Goal: Information Seeking & Learning: Learn about a topic

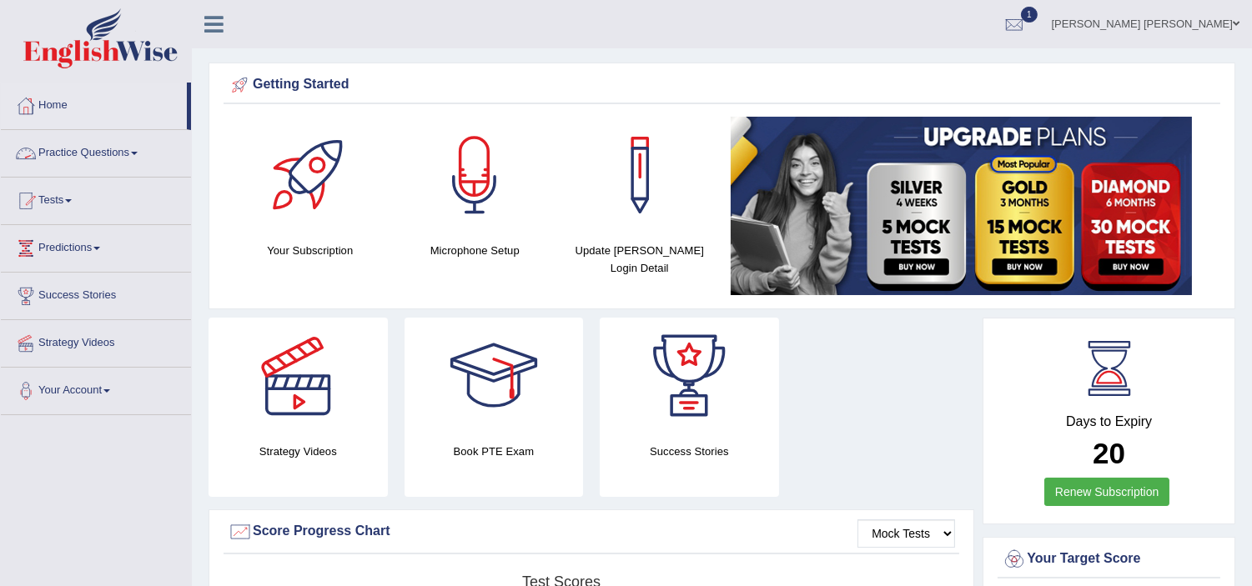
click at [72, 157] on link "Practice Questions" at bounding box center [96, 151] width 190 height 42
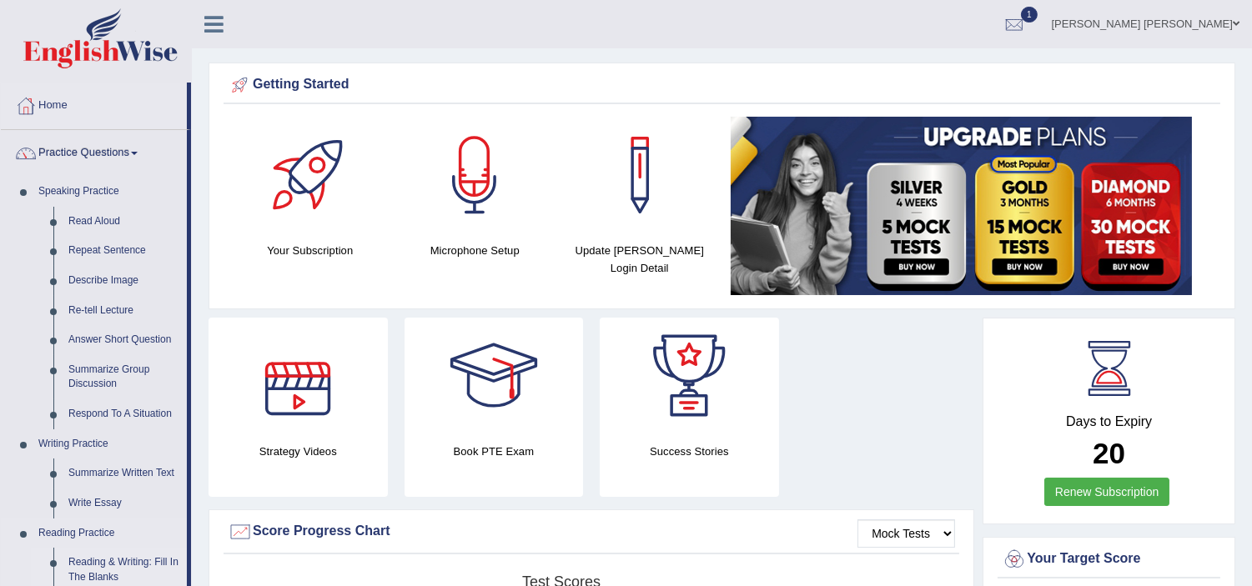
click at [106, 561] on link "Reading & Writing: Fill In The Blanks" at bounding box center [124, 570] width 126 height 44
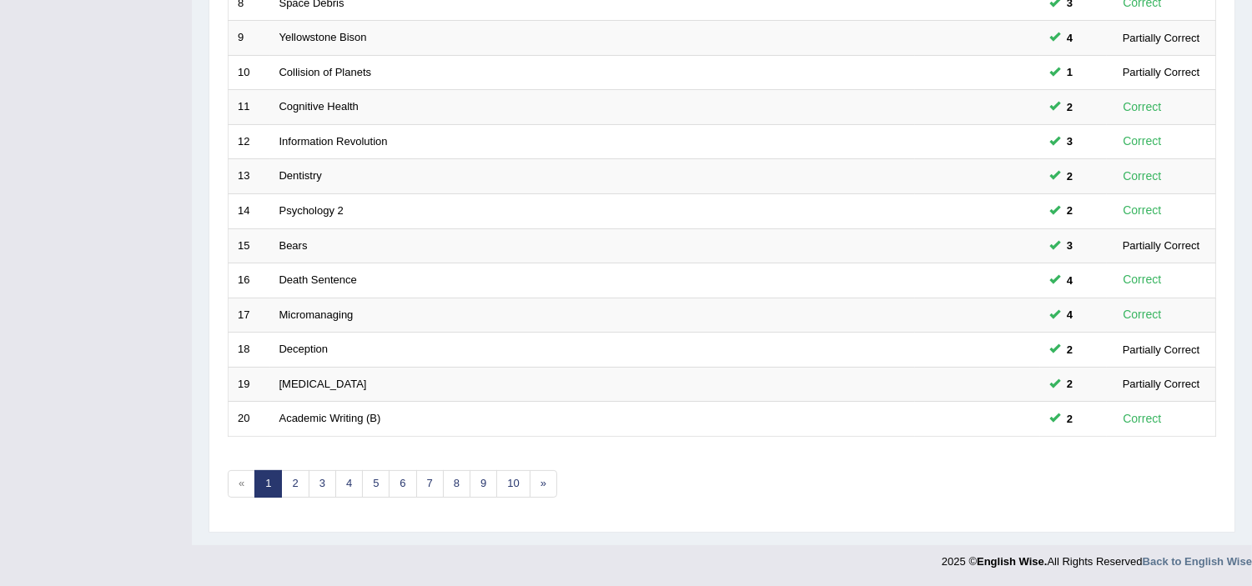
scroll to position [518, 0]
click at [287, 485] on link "2" at bounding box center [295, 483] width 28 height 28
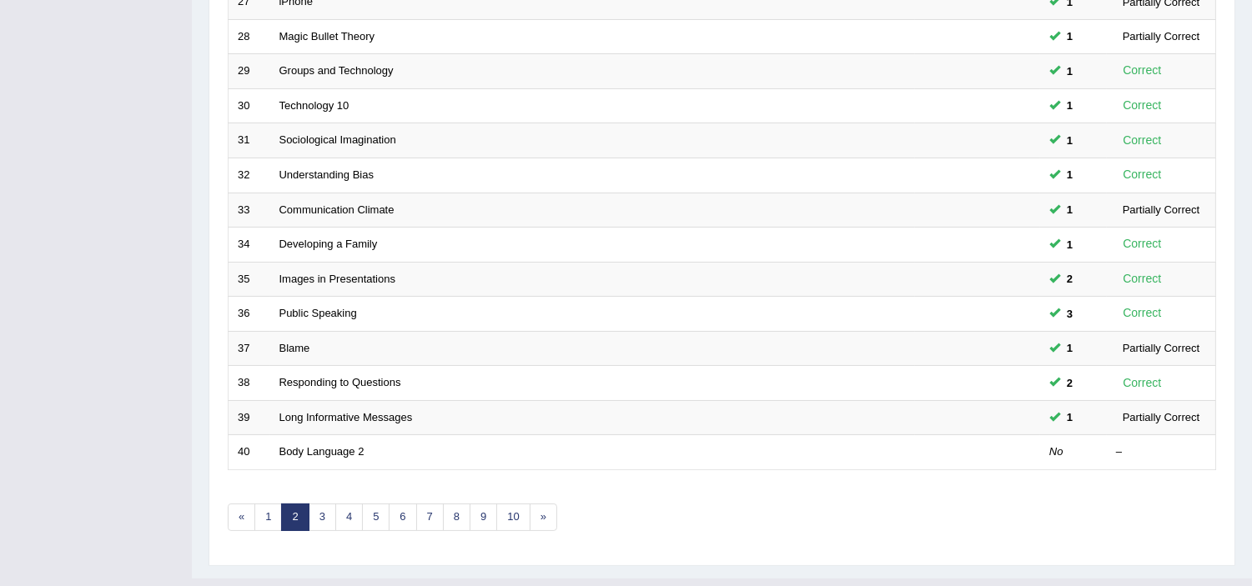
scroll to position [518, 0]
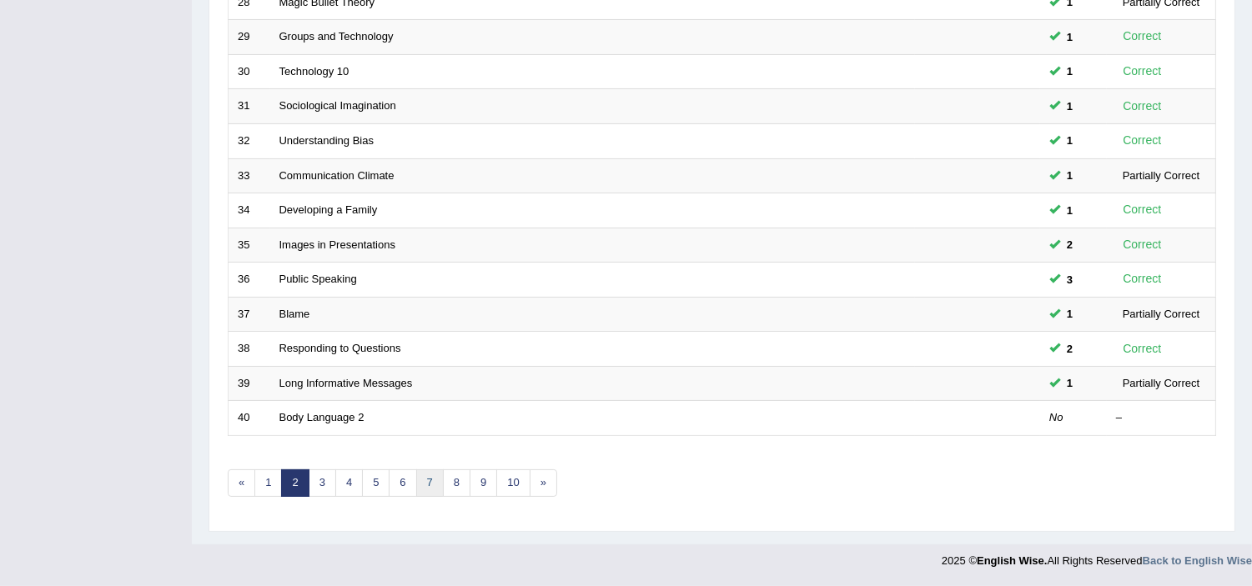
click at [425, 480] on link "7" at bounding box center [430, 483] width 28 height 28
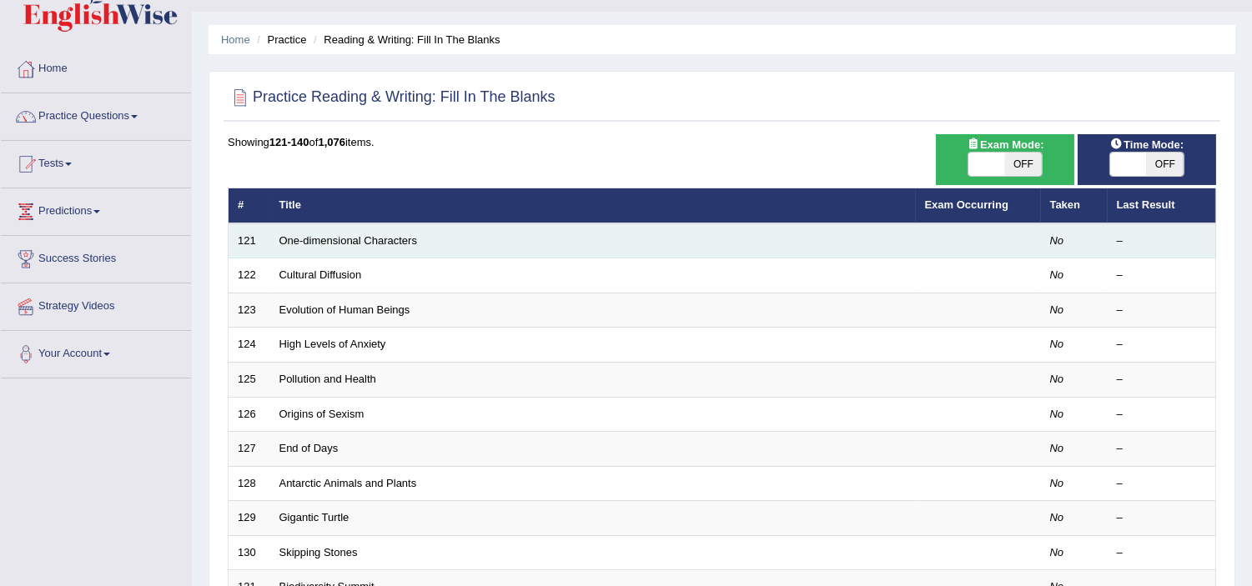
click at [352, 250] on td "One-dimensional Characters" at bounding box center [592, 240] width 645 height 35
click at [346, 250] on td "One-dimensional Characters" at bounding box center [592, 240] width 645 height 35
click at [329, 236] on link "One-dimensional Characters" at bounding box center [348, 240] width 138 height 13
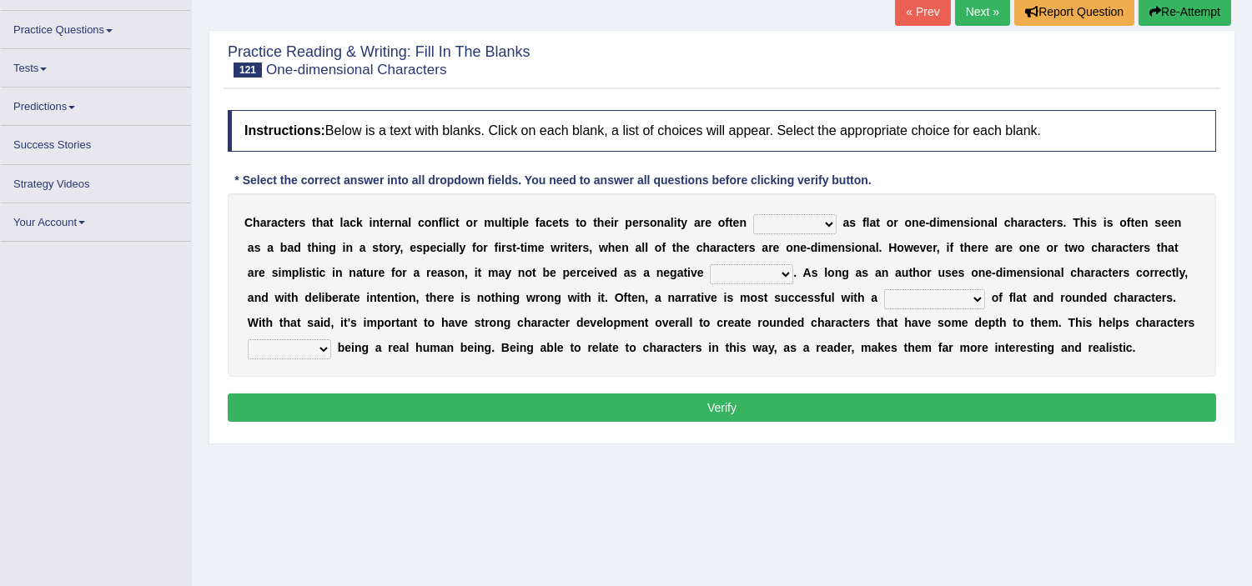
scroll to position [111, 0]
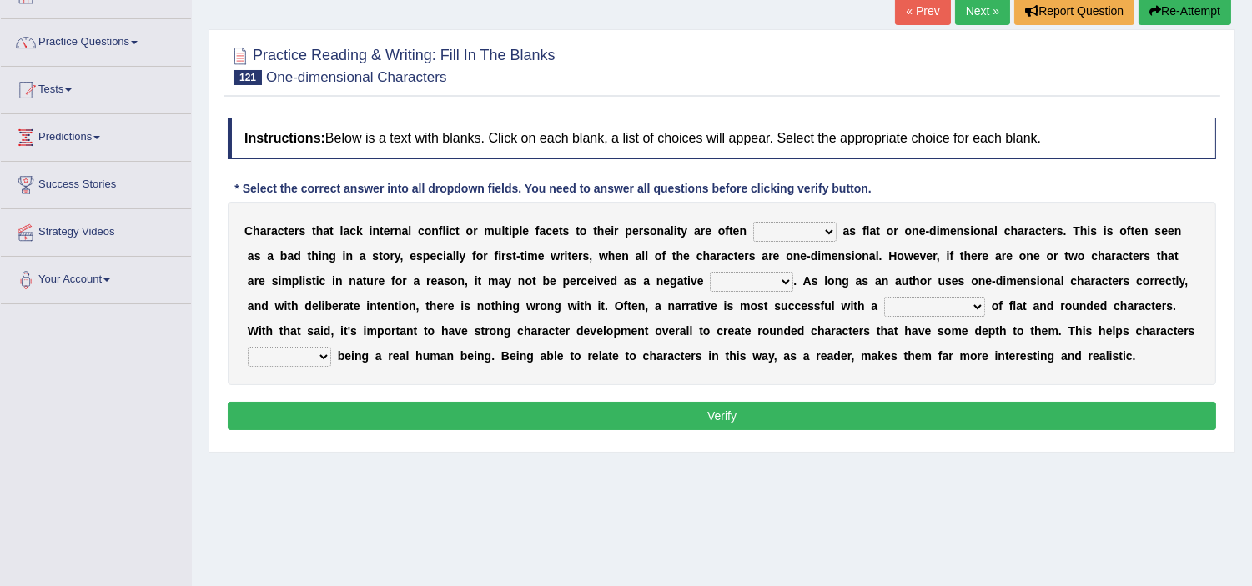
click at [795, 229] on select "enacted functioned dubbed acted" at bounding box center [794, 232] width 83 height 20
click at [809, 194] on div "* Select the correct answer into all dropdown fields. You need to answer all qu…" at bounding box center [553, 189] width 650 height 18
drag, startPoint x: 248, startPoint y: 221, endPoint x: 345, endPoint y: 221, distance: 97.6
click at [345, 221] on div "C h a r a c t e r s t h a t l a c k i n t e r n a l c o n f l i c t o r m u l t…" at bounding box center [722, 293] width 988 height 183
drag, startPoint x: 345, startPoint y: 221, endPoint x: 811, endPoint y: 196, distance: 466.8
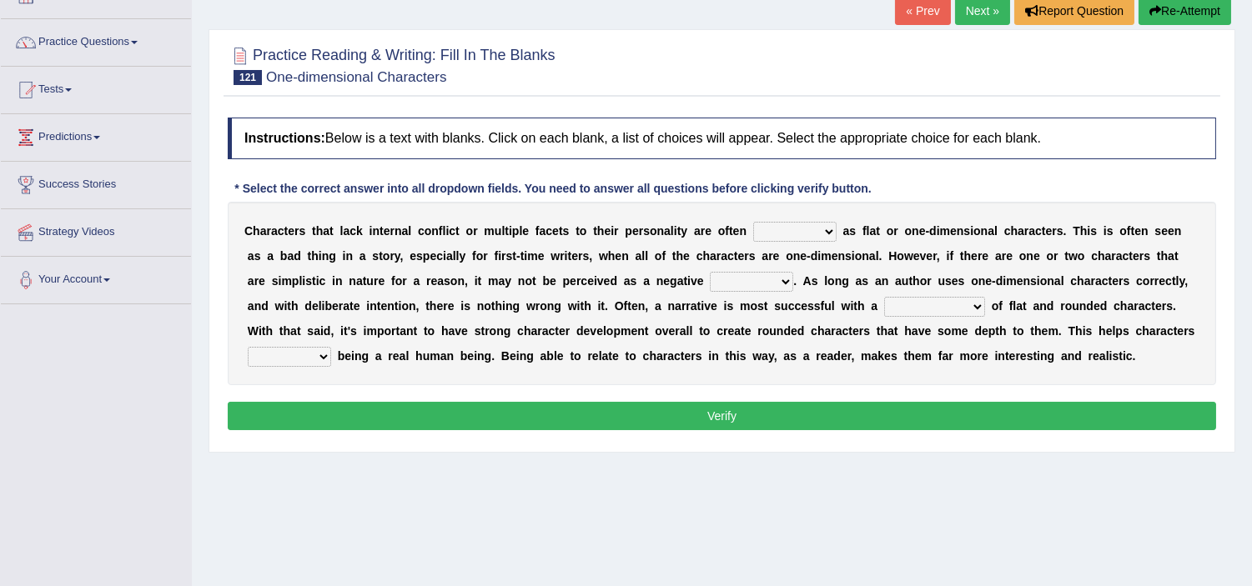
click at [811, 196] on div "Instructions: Below is a text with blanks. Click on each blank, a list of choic…" at bounding box center [721, 276] width 996 height 334
click at [803, 235] on select "enacted functioned dubbed acted" at bounding box center [794, 232] width 83 height 20
select select "acted"
click at [753, 222] on select "enacted functioned dubbed acted" at bounding box center [794, 232] width 83 height 20
click at [756, 288] on select "mop bait audience trait" at bounding box center [751, 282] width 83 height 20
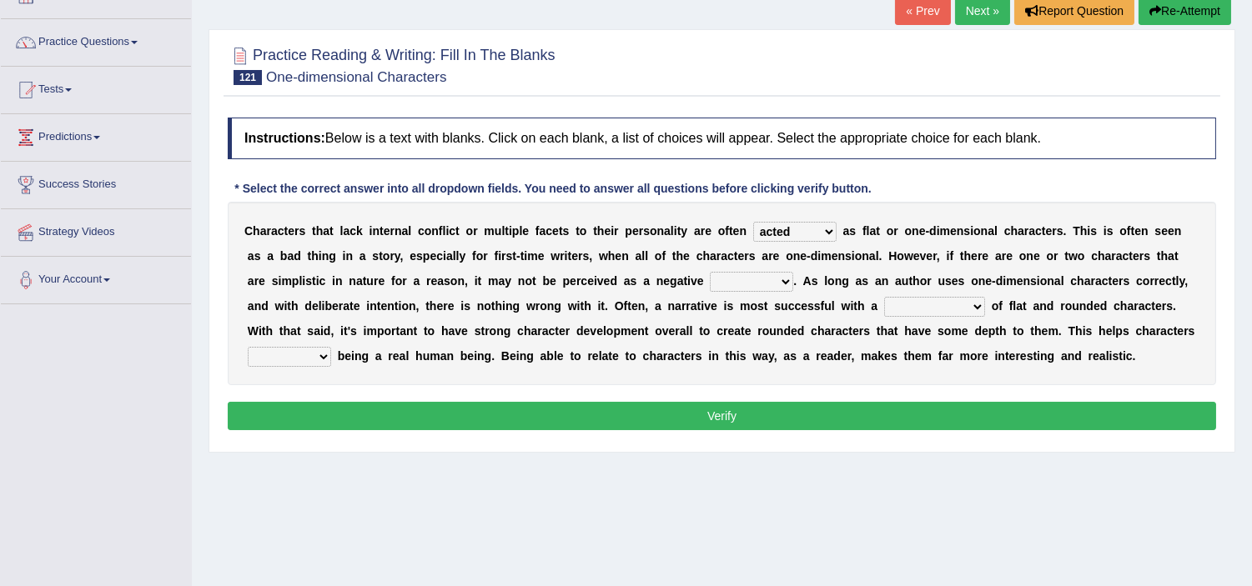
select select "trait"
click at [710, 272] on select "mop bait audience trait" at bounding box center [751, 282] width 83 height 20
click at [927, 309] on select "rejuvenation determination inclination combination" at bounding box center [934, 307] width 101 height 20
select select "combination"
click at [884, 297] on select "rejuvenation determination inclination combination" at bounding box center [934, 307] width 101 height 20
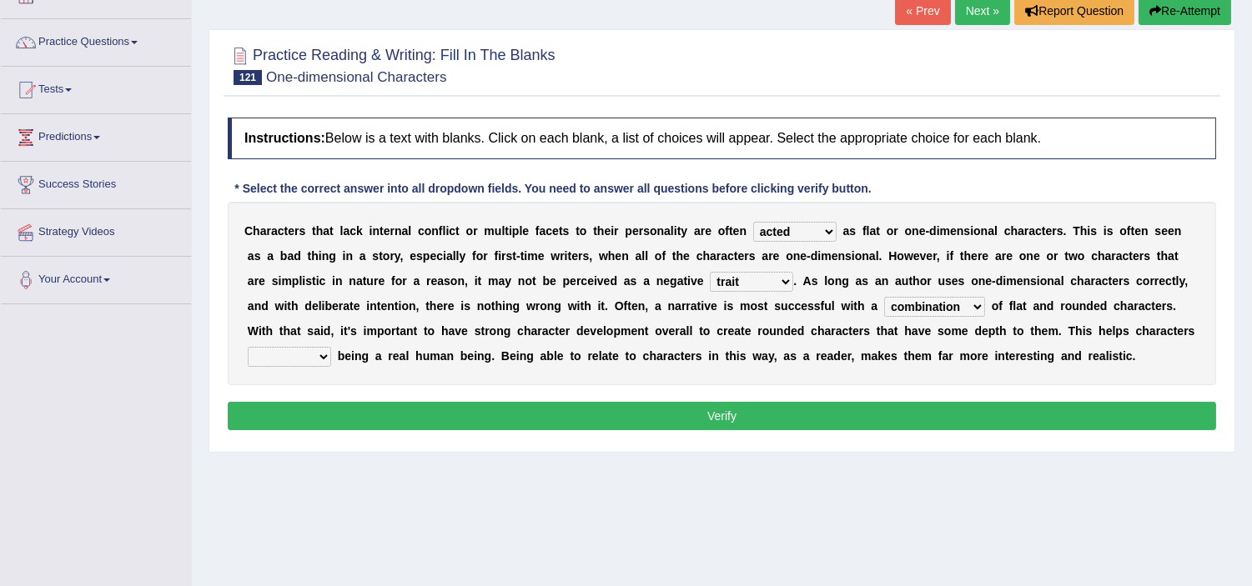
click at [810, 409] on button "Verify" at bounding box center [722, 416] width 988 height 28
click at [287, 354] on select "intimidate humiliate imitate instate" at bounding box center [289, 357] width 83 height 20
select select "instate"
click at [248, 347] on select "intimidate humiliate imitate instate" at bounding box center [289, 357] width 83 height 20
click at [650, 424] on button "Verify" at bounding box center [722, 416] width 988 height 28
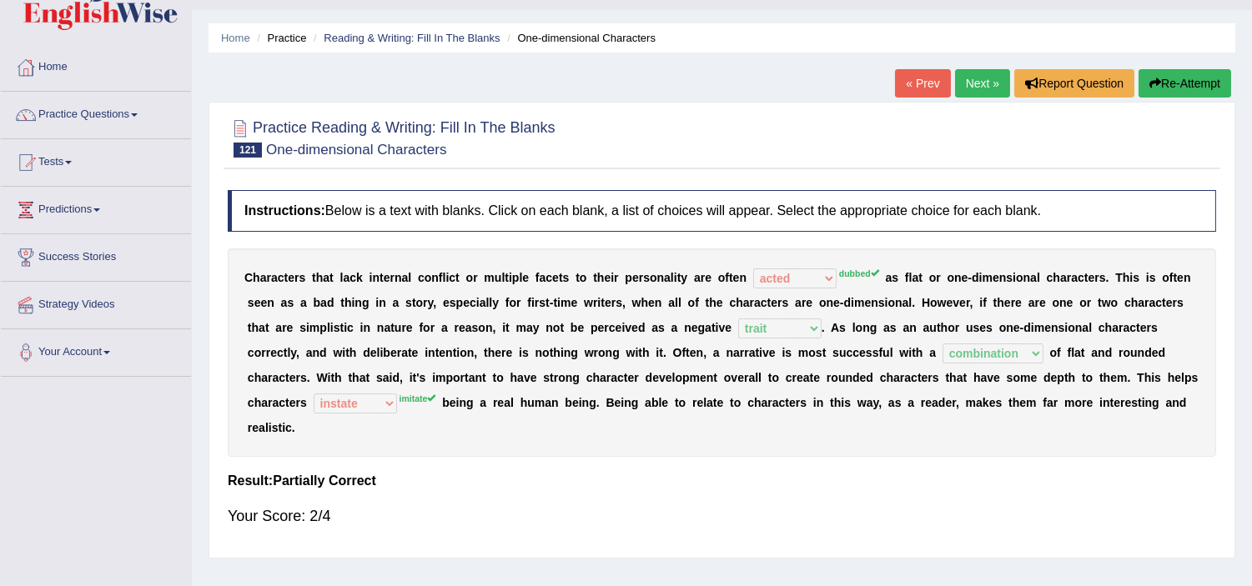
scroll to position [37, 0]
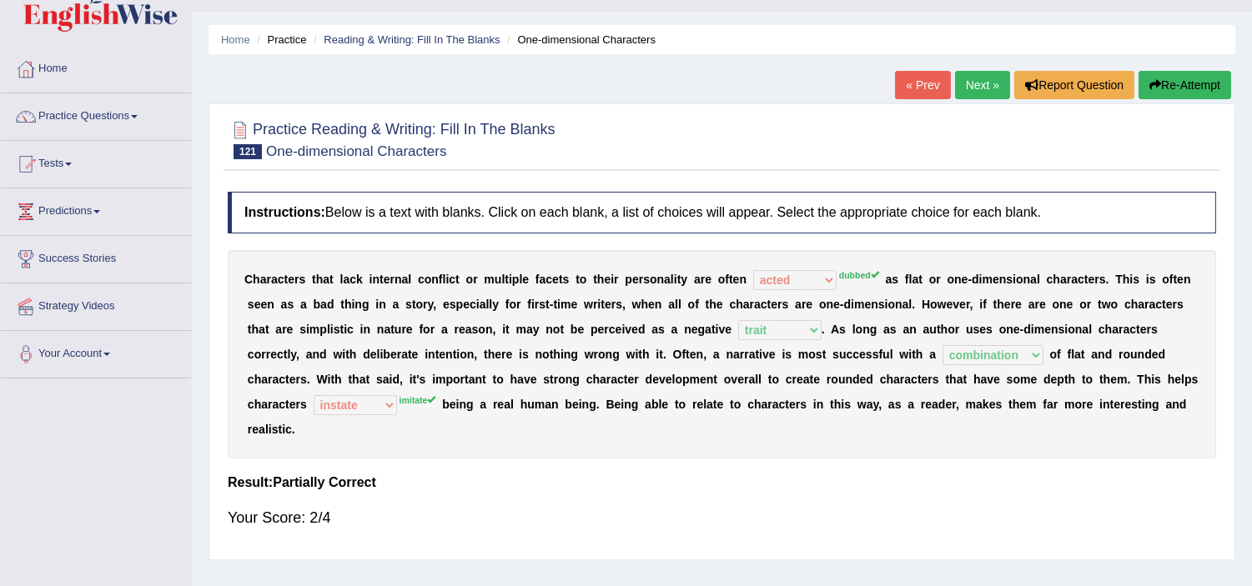
click at [967, 90] on link "Next »" at bounding box center [982, 85] width 55 height 28
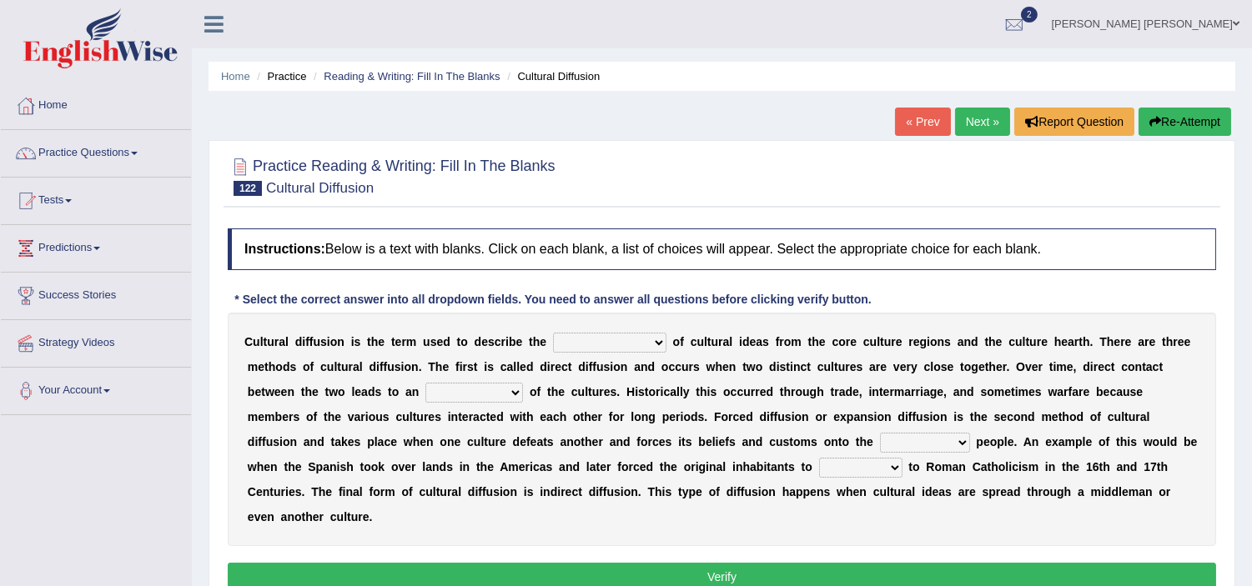
click at [610, 339] on select "fulmination accommodation spread prevention" at bounding box center [609, 343] width 113 height 20
select select "prevention"
click at [553, 333] on select "fulmination accommodation spread prevention" at bounding box center [609, 343] width 113 height 20
click at [469, 392] on select "interdiction intermittence introvert intermingling" at bounding box center [474, 393] width 98 height 20
click at [425, 383] on select "interdiction intermittence introvert intermingling" at bounding box center [474, 393] width 98 height 20
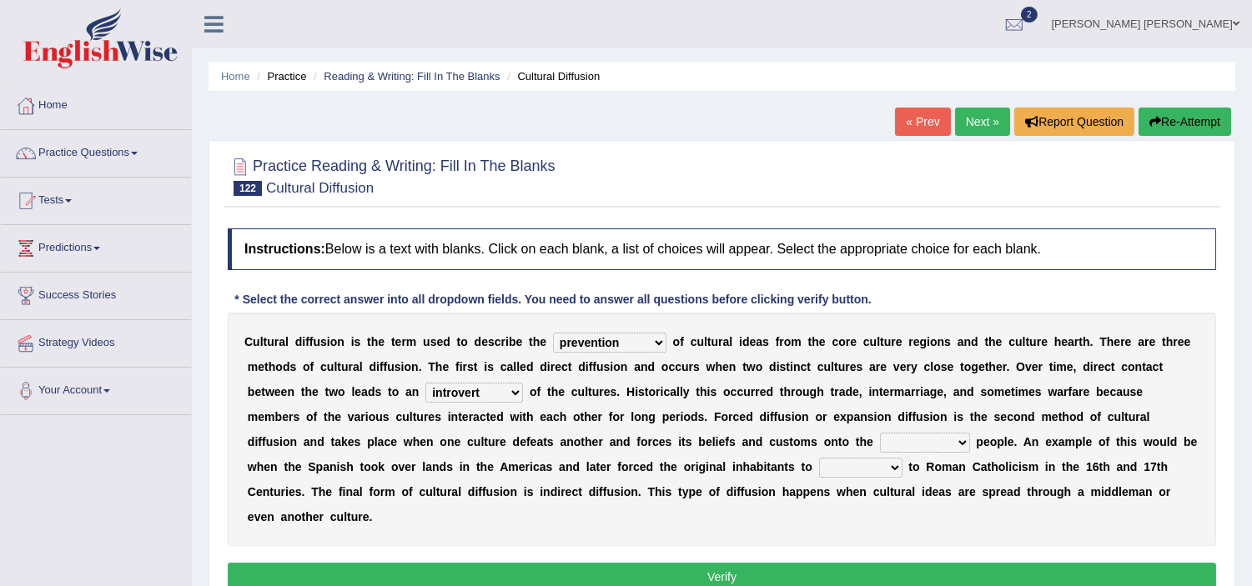
click at [447, 396] on select "interdiction intermittence introvert intermingling" at bounding box center [474, 393] width 98 height 20
select select "interdiction"
click at [425, 383] on select "interdiction intermittence introvert intermingling" at bounding box center [474, 393] width 98 height 20
click at [904, 445] on select "conquered engaged respected slaughtered" at bounding box center [925, 443] width 90 height 20
select select "respected"
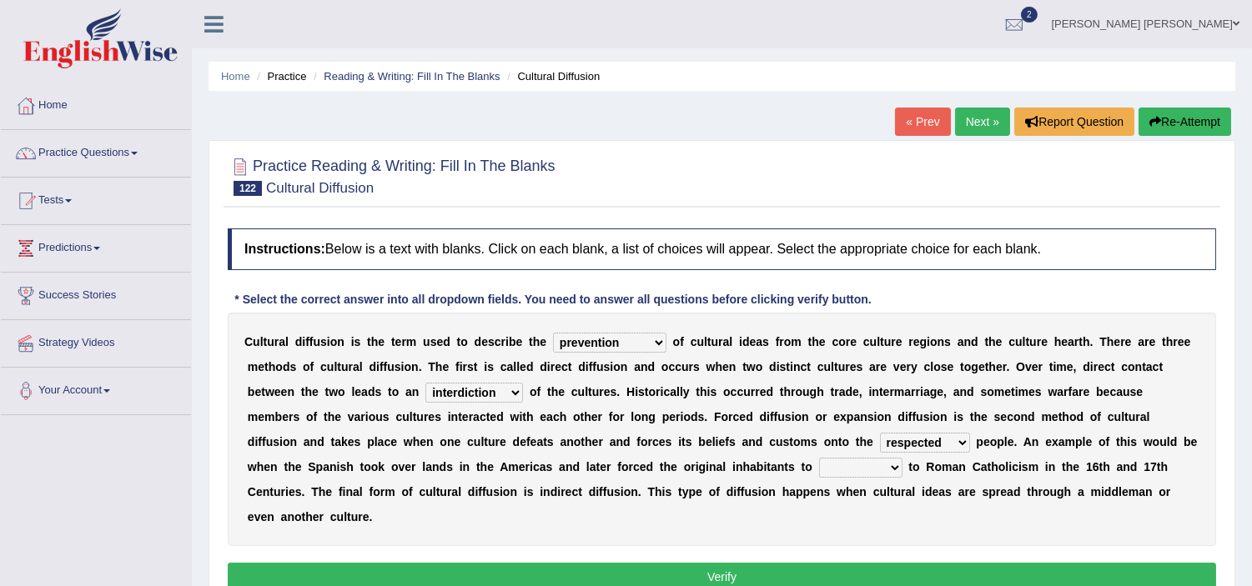
click at [880, 433] on select "conquered engaged respected slaughtered" at bounding box center [925, 443] width 90 height 20
click at [849, 464] on select "reply add convert require" at bounding box center [860, 468] width 83 height 20
select select "convert"
click at [819, 458] on select "reply add convert require" at bounding box center [860, 468] width 83 height 20
click at [653, 538] on div "C u l t u r a l d i f f u s i o n i s t h e t e r m u s e d t o d e s c r i b e…" at bounding box center [722, 429] width 988 height 233
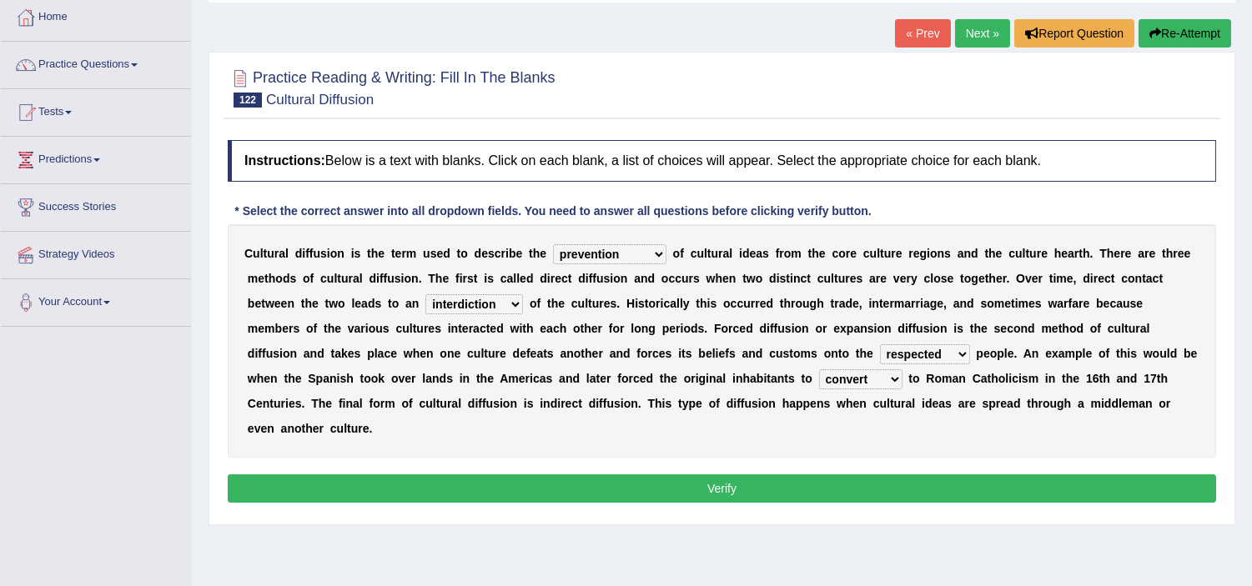
scroll to position [222, 0]
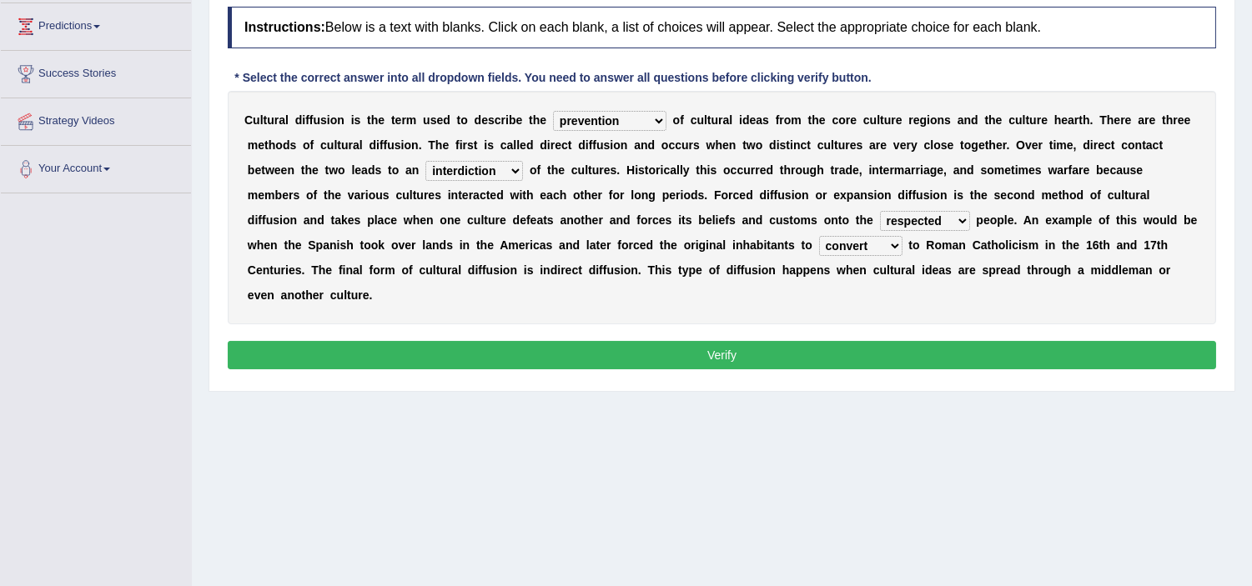
click button "Verify"
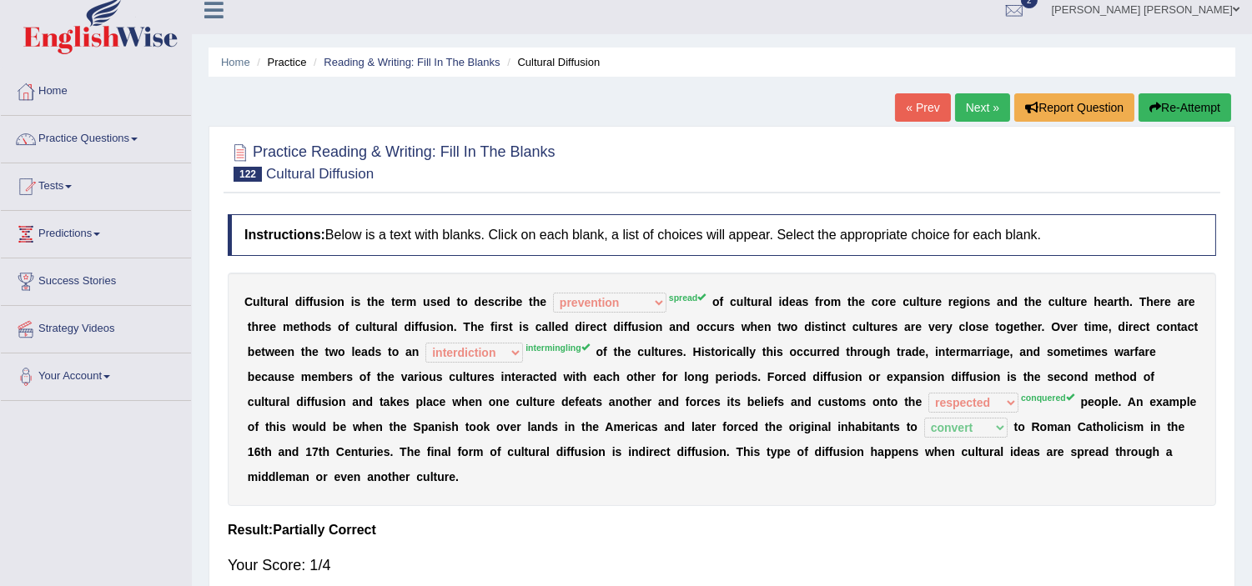
scroll to position [0, 0]
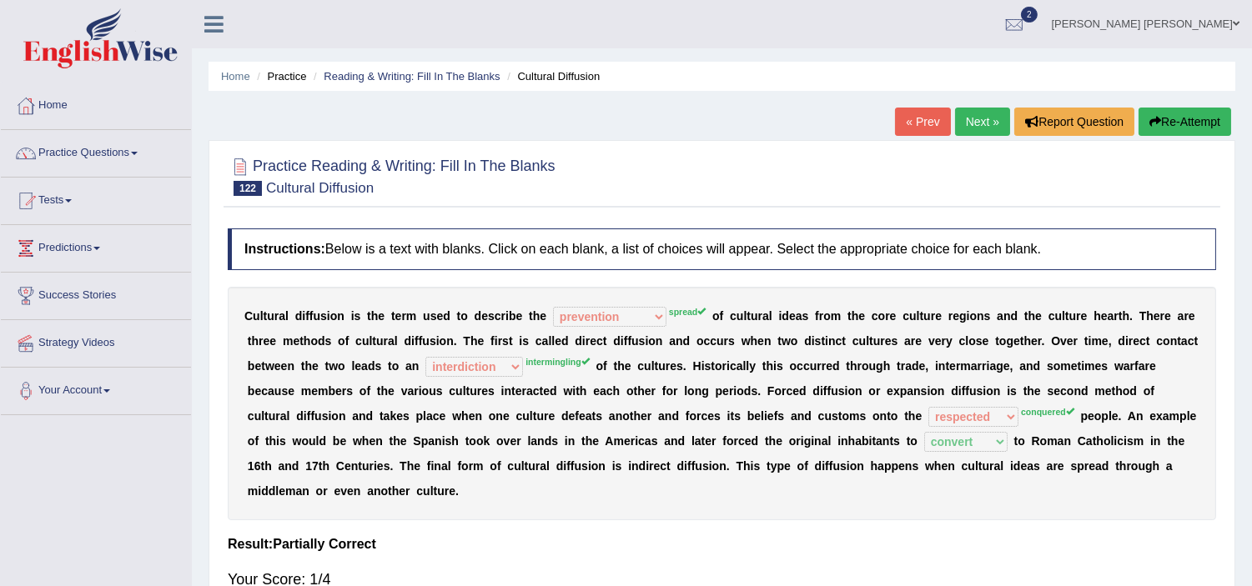
click link "Next »"
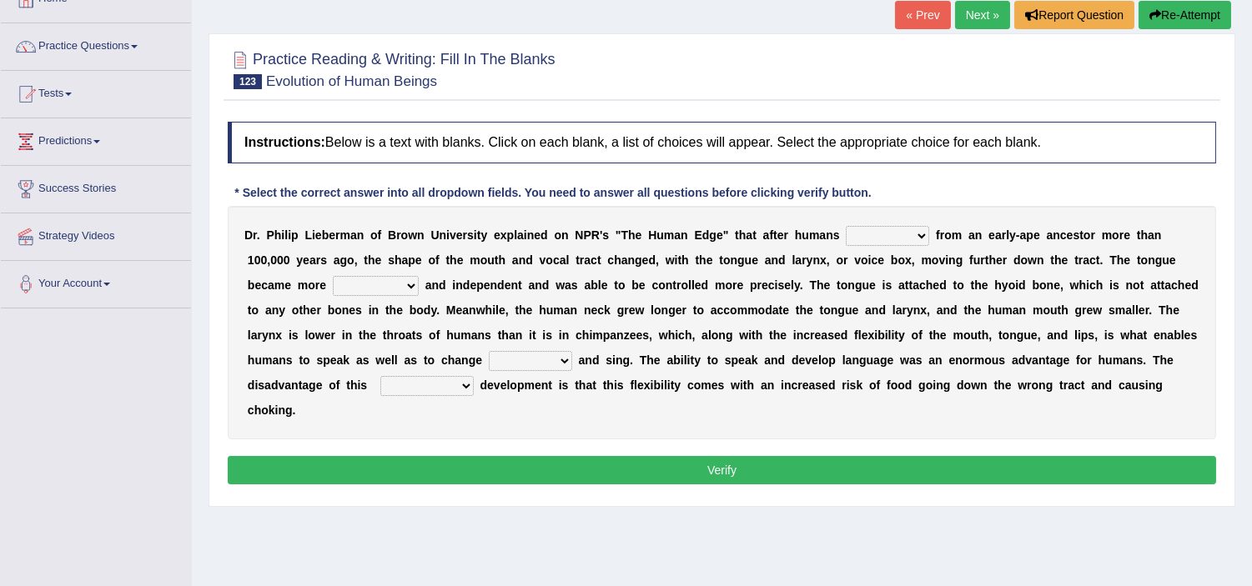
scroll to position [108, 0]
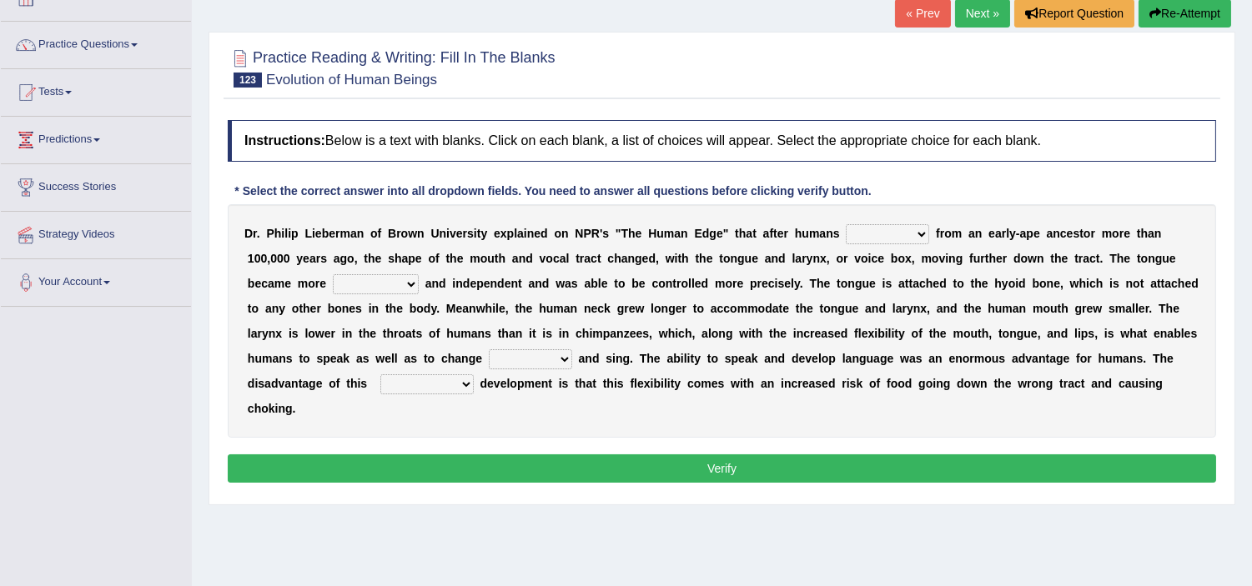
click at [896, 234] on select "diverged converged converged urged" at bounding box center [887, 234] width 83 height 20
select select "diverged"
click at [846, 224] on select "diverged converged converged urged" at bounding box center [887, 234] width 83 height 20
click at [385, 287] on select "irresistible ineligible convertible flexible" at bounding box center [376, 284] width 86 height 20
select select "irresistible"
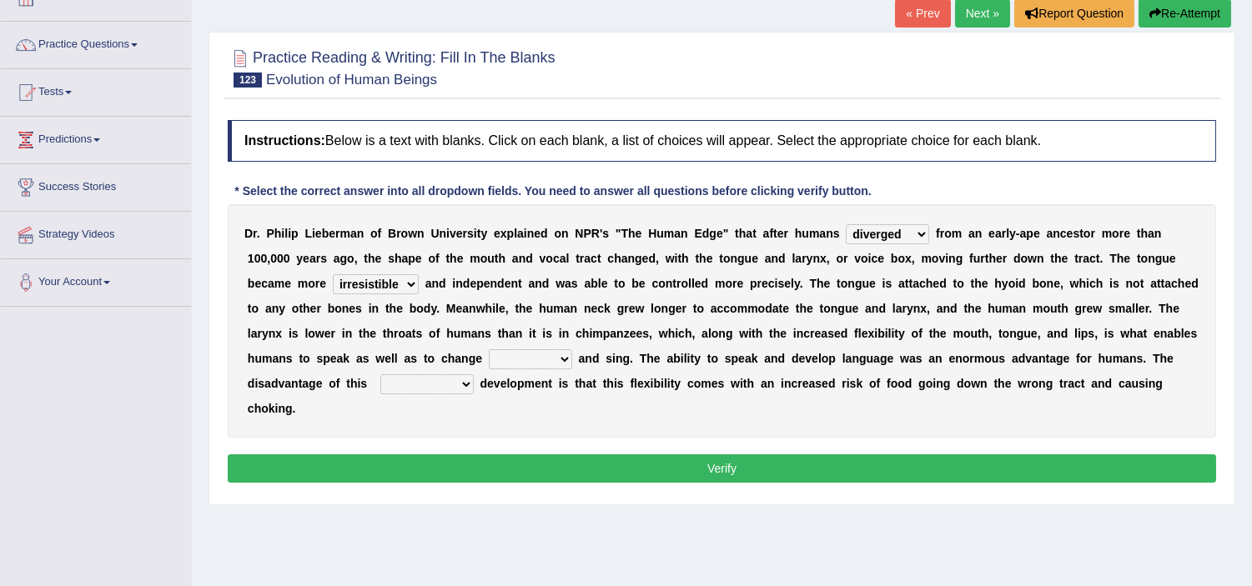
click at [333, 274] on select "irresistible ineligible convertible flexible" at bounding box center [376, 284] width 86 height 20
click at [572, 359] on select "ditch impacts state pitch" at bounding box center [530, 359] width 83 height 20
select select "pitch"
click at [571, 349] on select "ditch impacts state pitch" at bounding box center [530, 359] width 83 height 20
click at [474, 379] on select "imaginary evolutionary preliminary visionary" at bounding box center [426, 384] width 93 height 20
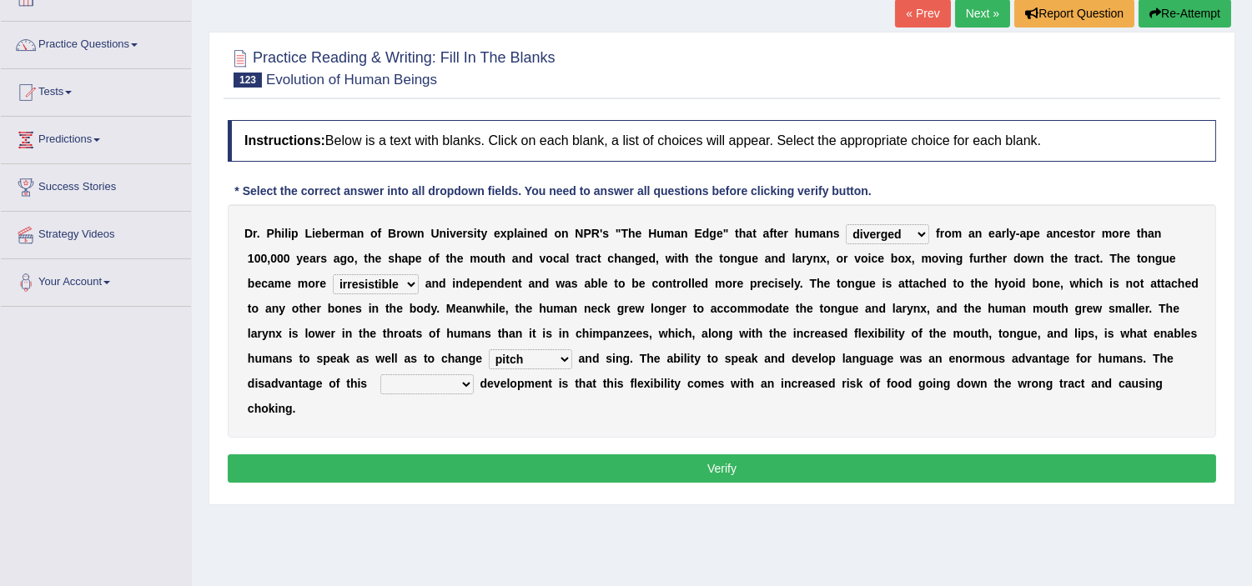
select select "evolutionary"
click at [462, 374] on select "imaginary evolutionary preliminary visionary" at bounding box center [426, 384] width 93 height 20
click at [685, 468] on button "Verify" at bounding box center [722, 468] width 988 height 28
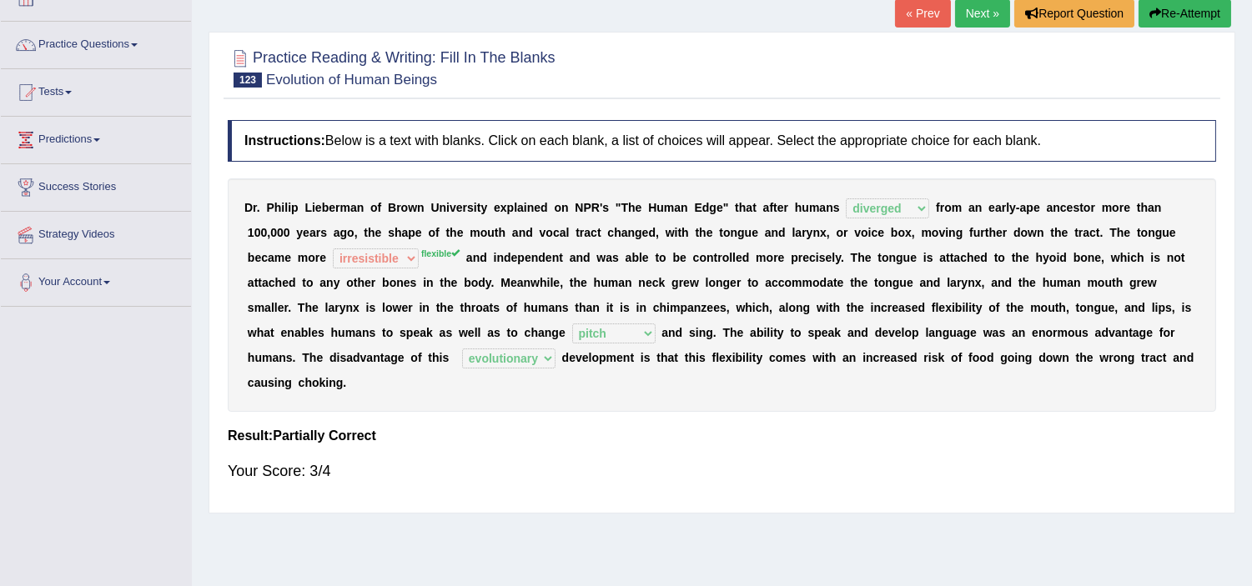
click at [978, 13] on link "Next »" at bounding box center [982, 13] width 55 height 28
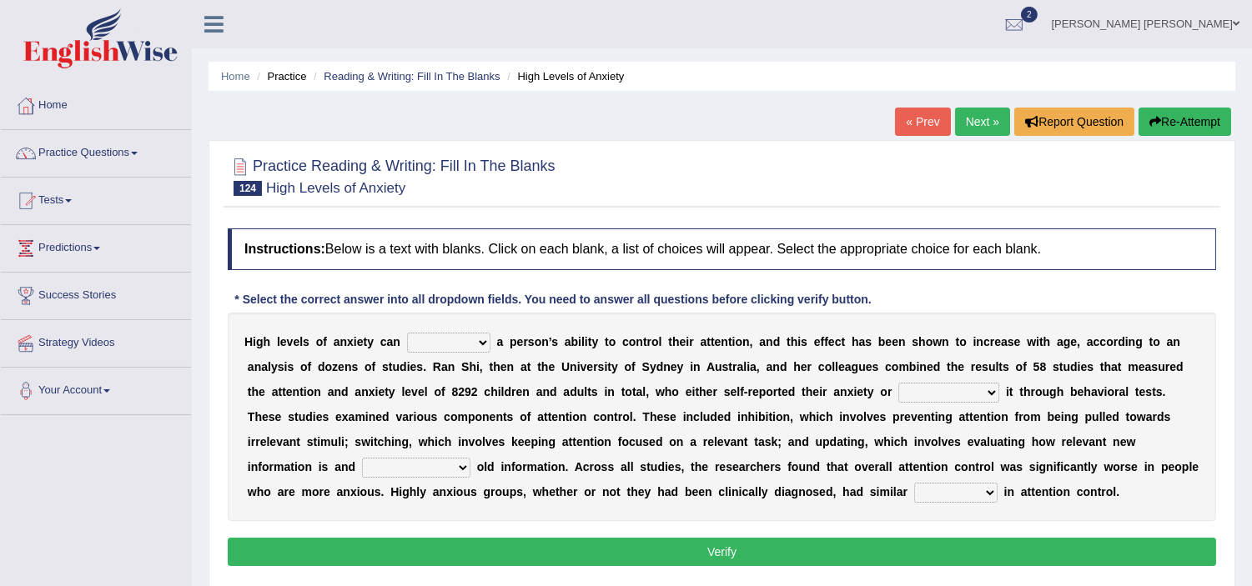
click at [447, 346] on select "refine strain demure recite" at bounding box center [448, 343] width 83 height 20
select select "strain"
click at [407, 333] on select "refine strain demure recite" at bounding box center [448, 343] width 83 height 20
click at [946, 397] on select "fulminated remonstrated demonstrated experimented" at bounding box center [948, 393] width 101 height 20
select select "fulminated"
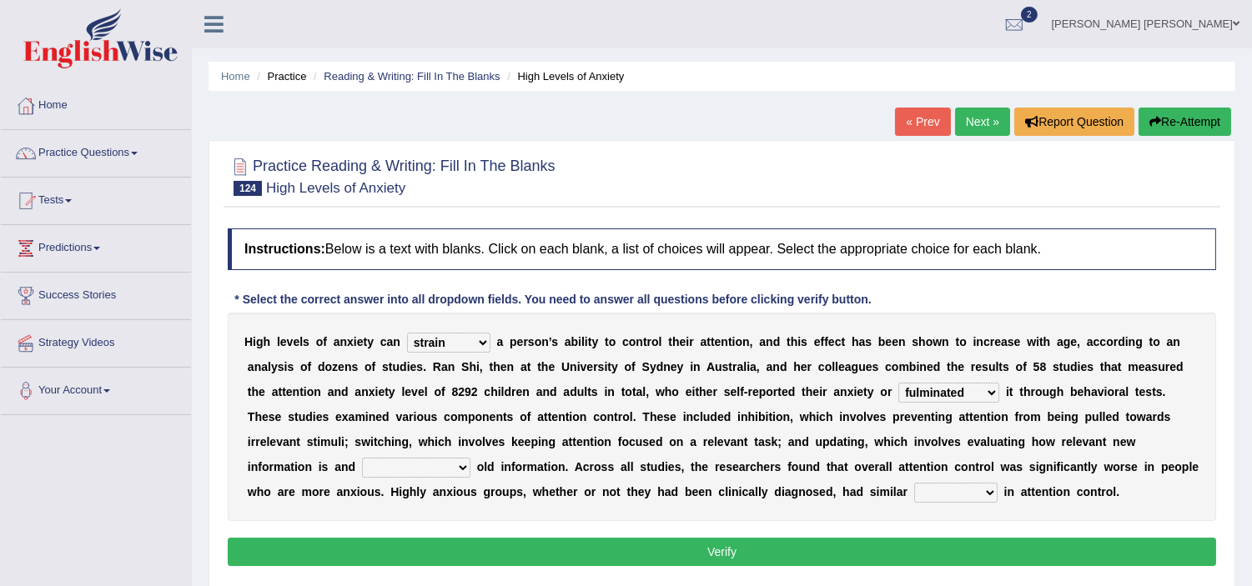
click at [898, 383] on select "fulminated remonstrated demonstrated experimented" at bounding box center [948, 393] width 101 height 20
click at [410, 464] on select "overfertilizing overcontrolling overwriting overevaluating" at bounding box center [416, 468] width 108 height 20
select select "overevaluating"
click at [362, 458] on select "overfertilizing overcontrolling overwriting overevaluating" at bounding box center [416, 468] width 108 height 20
click at [997, 494] on select "deficits splits elicits solicits" at bounding box center [955, 493] width 83 height 20
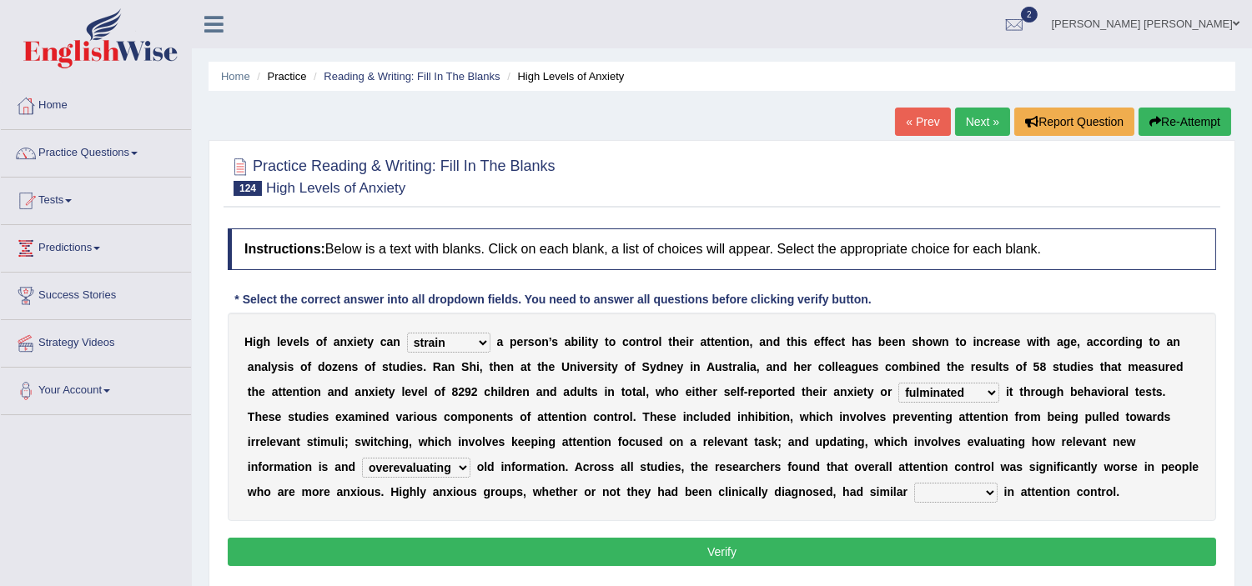
select select "deficits"
click at [958, 483] on select "deficits splits elicits solicits" at bounding box center [955, 493] width 83 height 20
click at [876, 550] on button "Verify" at bounding box center [722, 552] width 988 height 28
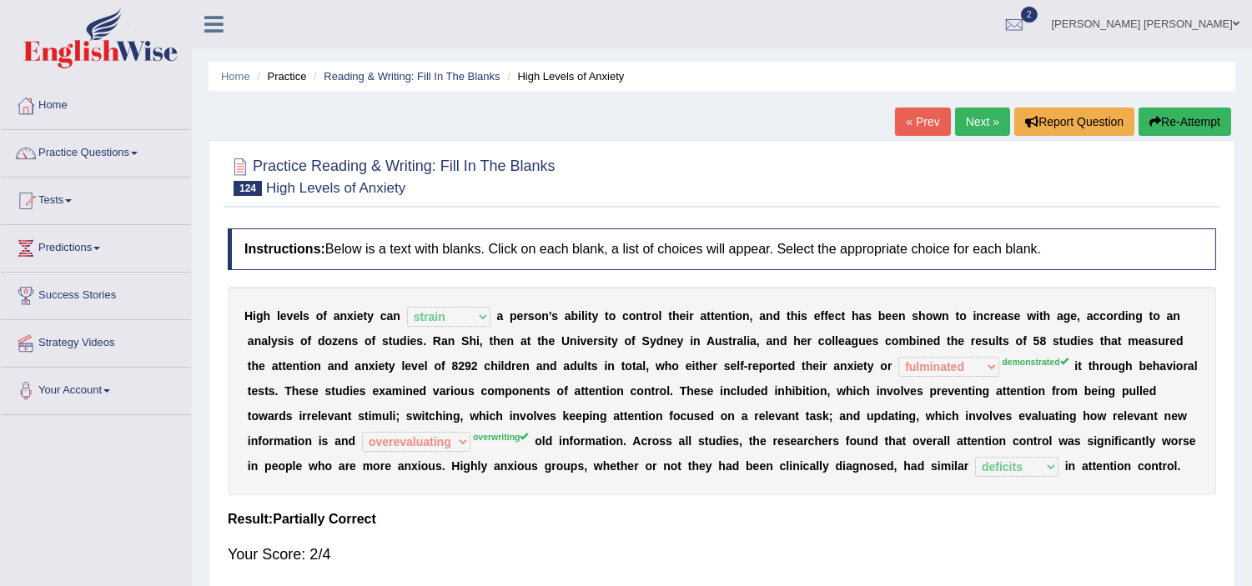
click at [604, 484] on div "H i g h l e v e l s o f a n x i e t y c a n refine strain demure recite a p e r…" at bounding box center [722, 391] width 988 height 208
click at [912, 120] on link "« Prev" at bounding box center [922, 122] width 55 height 28
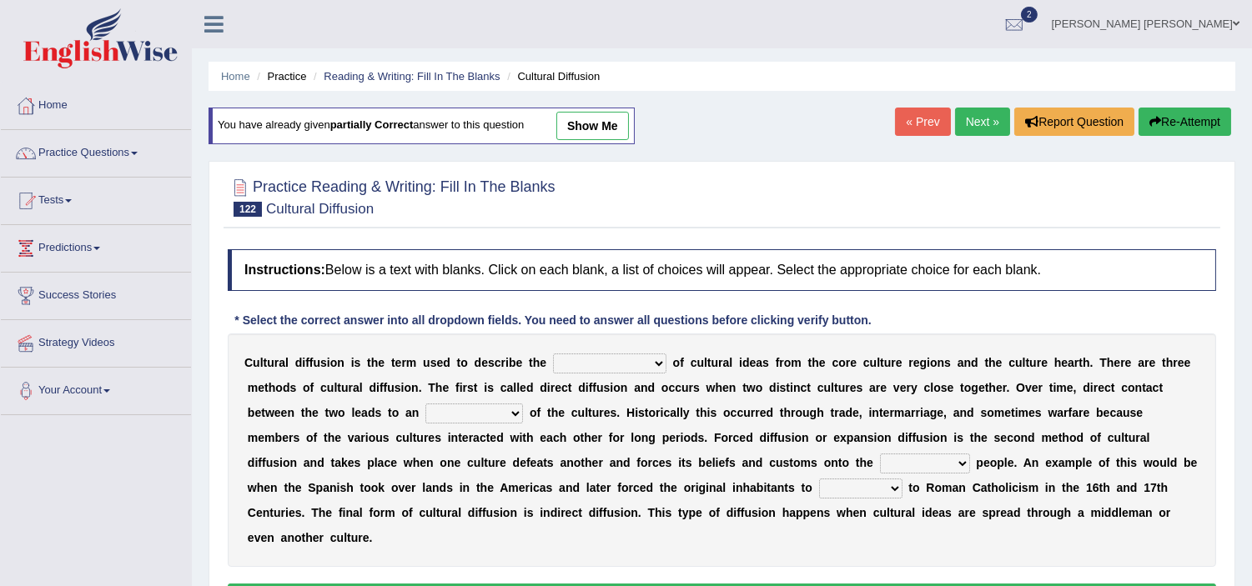
click at [585, 367] on select "fulmination accommodation spread prevention" at bounding box center [609, 364] width 113 height 20
select select "spread"
click at [553, 354] on select "fulmination accommodation spread prevention" at bounding box center [609, 364] width 113 height 20
click at [464, 415] on select "interdiction intermittence introvert intermingling" at bounding box center [474, 414] width 98 height 20
select select "intermingling"
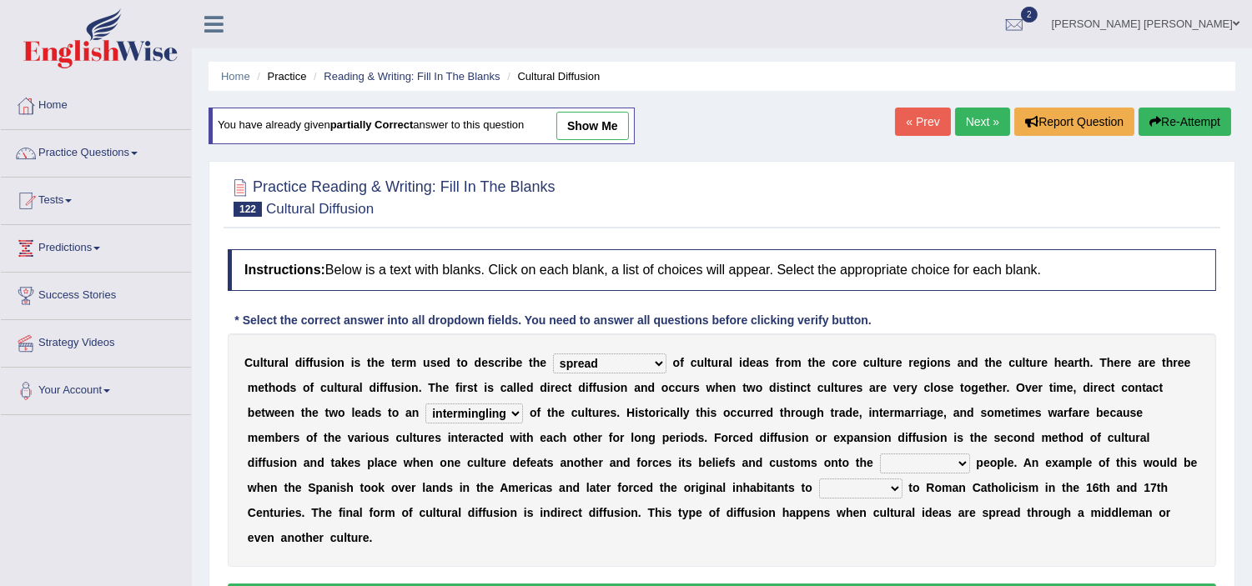
click at [425, 404] on select "interdiction intermittence introvert intermingling" at bounding box center [474, 414] width 98 height 20
click at [881, 467] on select "conquered engaged respected slaughtered" at bounding box center [925, 464] width 90 height 20
click at [834, 409] on b "r" at bounding box center [836, 412] width 4 height 13
click at [932, 469] on select "conquered engaged respected slaughtered" at bounding box center [925, 464] width 90 height 20
select select "respected"
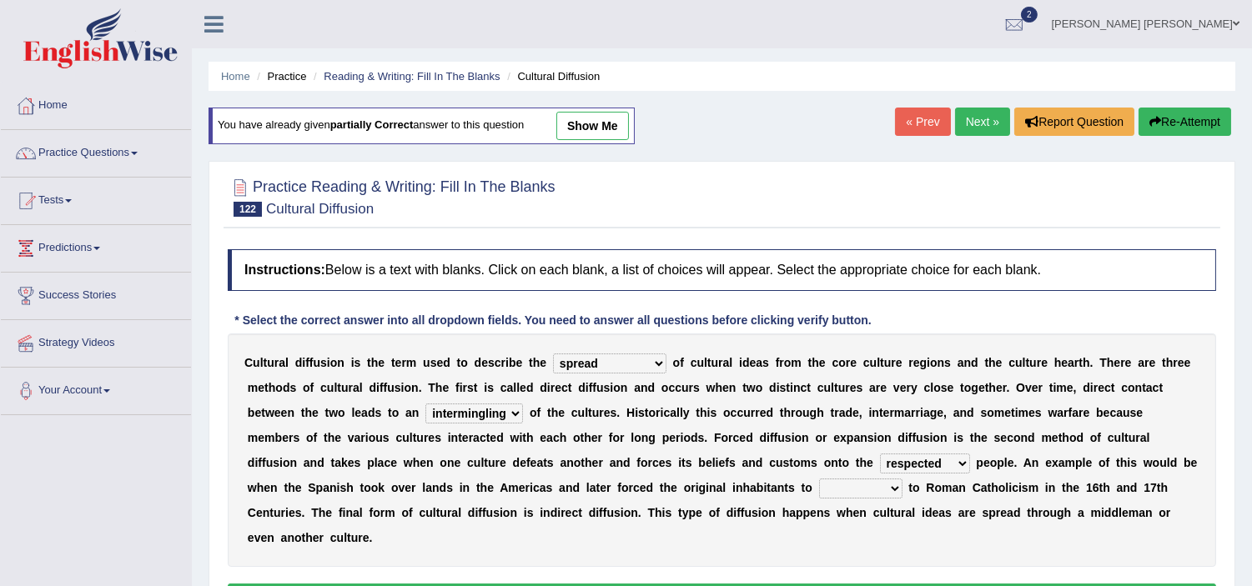
click at [880, 454] on select "conquered engaged respected slaughtered" at bounding box center [925, 464] width 90 height 20
click at [848, 485] on select "reply add convert require" at bounding box center [860, 489] width 83 height 20
select select "convert"
click at [819, 479] on select "reply add convert require" at bounding box center [860, 489] width 83 height 20
click at [853, 449] on div "C u l t u r a l d i f f u s i o n i s t h e t e r m u s e d t o d e s c r i b e…" at bounding box center [722, 450] width 988 height 233
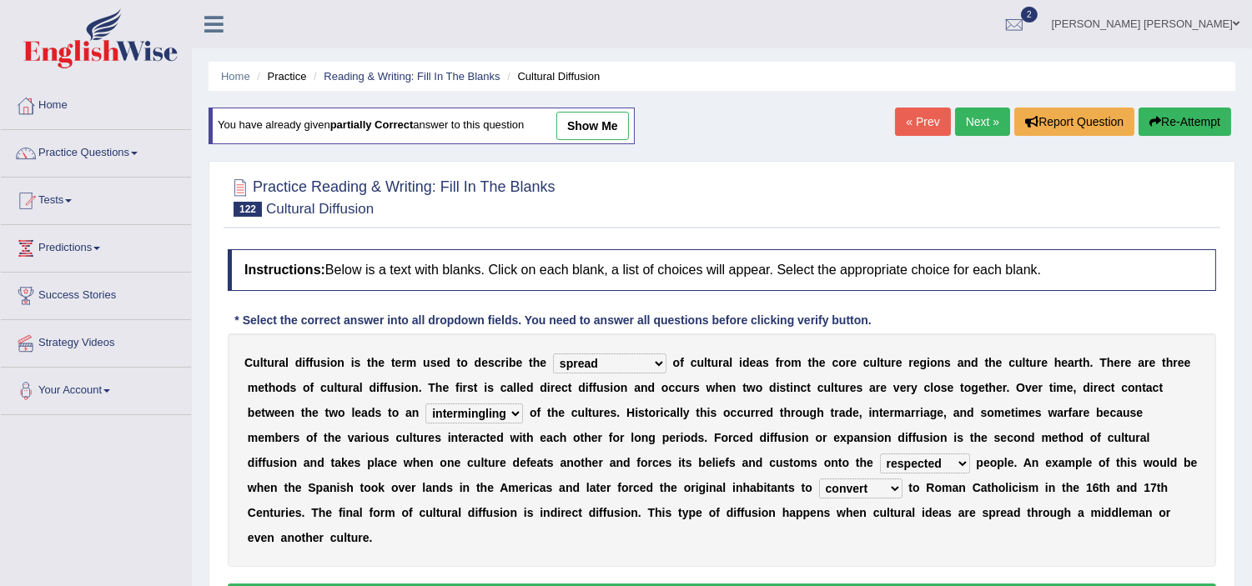
click at [473, 548] on div "C u l t u r a l d i f f u s i o n i s t h e t e r m u s e d t o d e s c r i b e…" at bounding box center [722, 450] width 988 height 233
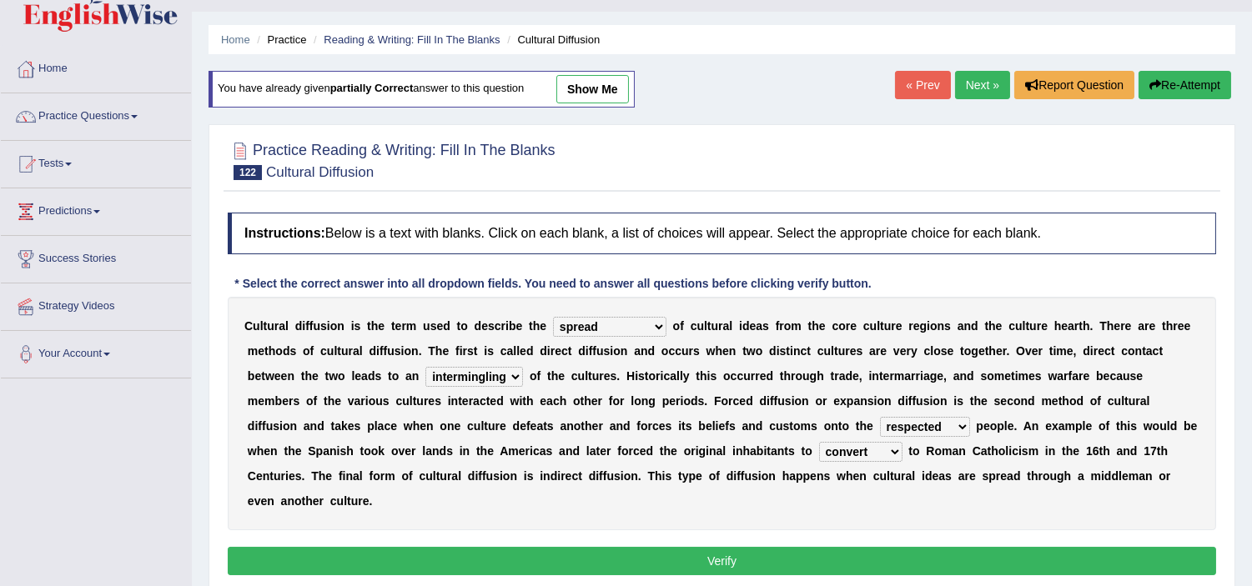
scroll to position [111, 0]
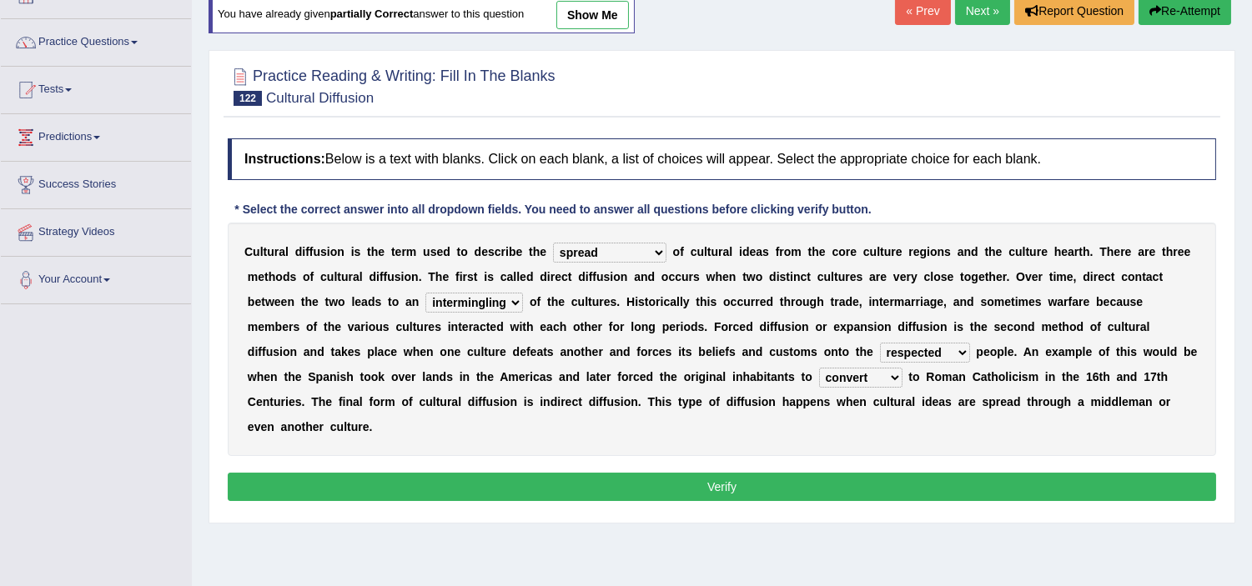
click at [593, 478] on button "Verify" at bounding box center [722, 487] width 988 height 28
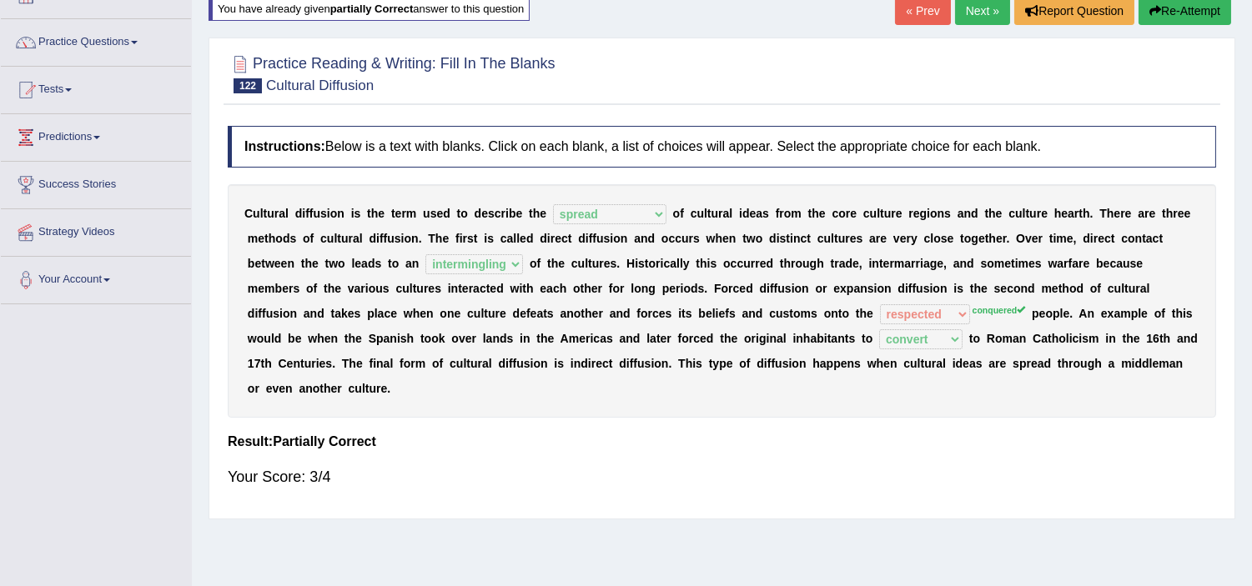
click at [593, 478] on div "Your Score: 3/4" at bounding box center [722, 477] width 988 height 40
click at [103, 36] on link "Practice Questions" at bounding box center [96, 40] width 190 height 42
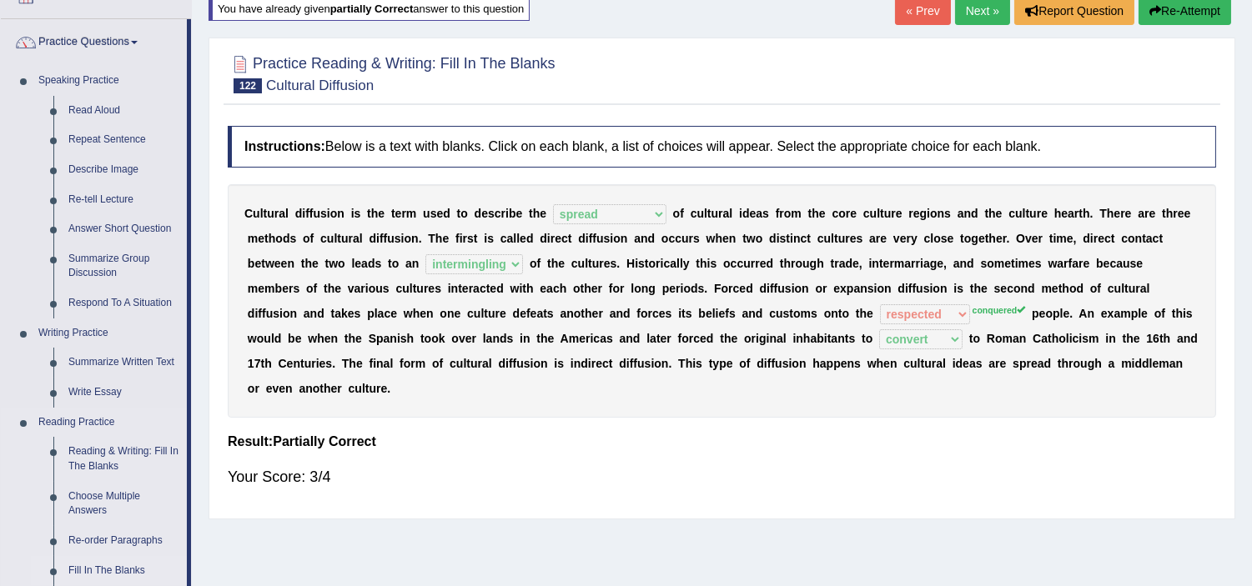
click at [98, 570] on link "Fill In The Blanks" at bounding box center [124, 571] width 126 height 30
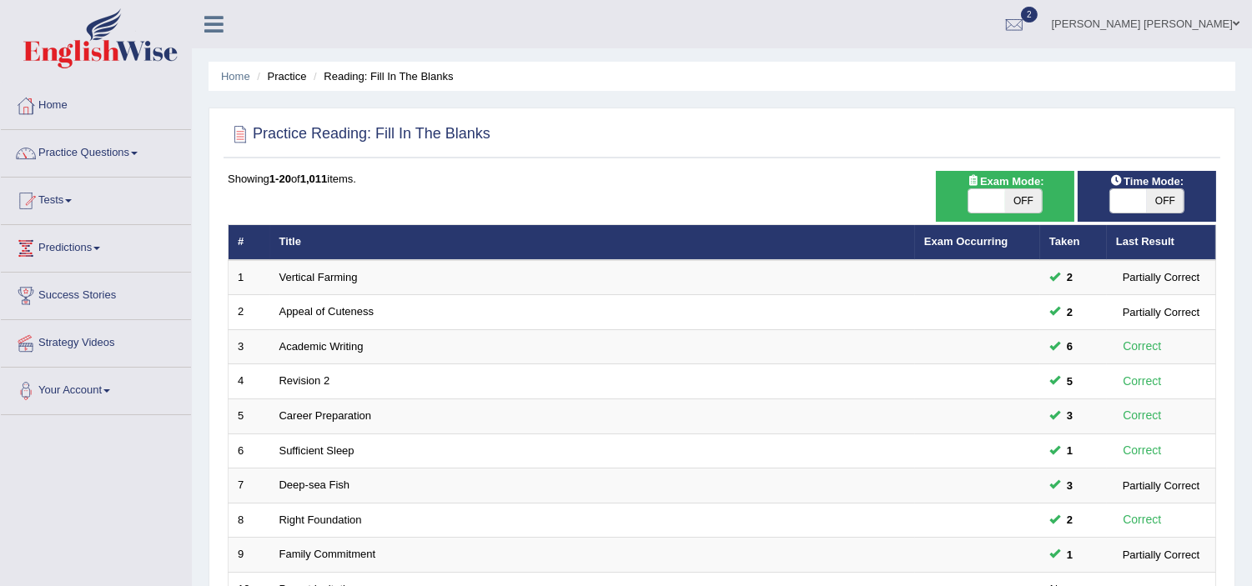
scroll to position [37, 0]
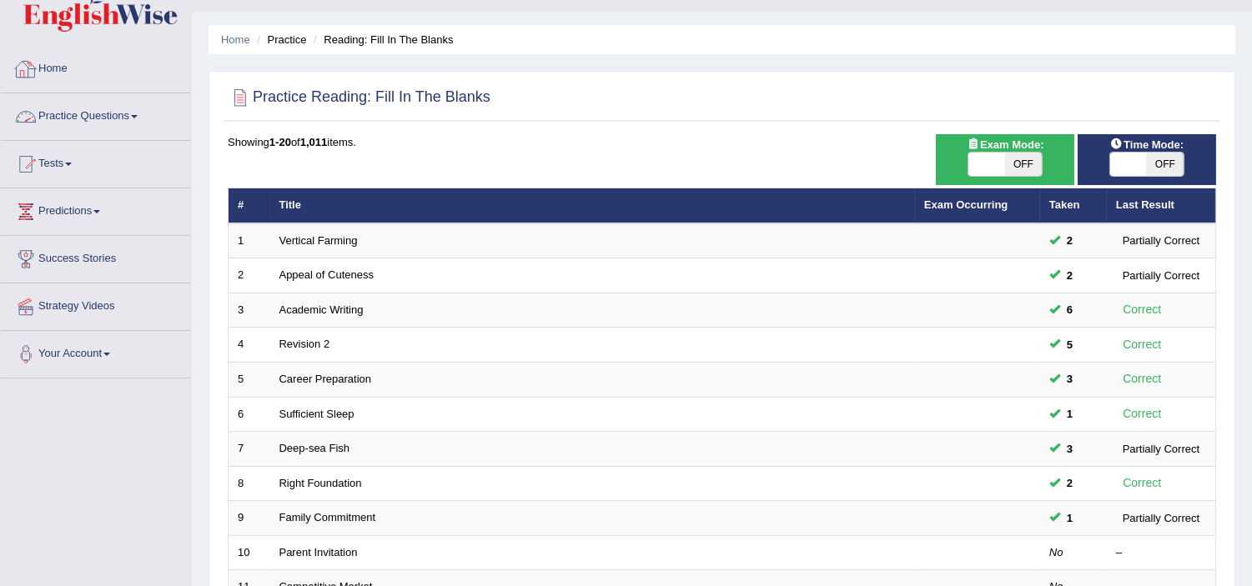
click at [78, 122] on link "Practice Questions" at bounding box center [96, 114] width 190 height 42
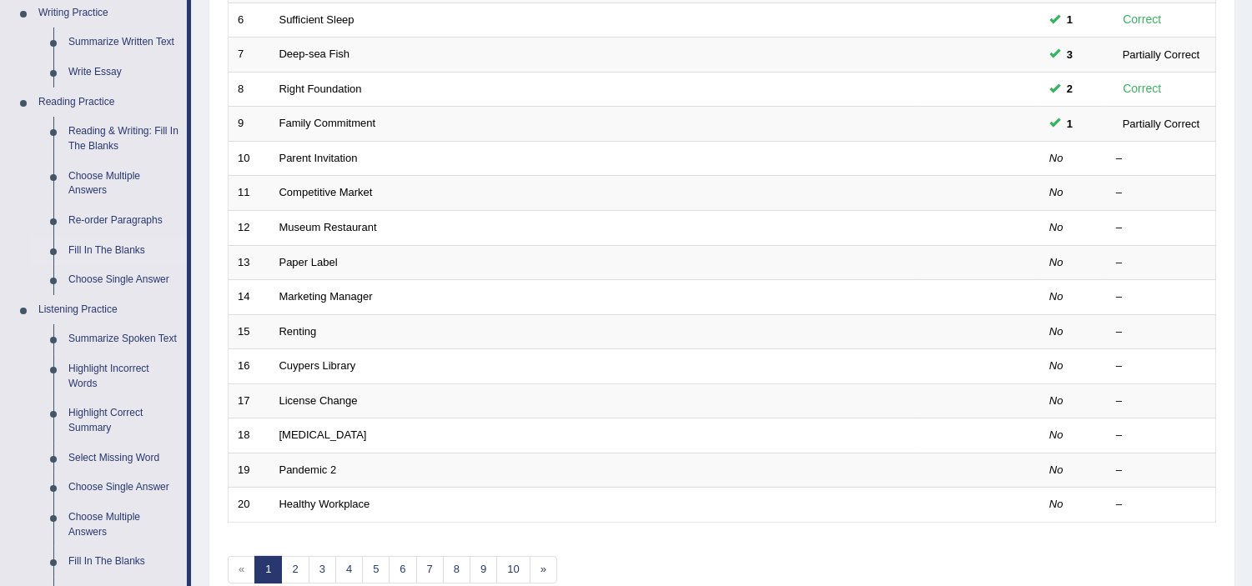
scroll to position [435, 0]
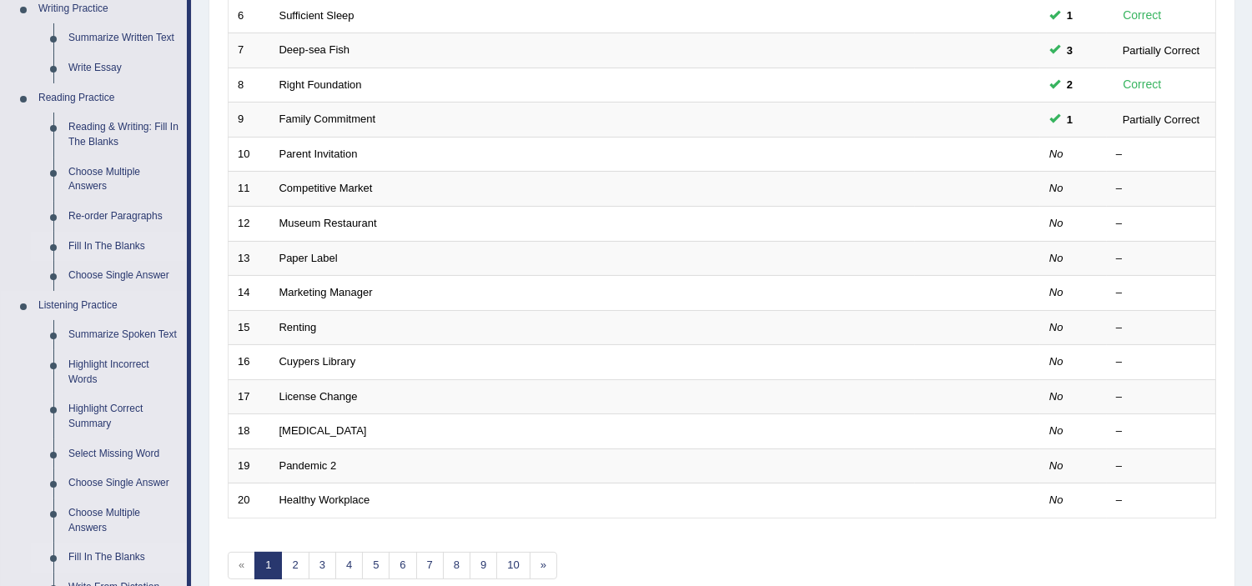
click at [104, 555] on link "Fill In The Blanks" at bounding box center [124, 558] width 126 height 30
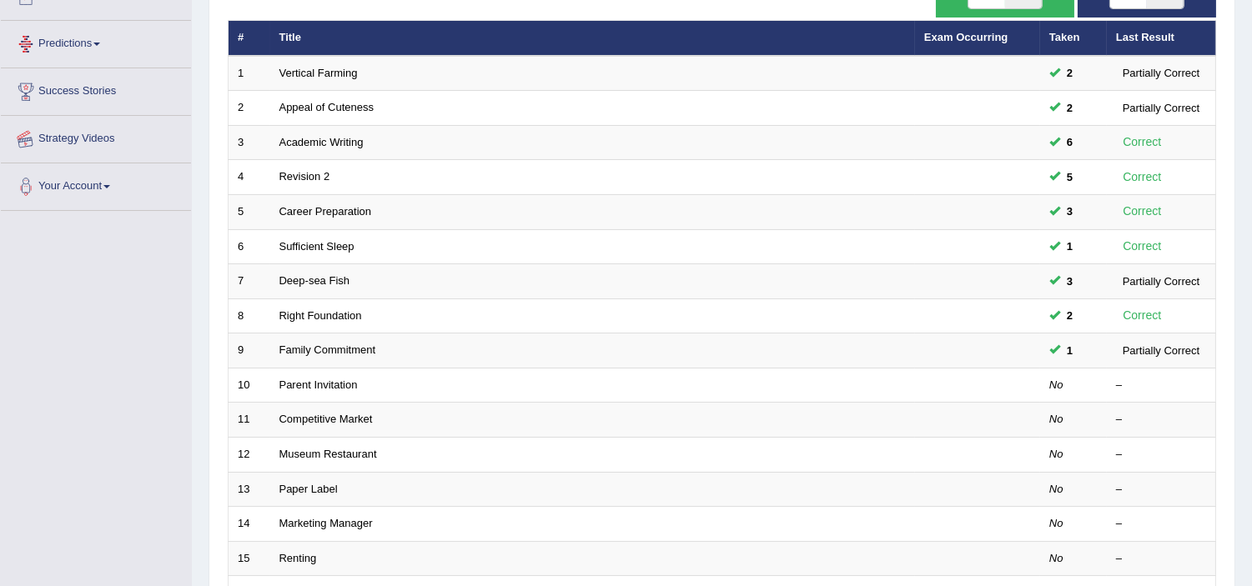
scroll to position [393, 0]
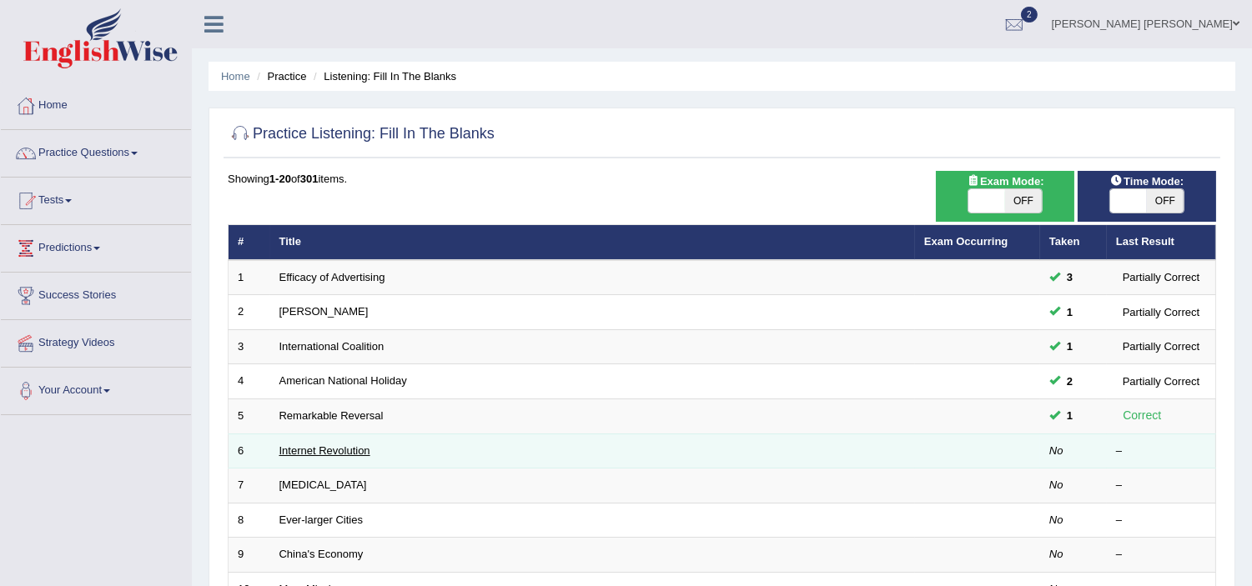
click at [326, 453] on link "Internet Revolution" at bounding box center [324, 450] width 91 height 13
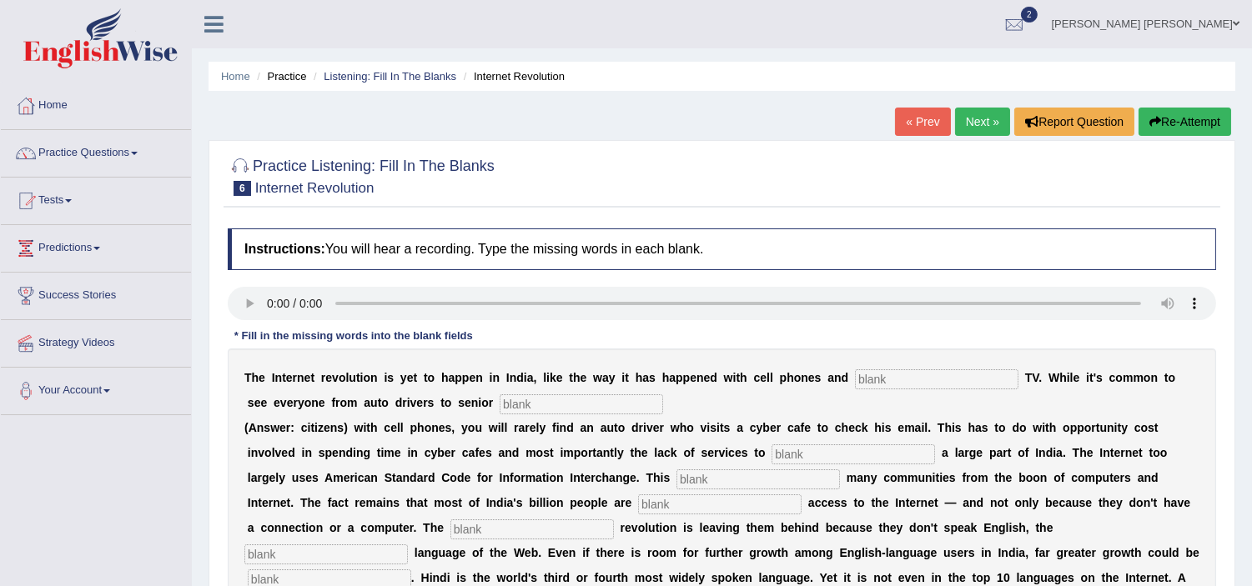
click at [921, 379] on input "text" at bounding box center [936, 379] width 163 height 20
click at [531, 404] on input "text" at bounding box center [580, 404] width 163 height 20
type input "citizens"
click at [805, 453] on input "text" at bounding box center [852, 454] width 163 height 20
type input "target"
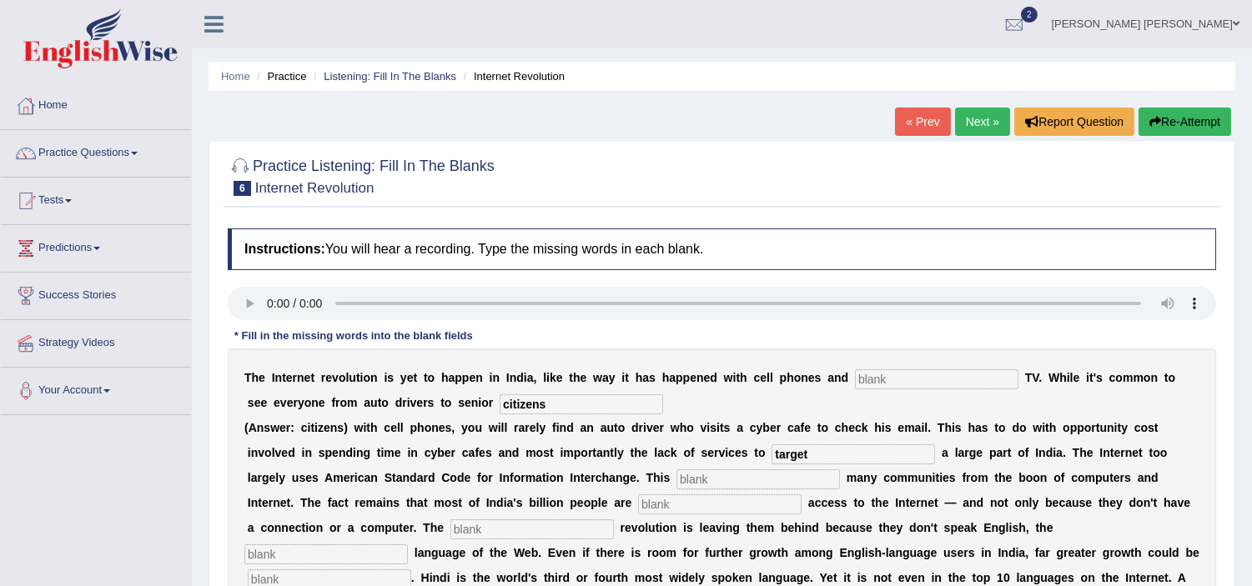
click at [720, 477] on input "text" at bounding box center [757, 479] width 163 height 20
click at [682, 509] on input "text" at bounding box center [719, 504] width 163 height 20
type input "denite"
click at [486, 520] on input "text" at bounding box center [531, 529] width 163 height 20
type input "degita;"
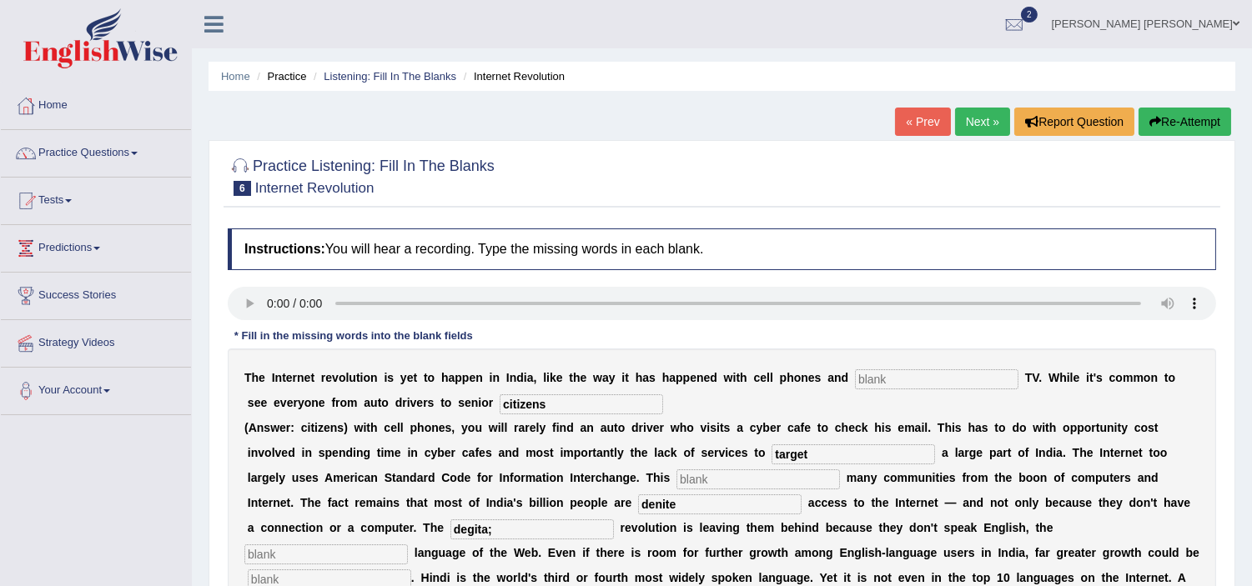
click at [312, 548] on input "text" at bounding box center [325, 555] width 163 height 20
click at [673, 196] on div at bounding box center [722, 175] width 988 height 51
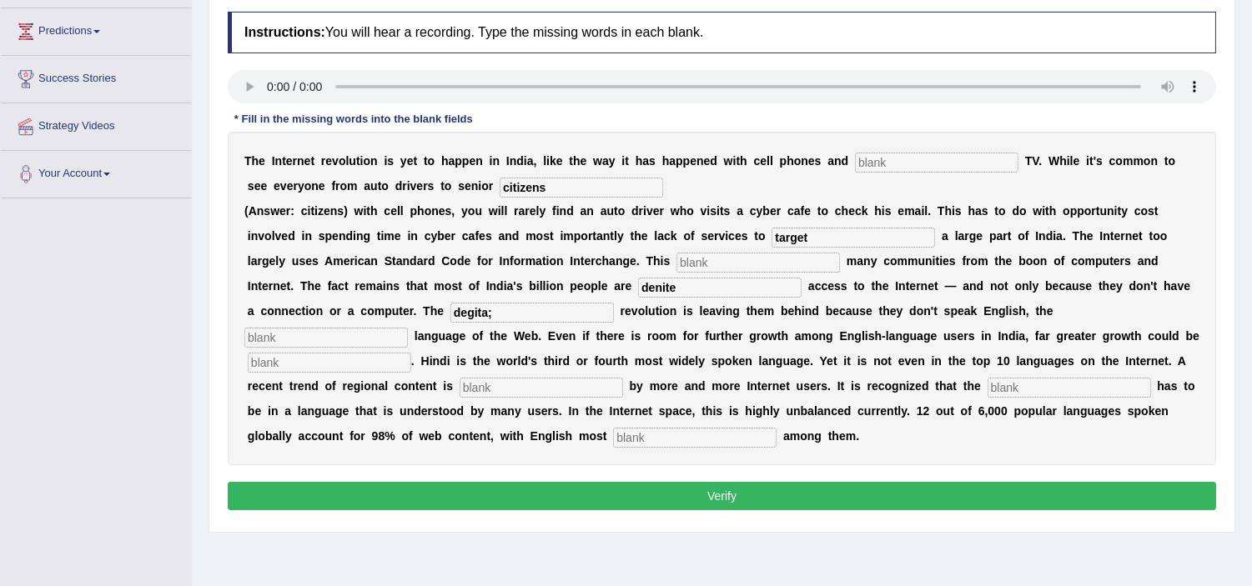
scroll to position [259, 0]
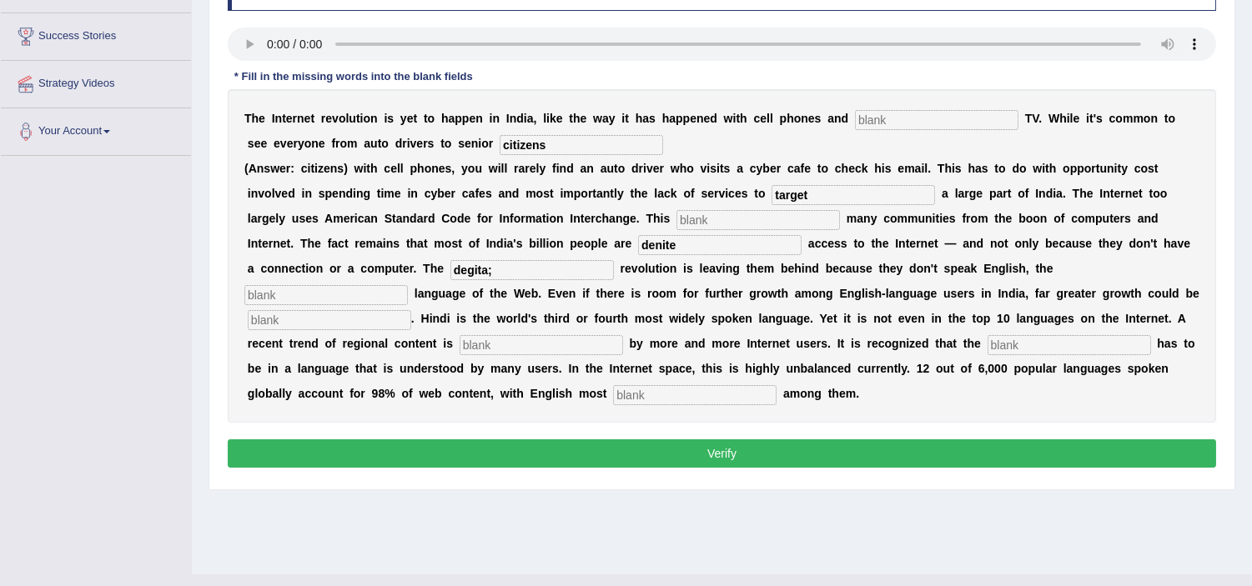
click at [505, 350] on input "text" at bounding box center [540, 345] width 163 height 20
click at [504, 347] on input "text" at bounding box center [540, 345] width 163 height 20
type input "perfor"
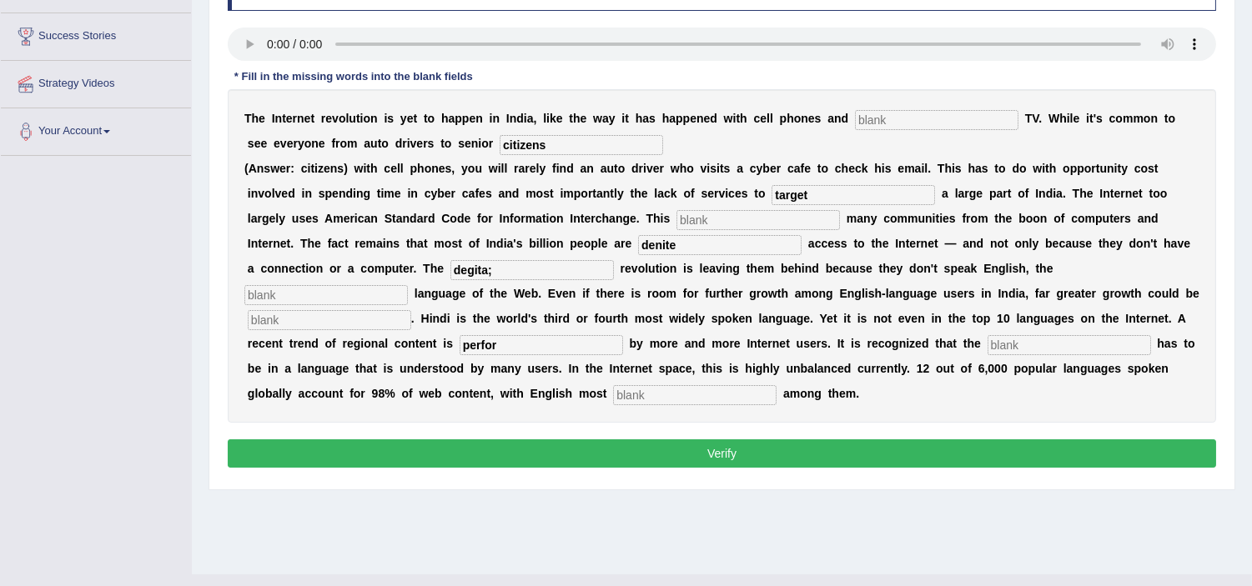
click at [1010, 340] on input "text" at bounding box center [1068, 345] width 163 height 20
type input "contant"
click at [680, 393] on input "text" at bounding box center [694, 395] width 163 height 20
type input "permanent"
click at [1019, 342] on input "contant" at bounding box center [1068, 345] width 163 height 20
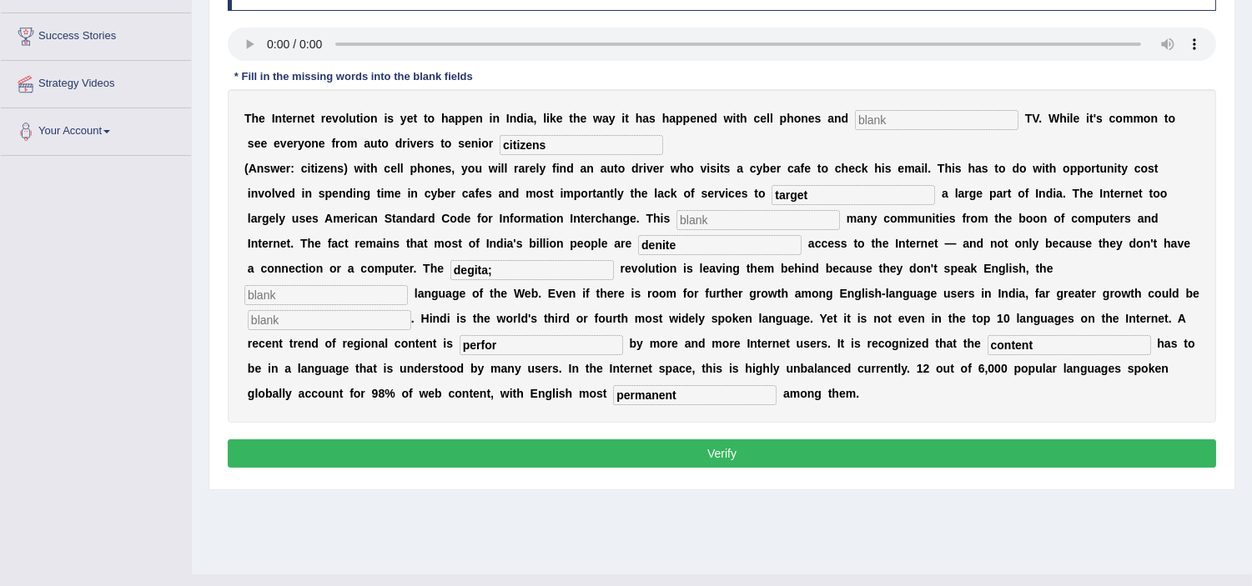
type input "content"
click at [856, 459] on button "Verify" at bounding box center [722, 453] width 988 height 28
click at [313, 301] on input "text" at bounding box center [325, 295] width 163 height 20
type input "q"
click at [305, 317] on input "text" at bounding box center [329, 320] width 163 height 20
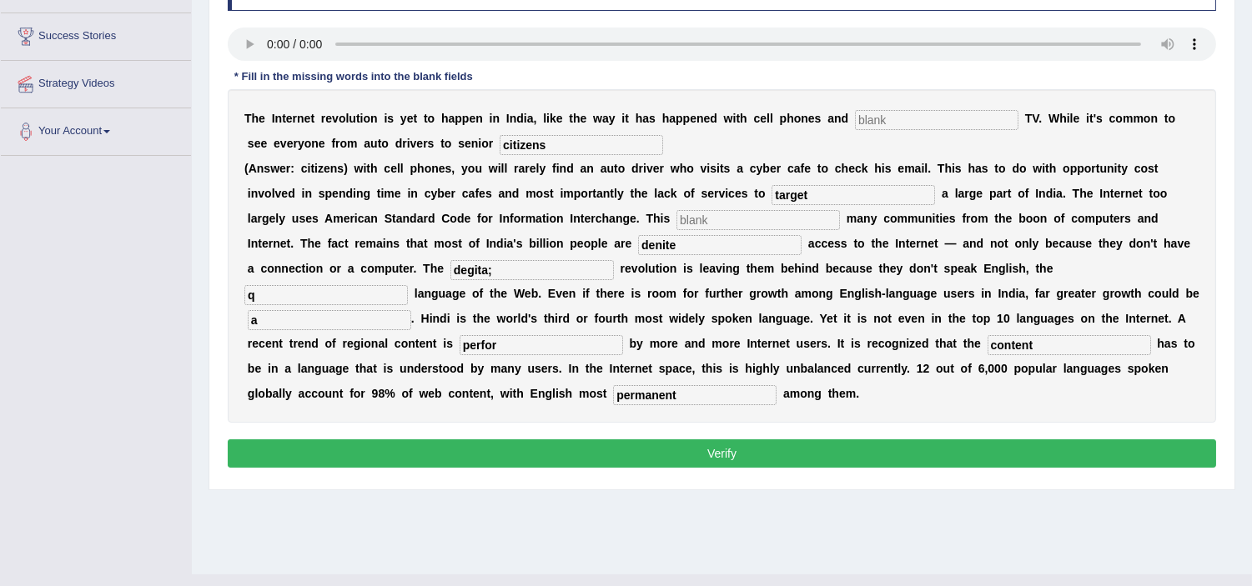
type input "a"
click at [726, 228] on input "text" at bounding box center [757, 220] width 163 height 20
click at [730, 221] on input "text" at bounding box center [757, 220] width 163 height 20
type input "a"
click at [901, 113] on input "text" at bounding box center [936, 120] width 163 height 20
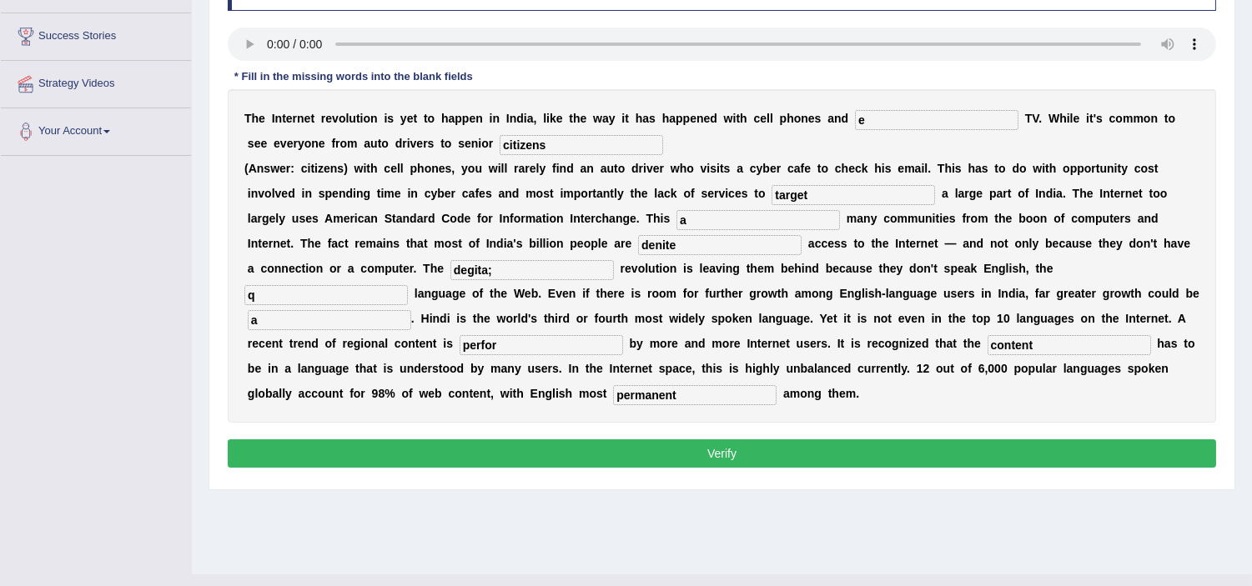
type input "e"
click at [705, 446] on button "Verify" at bounding box center [722, 453] width 988 height 28
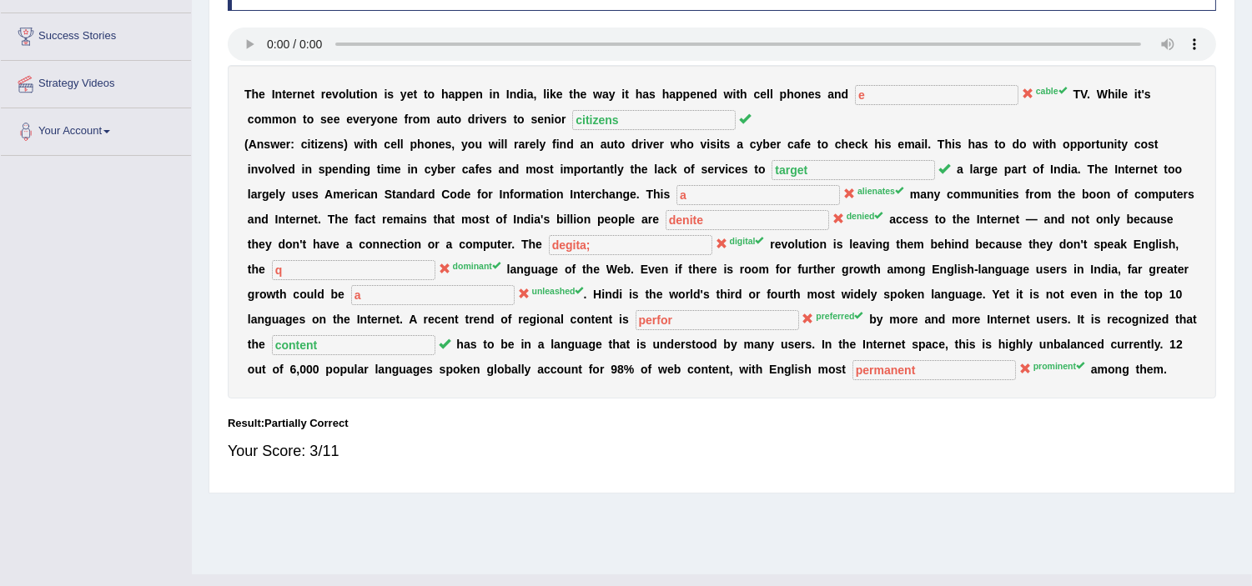
click at [1218, 63] on div "Instructions: You will hear a recording. Type the missing words in each blank. …" at bounding box center [721, 223] width 996 height 524
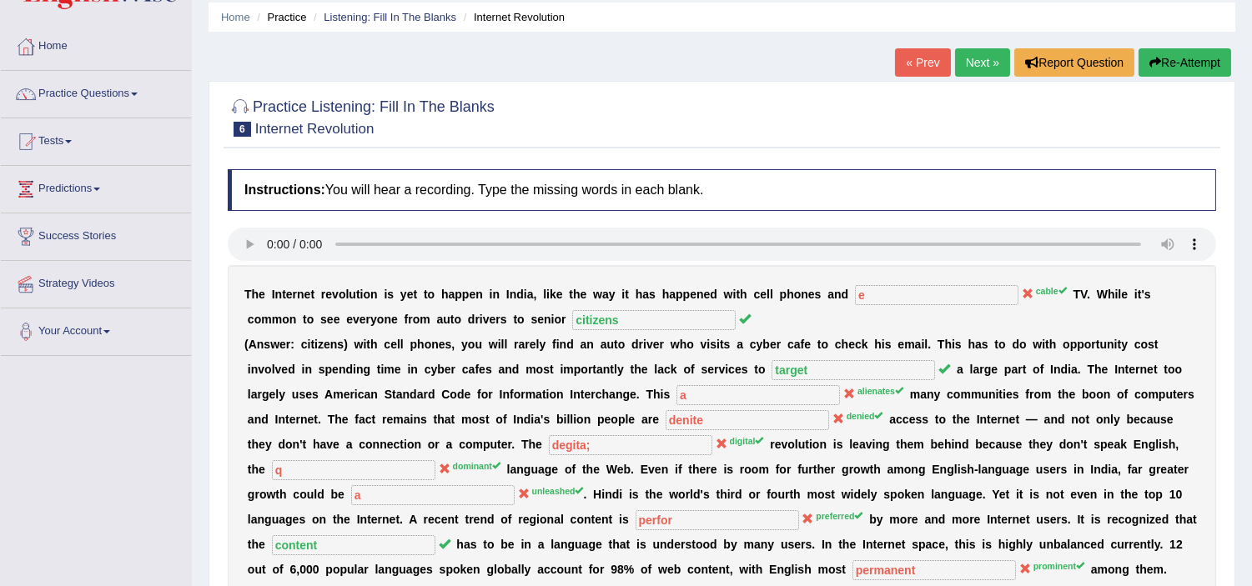
scroll to position [0, 0]
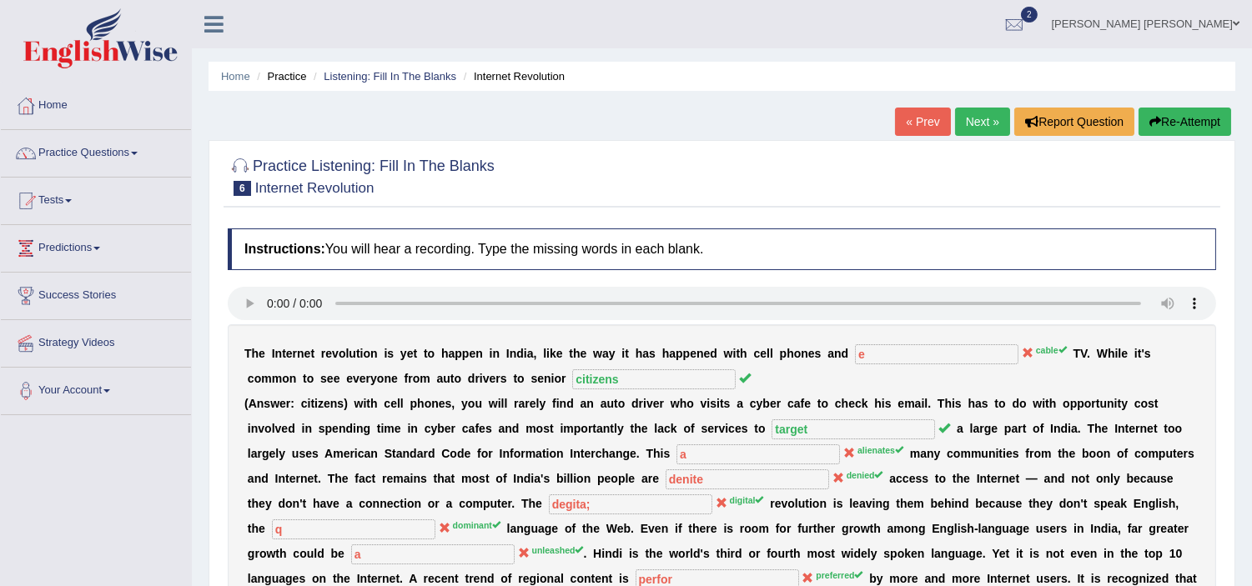
click at [1179, 114] on button "Re-Attempt" at bounding box center [1184, 122] width 93 height 28
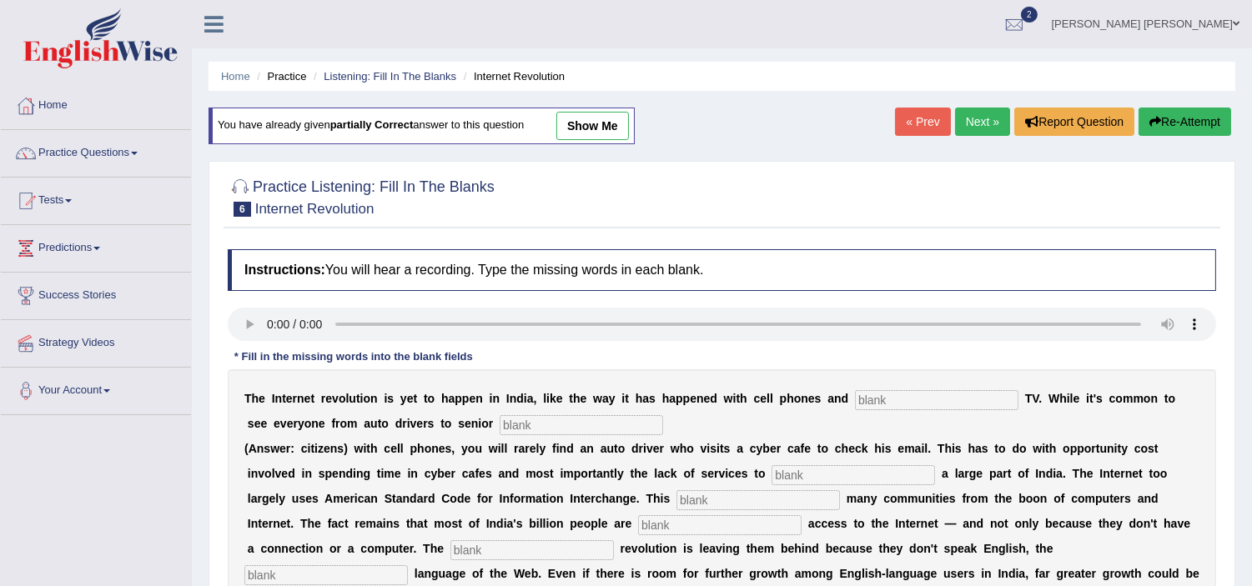
click at [896, 390] on input "text" at bounding box center [936, 400] width 163 height 20
click at [1146, 459] on div "T h e I n t e r n e t r e v o l u t i o n i s y e t t o h a p p e n i n I n d i…" at bounding box center [722, 536] width 988 height 334
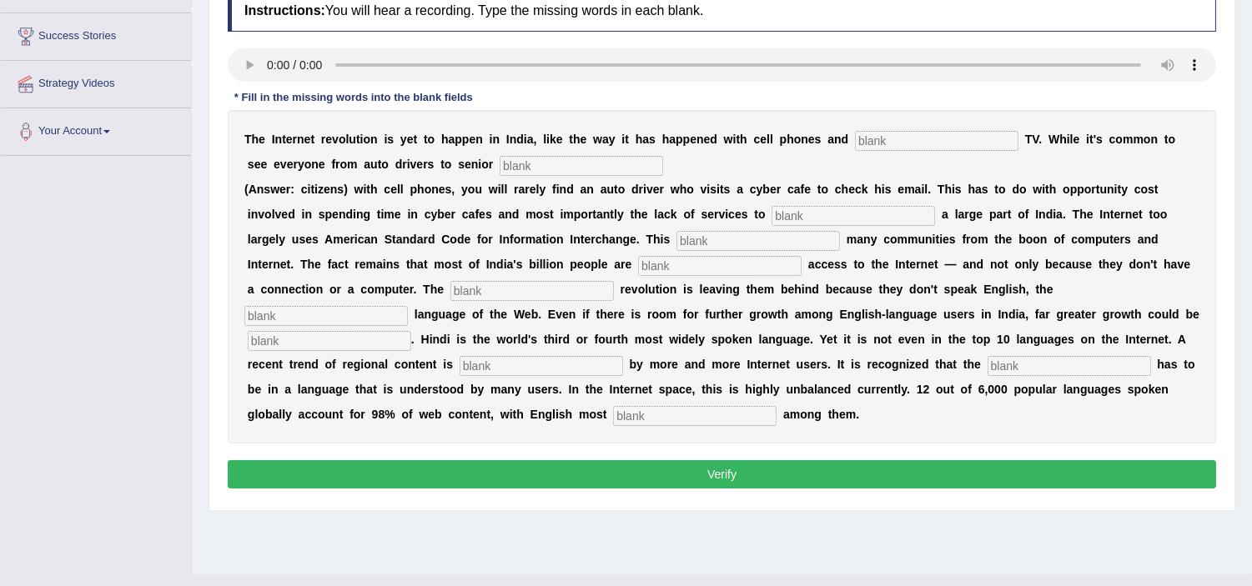
scroll to position [289, 0]
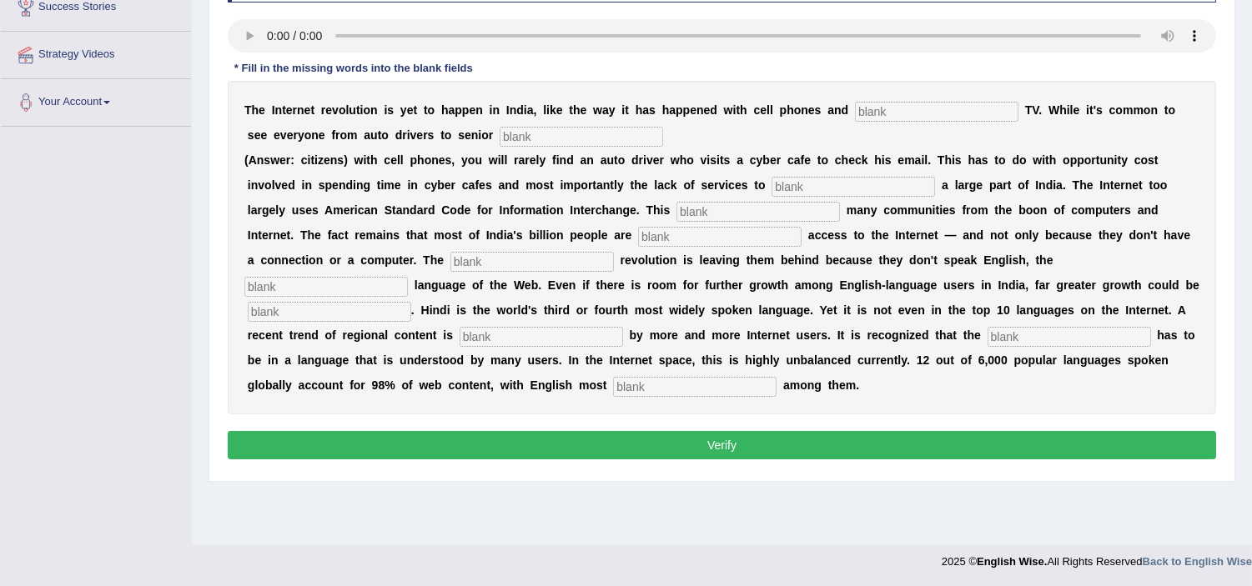
click at [886, 108] on input "text" at bounding box center [936, 112] width 163 height 20
type input "0480516529"
type input "South Australia"
click at [932, 102] on input "0480516529" at bounding box center [936, 112] width 163 height 20
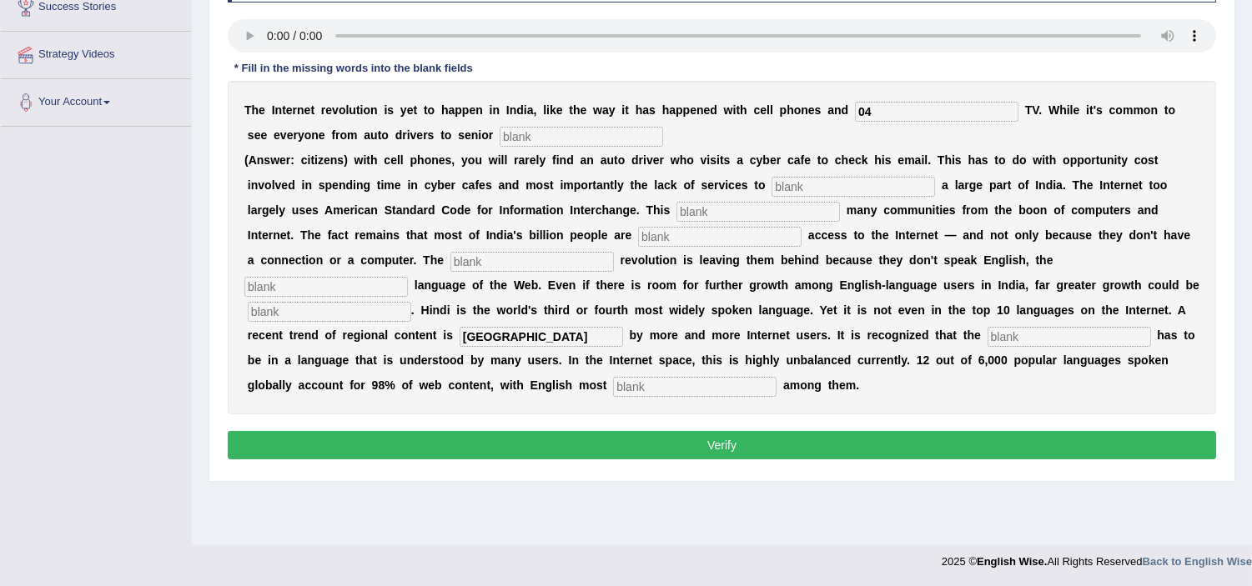
type input "0"
type input "cable"
click at [537, 136] on input "text" at bounding box center [580, 137] width 163 height 20
type input "citizens"
click at [805, 177] on input "text" at bounding box center [852, 187] width 163 height 20
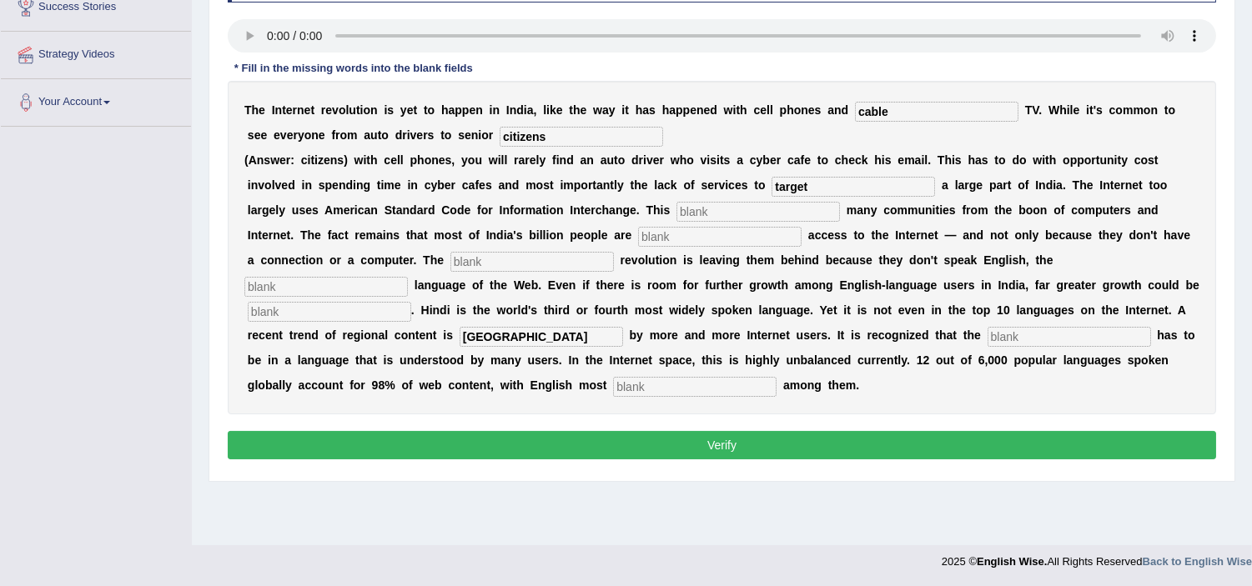
type input "target"
click at [730, 204] on input "text" at bounding box center [757, 212] width 163 height 20
click at [688, 222] on div "T h e I n t e r n e t r e v o l u t i o n i s y e t t o h a p p e n i n I n d i…" at bounding box center [722, 248] width 988 height 334
click at [689, 236] on input "text" at bounding box center [719, 237] width 163 height 20
type input "denaited"
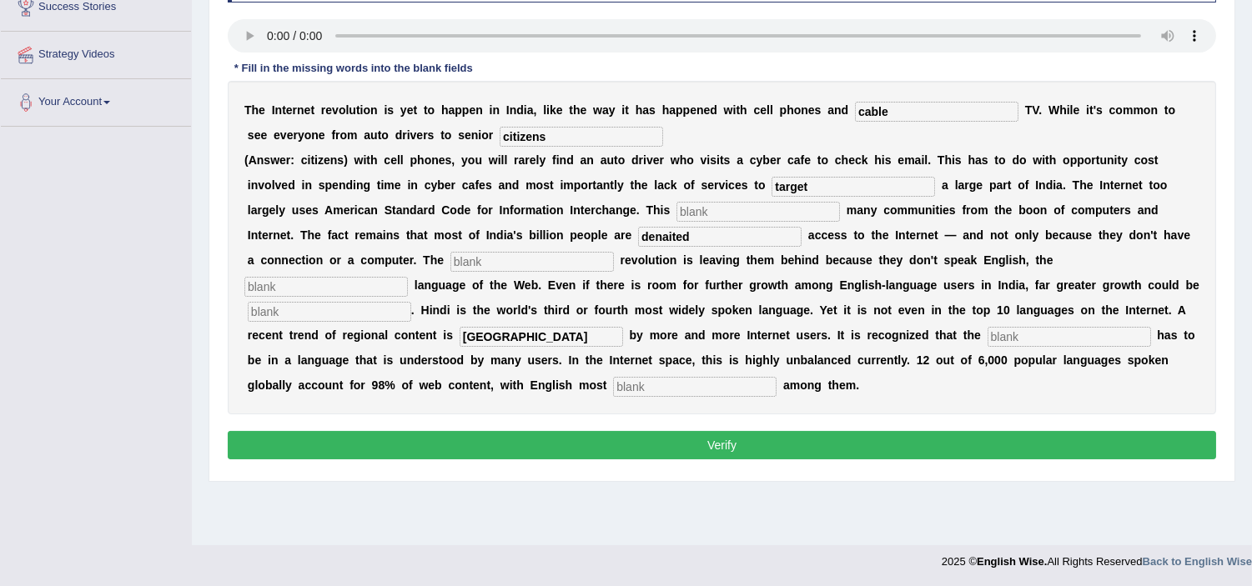
click at [521, 260] on input "text" at bounding box center [531, 262] width 163 height 20
type input "digital"
click at [347, 292] on input "text" at bounding box center [325, 287] width 163 height 20
click at [339, 309] on input "text" at bounding box center [329, 312] width 163 height 20
click at [559, 329] on input "South Australia" at bounding box center [540, 337] width 163 height 20
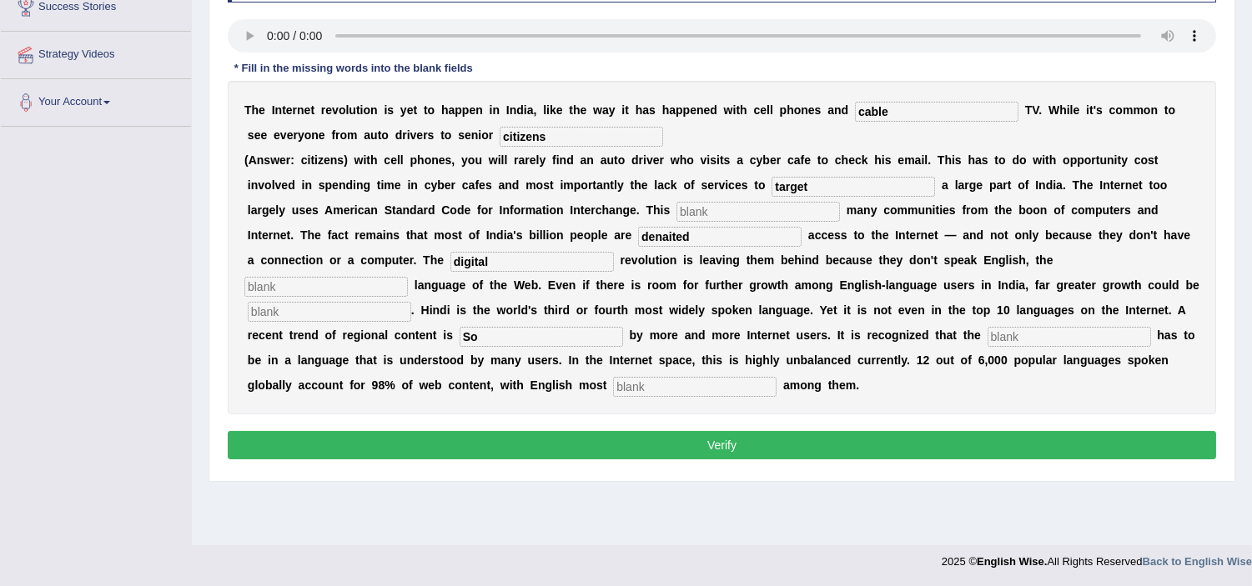
type input "S"
type input "perfor"
click at [663, 378] on input "text" at bounding box center [694, 387] width 163 height 20
type input "porminend"
click at [740, 196] on div "T h e I n t e r n e t r e v o l u t i o n i s y e t t o h a p p e n i n I n d i…" at bounding box center [722, 248] width 988 height 334
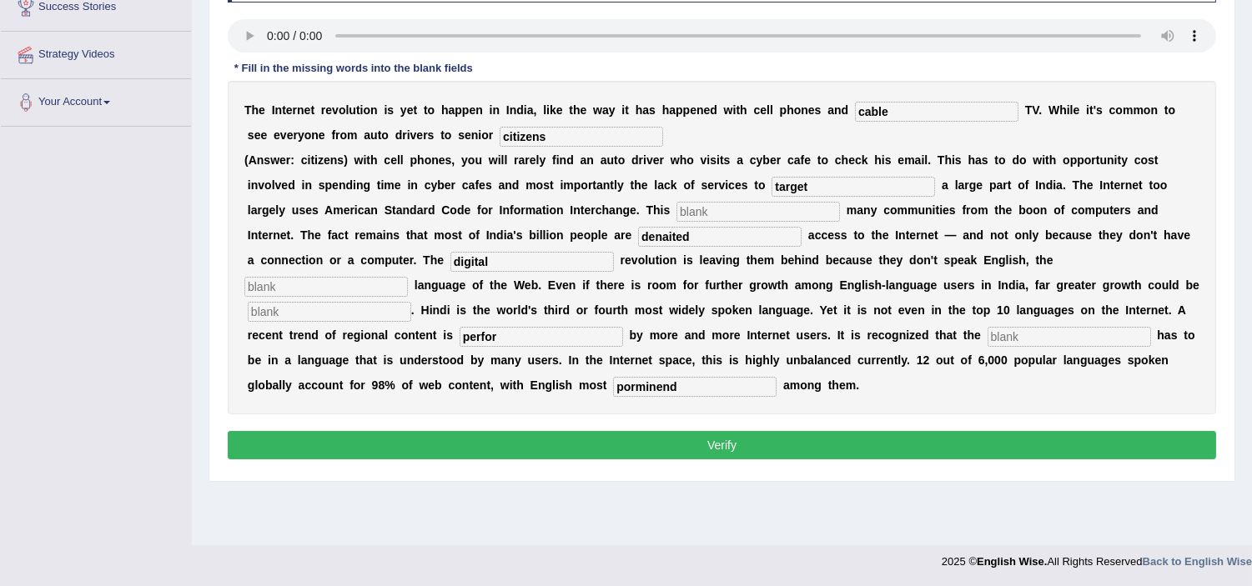
click at [730, 208] on input "text" at bounding box center [757, 212] width 163 height 20
type input "s"
click at [697, 238] on input "denaited" at bounding box center [719, 237] width 163 height 20
click at [675, 231] on input "denaited" at bounding box center [719, 237] width 163 height 20
click at [271, 285] on input "text" at bounding box center [325, 287] width 163 height 20
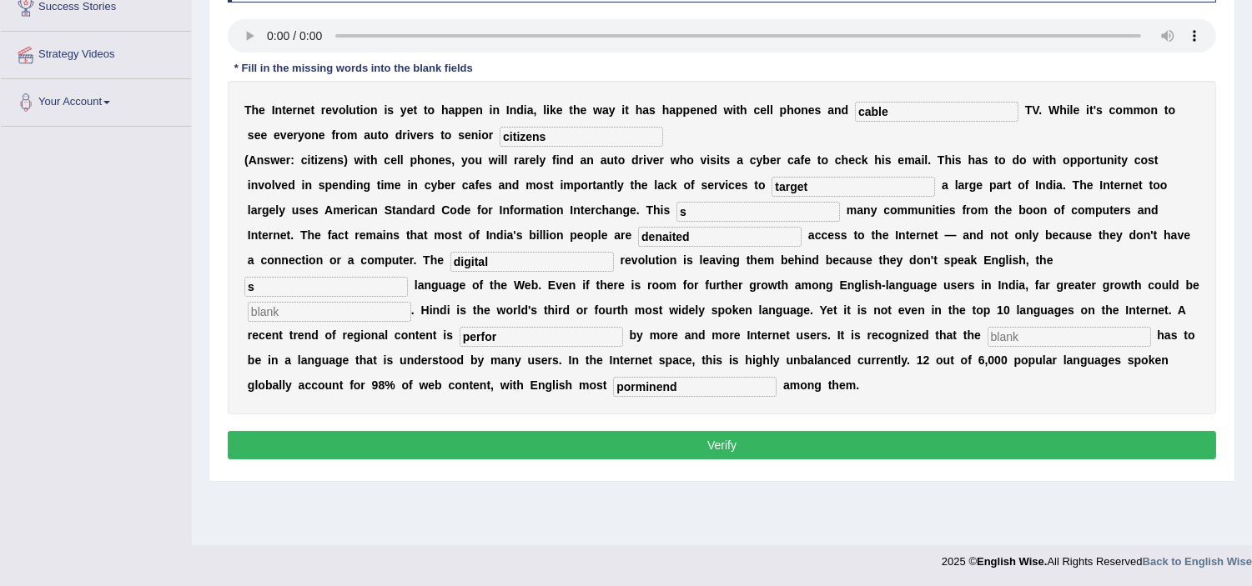
type input "s"
click at [268, 304] on input "s" at bounding box center [329, 312] width 163 height 20
type input "s"
click at [1062, 334] on input "text" at bounding box center [1068, 337] width 163 height 20
click at [1042, 329] on input "s" at bounding box center [1068, 337] width 163 height 20
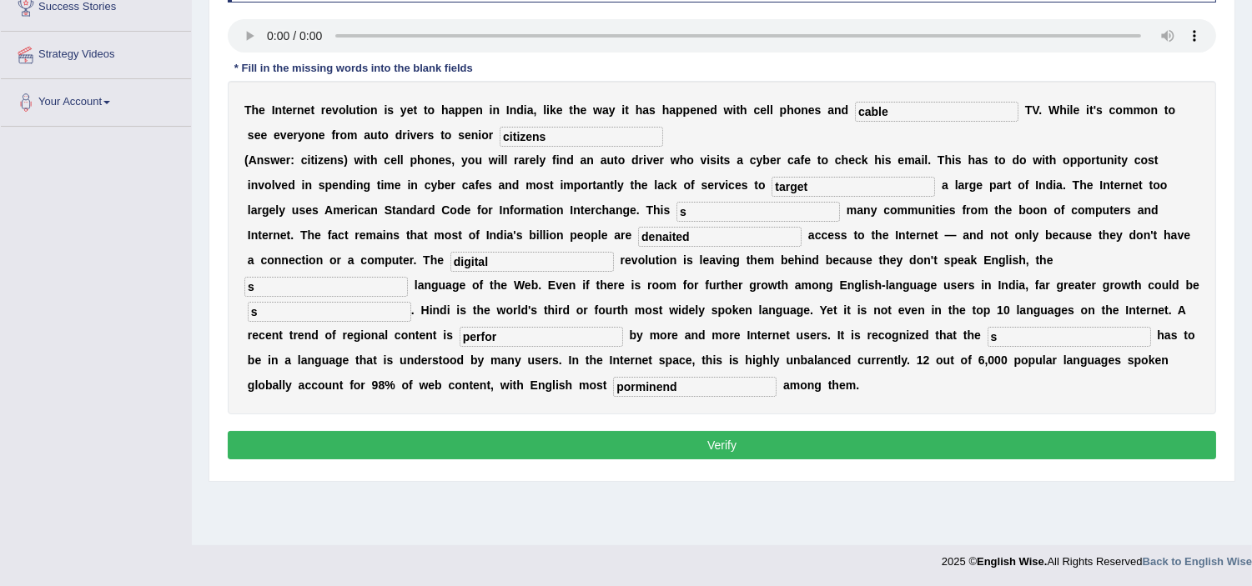
type input "s"
click at [797, 439] on button "Verify" at bounding box center [722, 445] width 988 height 28
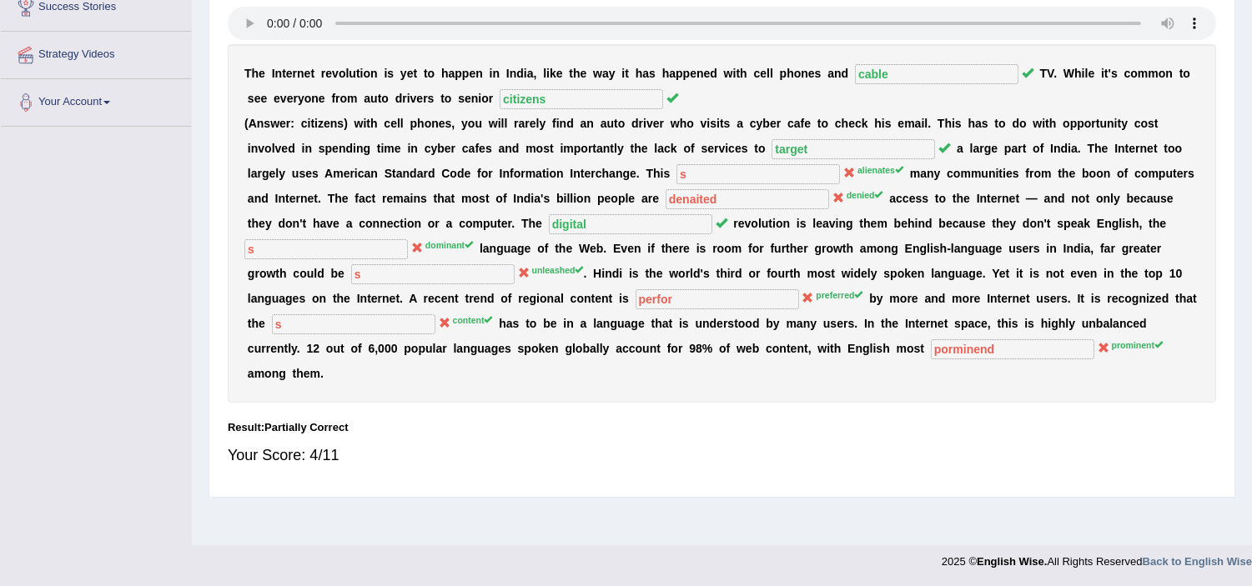
click at [632, 445] on div "Your Score: 4/11" at bounding box center [722, 455] width 988 height 40
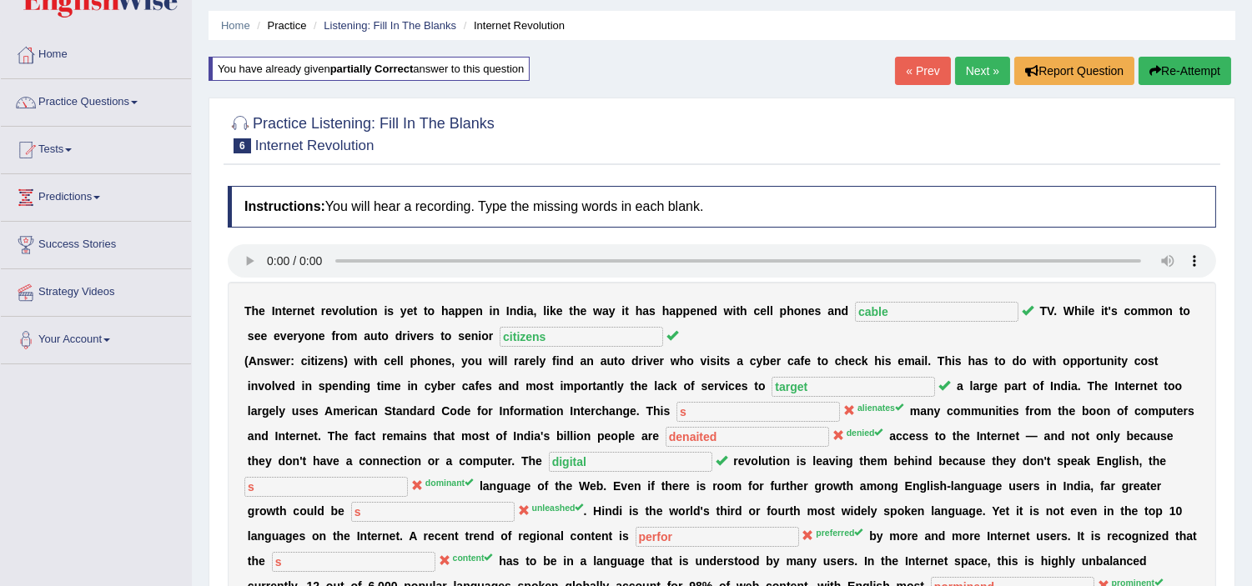
scroll to position [0, 0]
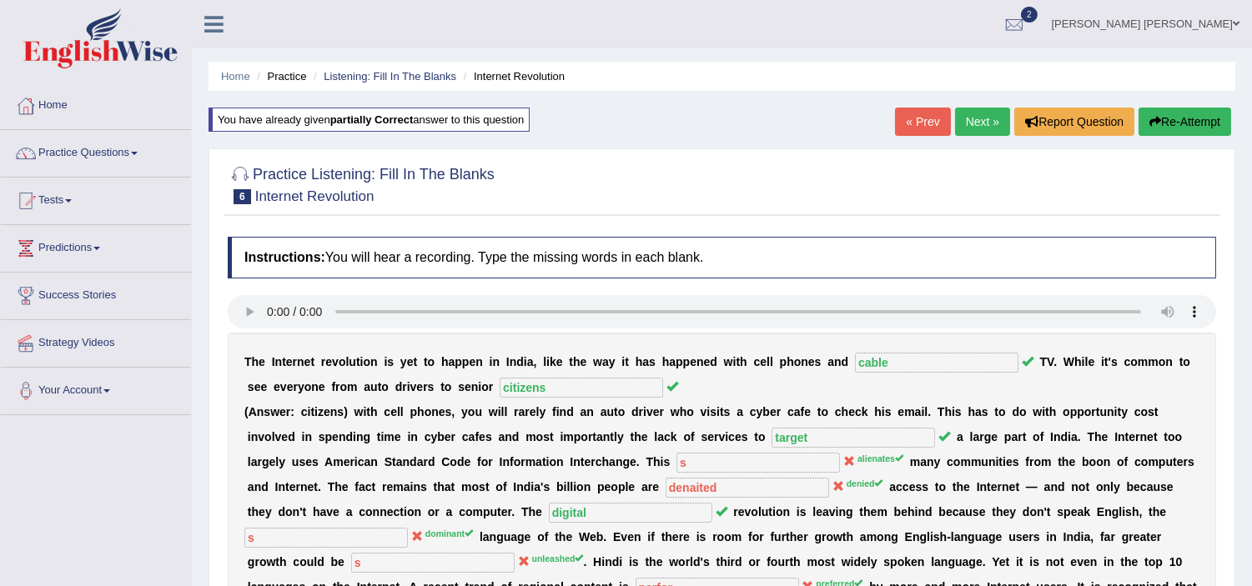
click at [967, 130] on link "Next »" at bounding box center [982, 122] width 55 height 28
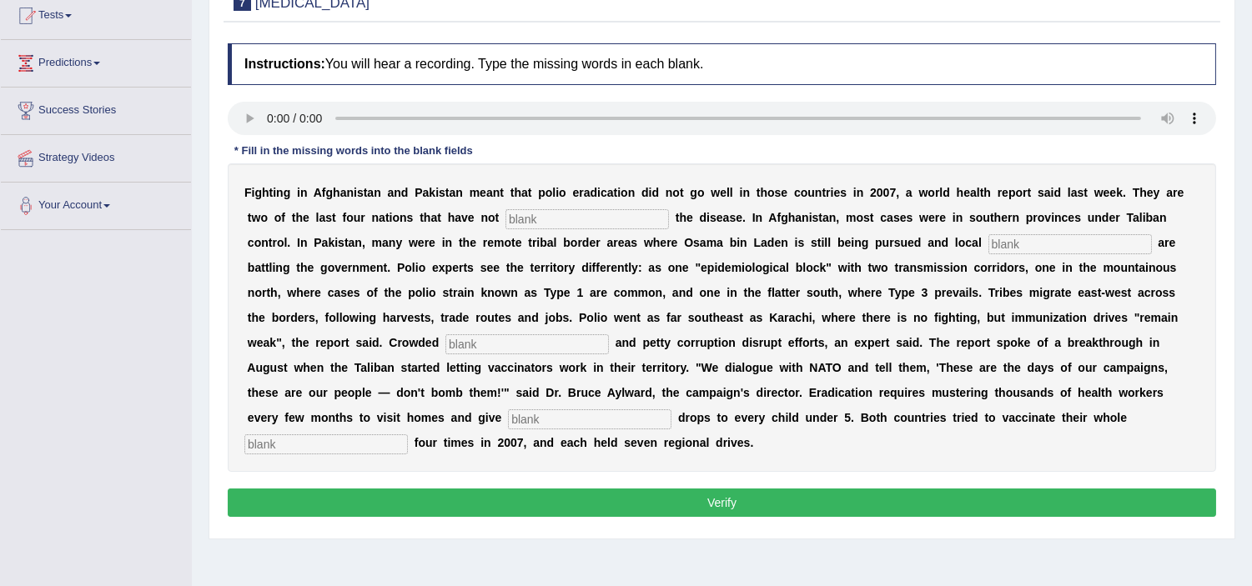
click at [565, 219] on input "text" at bounding box center [586, 219] width 163 height 20
type input "elemenant"
click at [1014, 238] on input "text" at bounding box center [1069, 244] width 163 height 20
type input "meliten"
click at [536, 421] on input "text" at bounding box center [589, 419] width 163 height 20
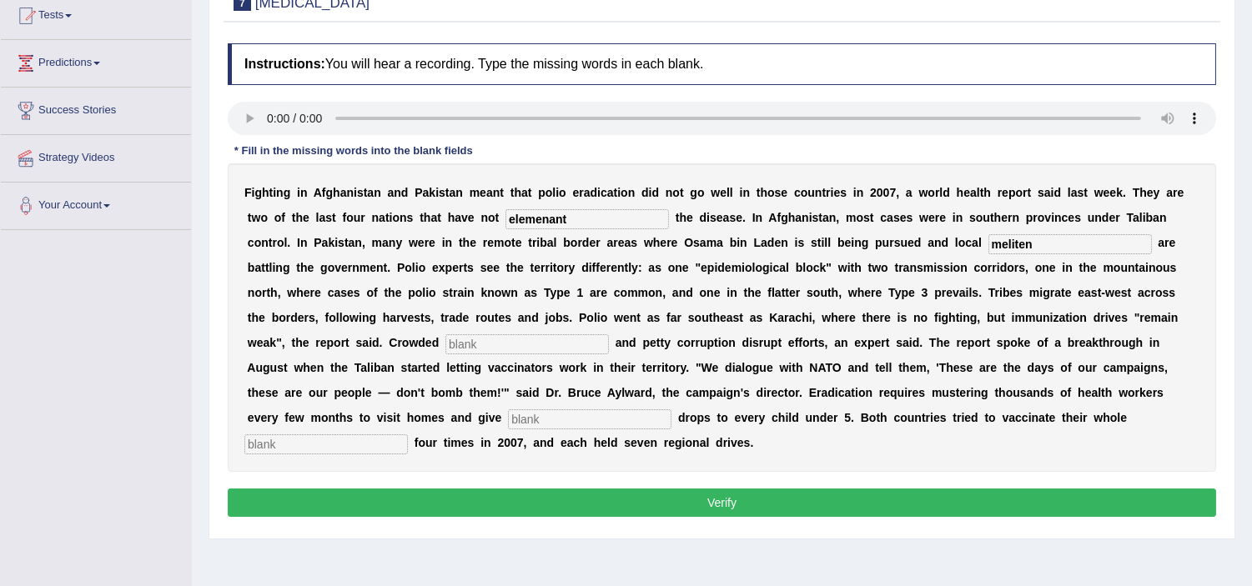
click at [606, 420] on input "text" at bounding box center [589, 419] width 163 height 20
type input "vaccine"
click at [346, 448] on input "text" at bounding box center [325, 444] width 163 height 20
click at [290, 445] on input "vaccinated" at bounding box center [325, 444] width 163 height 20
type input "vaccinated"
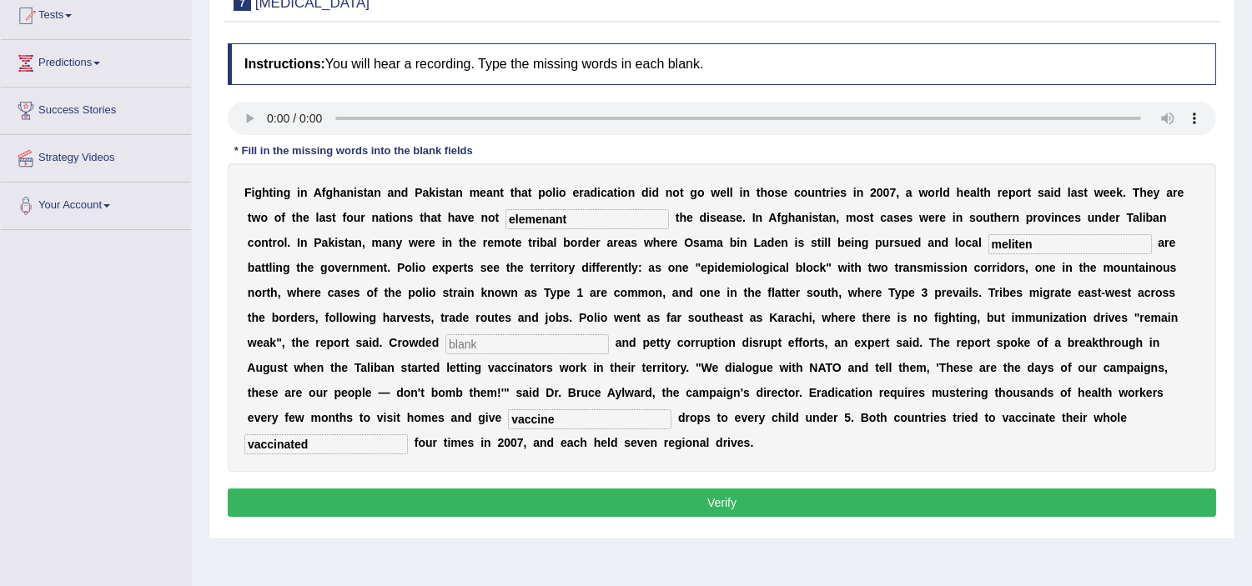
click at [404, 504] on button "Verify" at bounding box center [722, 503] width 988 height 28
click at [498, 340] on input "text" at bounding box center [526, 344] width 163 height 20
type input "a"
click at [1054, 239] on input "meliten" at bounding box center [1069, 244] width 163 height 20
click at [570, 219] on input "elemenant" at bounding box center [586, 219] width 163 height 20
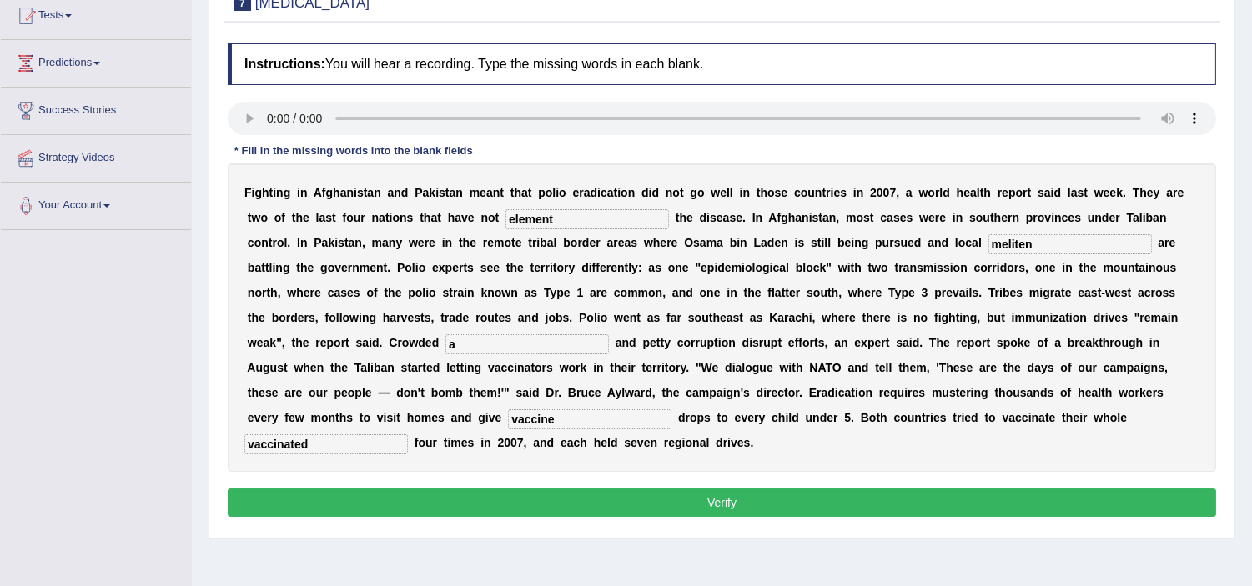
type input "element"
click at [623, 501] on button "Verify" at bounding box center [722, 503] width 988 height 28
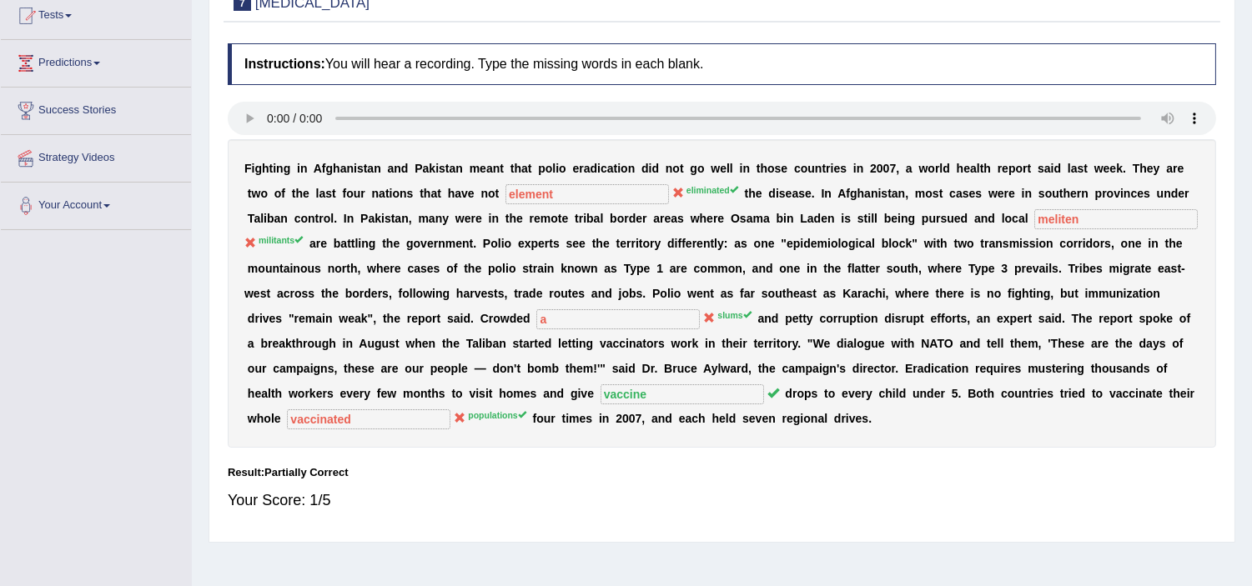
click at [268, 244] on div "F i g h t i n g i n A f g h a n i s t a n a n d P a k i s t a n m e a n t t h a…" at bounding box center [722, 293] width 988 height 309
click at [273, 239] on sup "militants" at bounding box center [280, 240] width 44 height 10
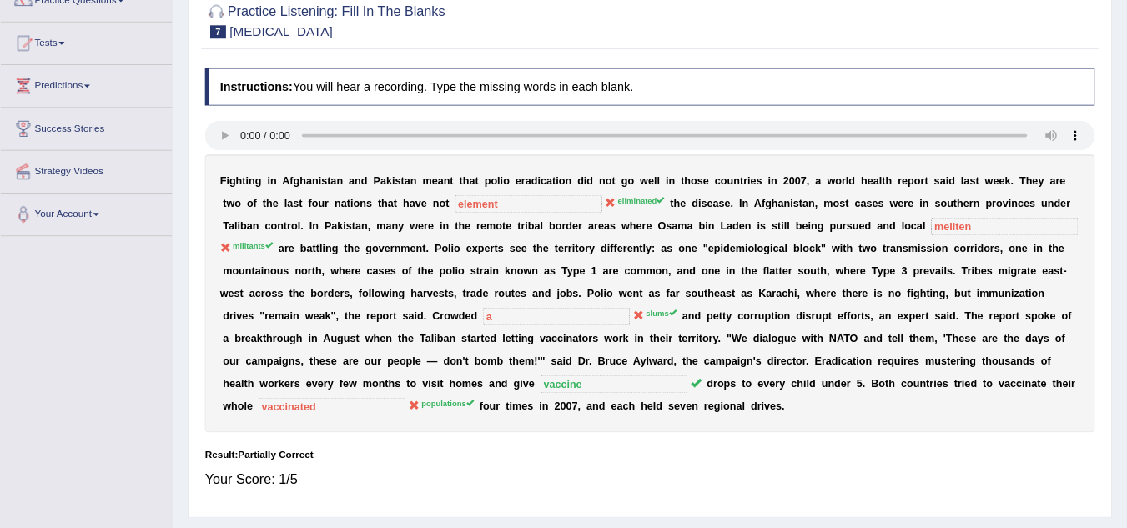
scroll to position [153, 0]
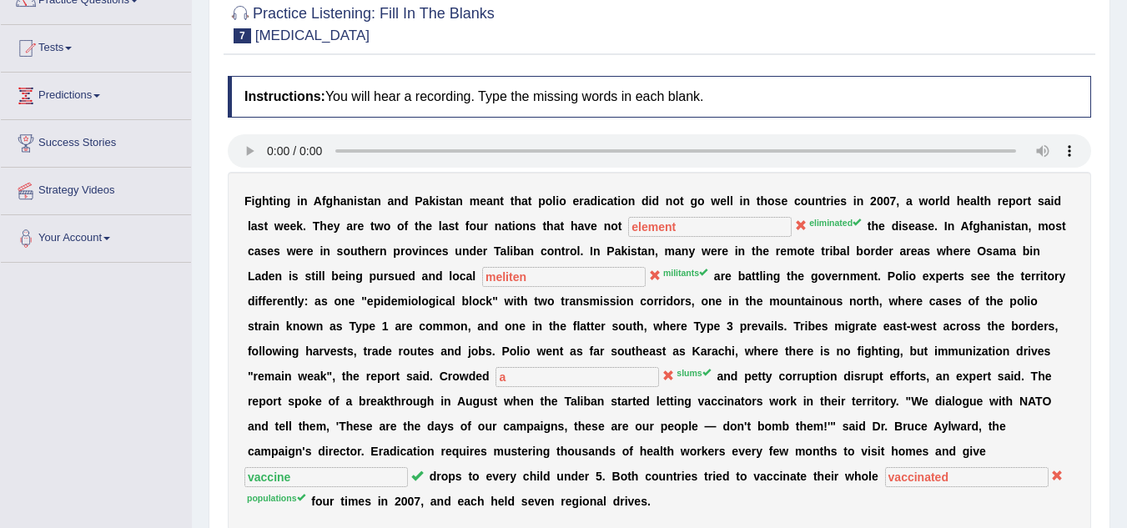
drag, startPoint x: 1238, startPoint y: 0, endPoint x: 660, endPoint y: 133, distance: 593.7
click at [660, 133] on div "Instructions: You will hear a recording. Type the missing words in each blank. …" at bounding box center [658, 342] width 871 height 549
click at [959, 59] on div "Practice Listening: Fill In The Blanks 7 [MEDICAL_DATA] Instructions: You will …" at bounding box center [658, 306] width 901 height 638
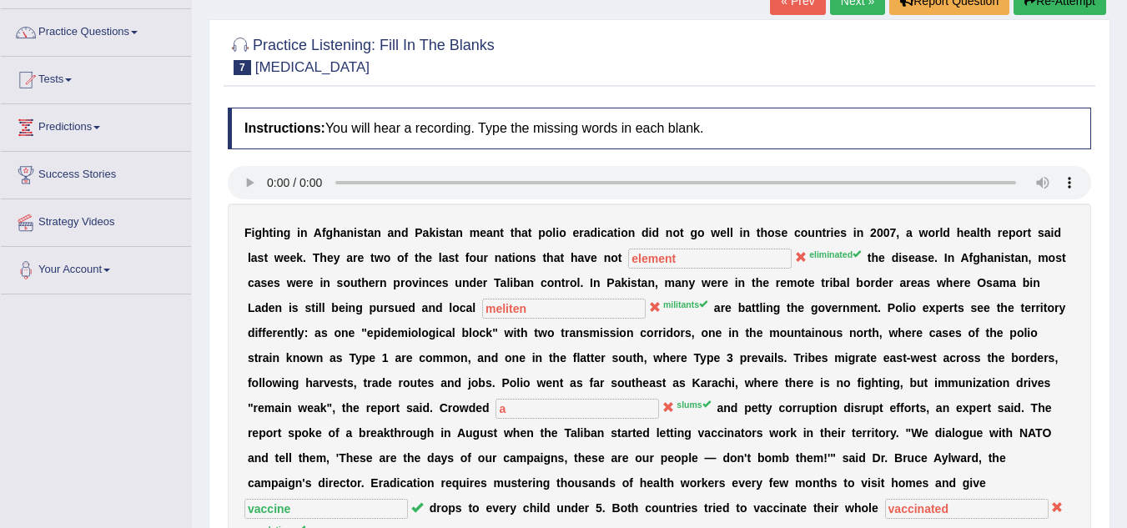
scroll to position [119, 0]
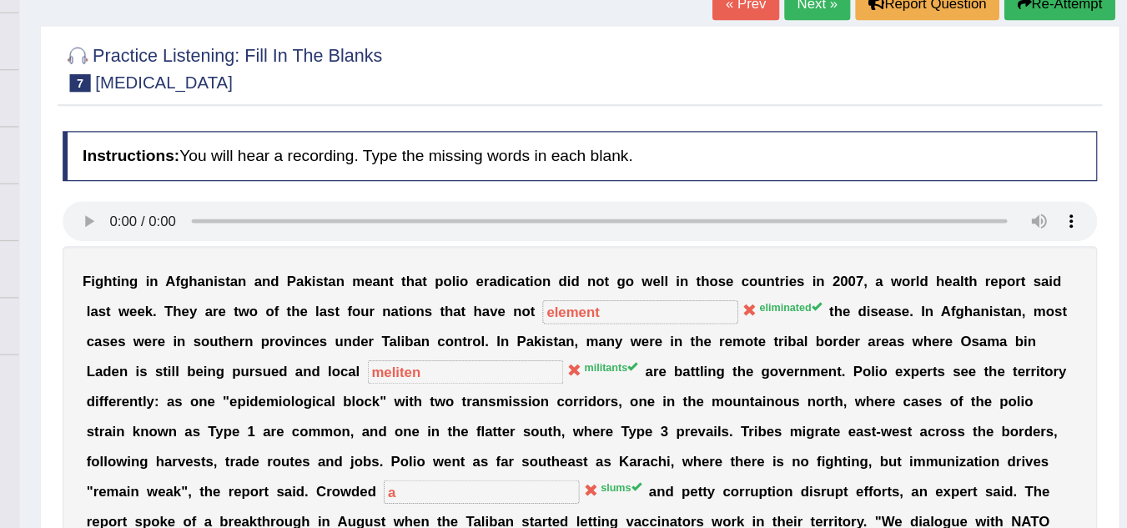
click at [907, 88] on div "Practice Listening: Fill In The Blanks 7 Polio" at bounding box center [658, 59] width 871 height 58
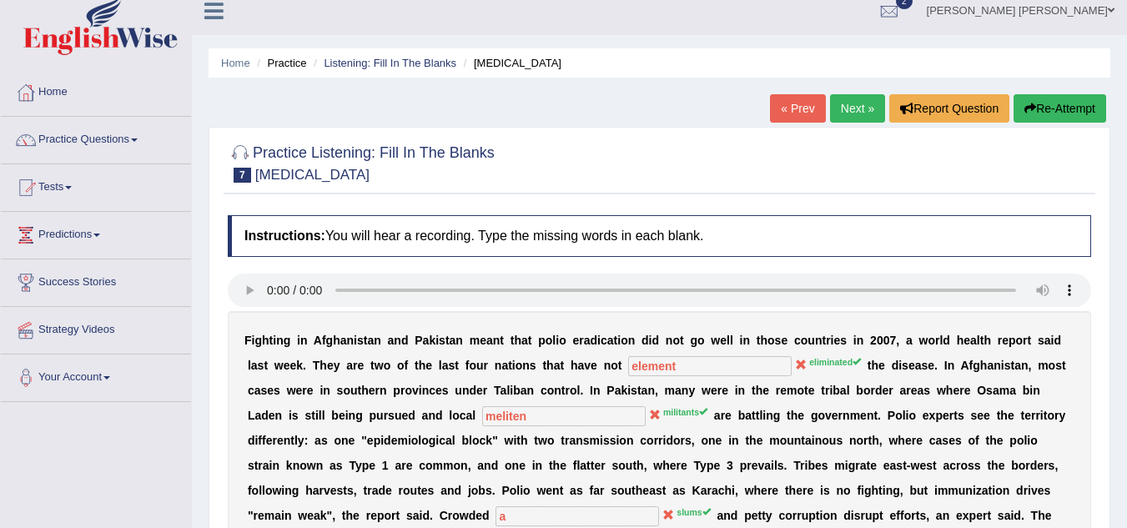
scroll to position [0, 0]
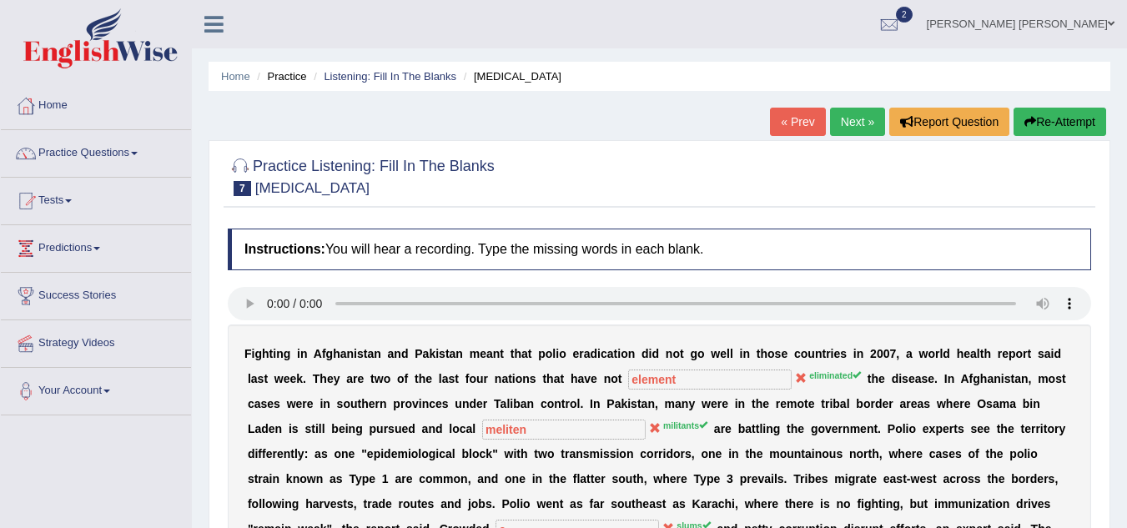
click at [1054, 124] on button "Re-Attempt" at bounding box center [1059, 122] width 93 height 28
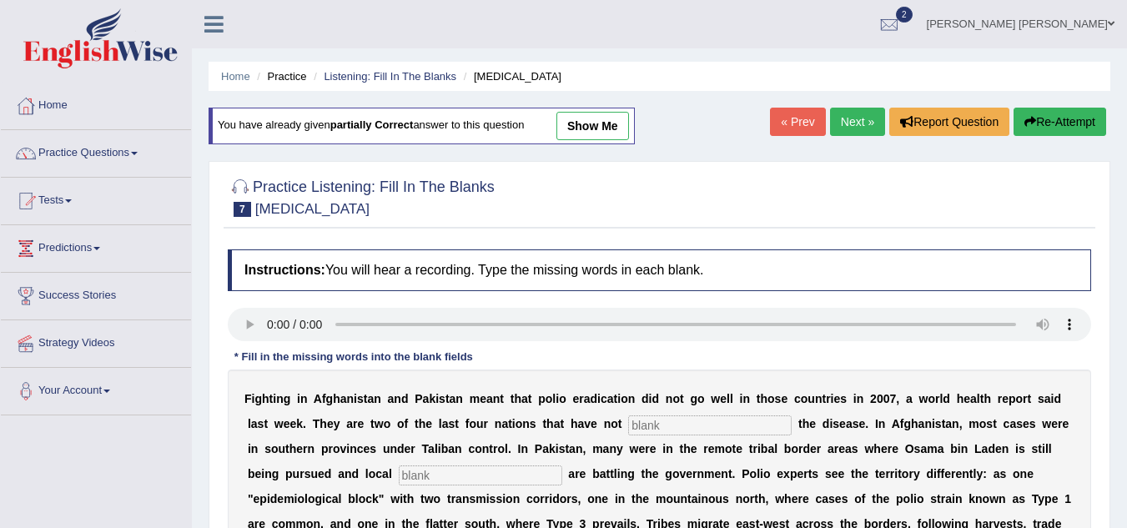
drag, startPoint x: 620, startPoint y: 414, endPoint x: 664, endPoint y: 411, distance: 44.3
click at [679, 424] on input "text" at bounding box center [709, 425] width 163 height 20
click at [672, 424] on input "text" at bounding box center [709, 425] width 163 height 20
type input "eleminated"
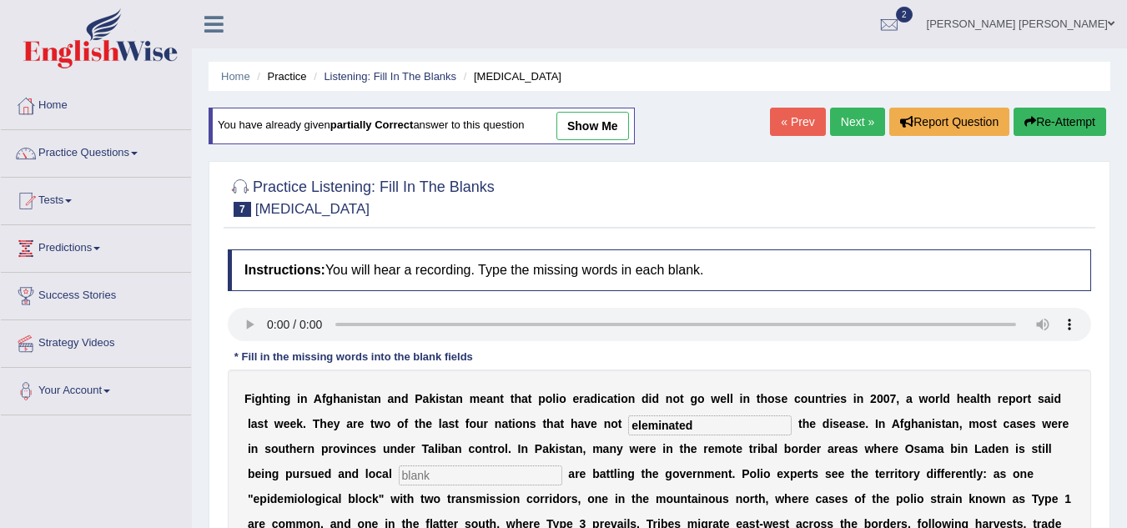
click at [429, 474] on input "text" at bounding box center [480, 475] width 163 height 20
type input "militents"
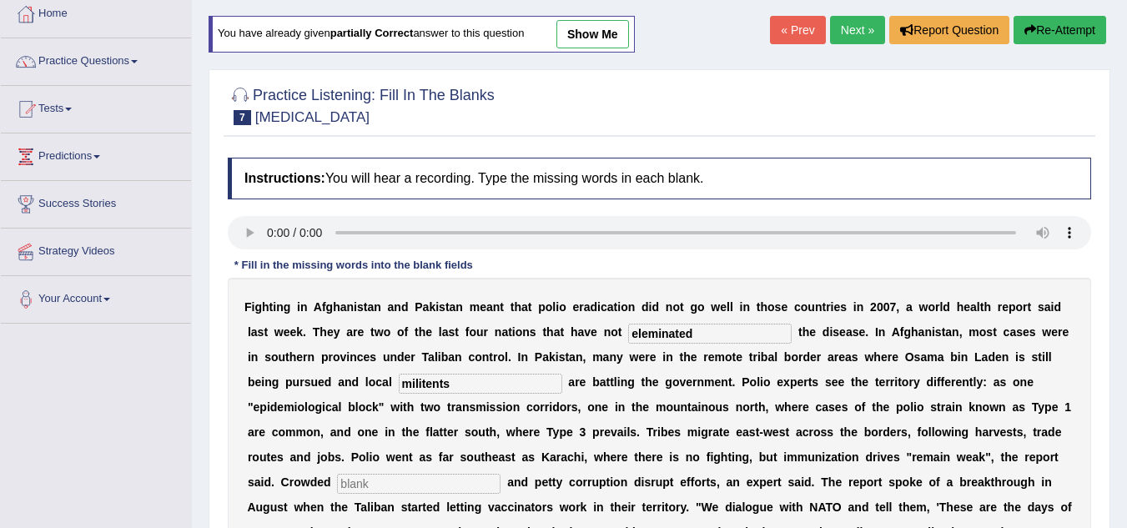
scroll to position [100, 0]
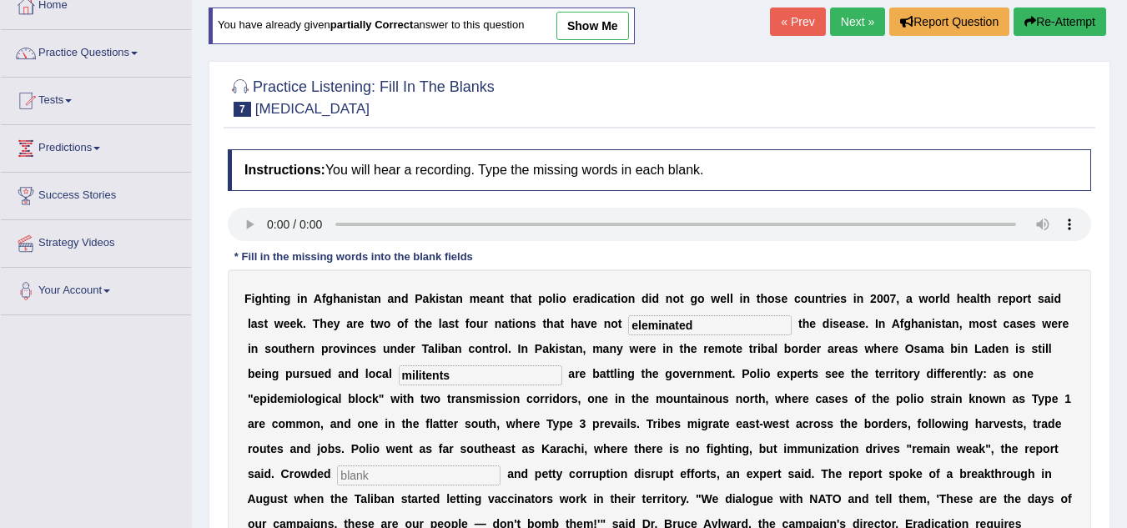
click at [408, 475] on input "text" at bounding box center [418, 475] width 163 height 20
click at [442, 435] on div "F i g h t i n g i n A f g h a n i s t a n a n d P a k i s t a n m e a n t t h a…" at bounding box center [659, 448] width 863 height 359
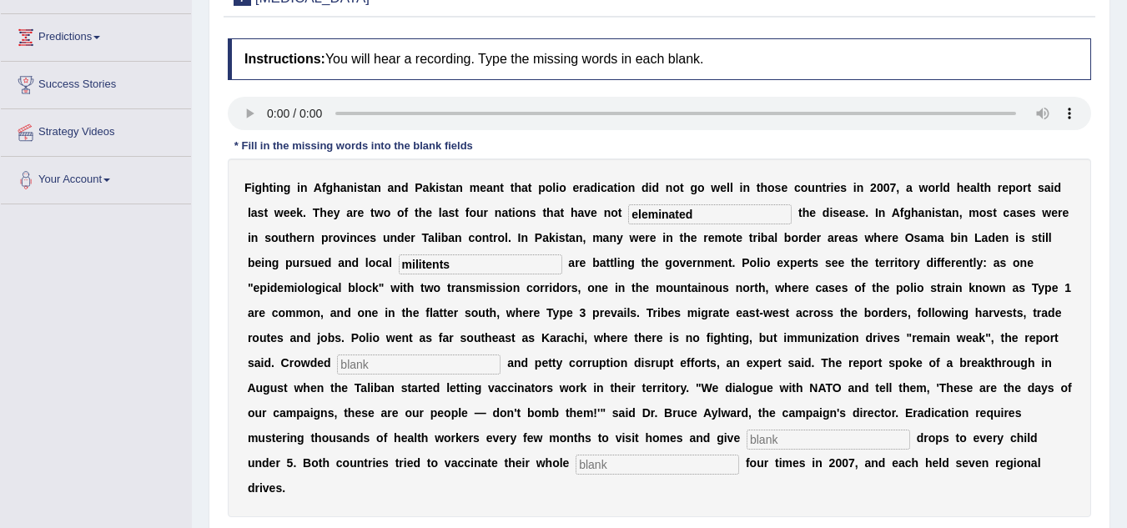
scroll to position [233, 0]
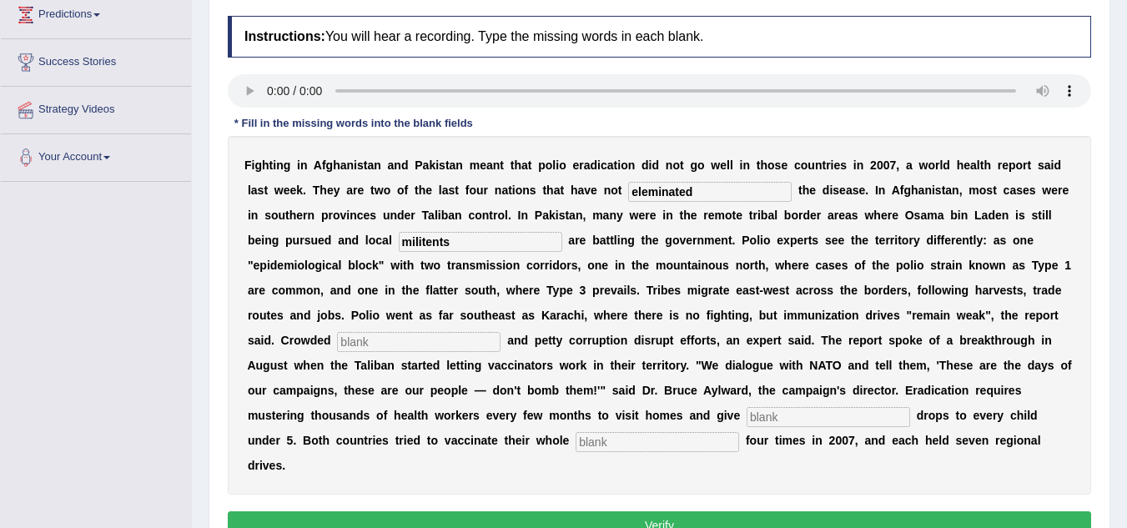
click at [405, 342] on input "text" at bounding box center [418, 342] width 163 height 20
type input "l"
type input "slung"
click at [773, 424] on input "text" at bounding box center [827, 417] width 163 height 20
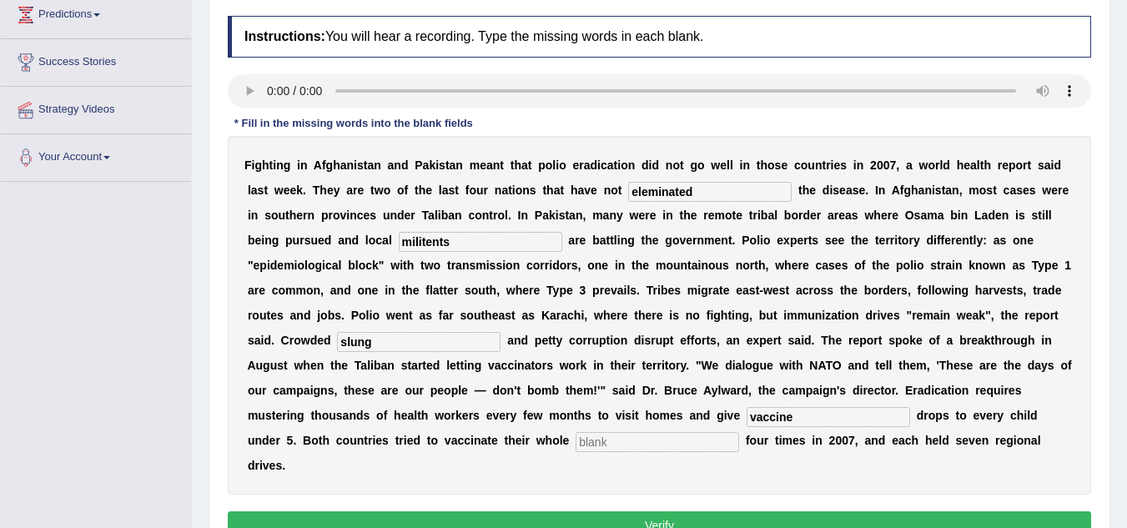
type input "vaccine"
click at [608, 445] on input "text" at bounding box center [656, 442] width 163 height 20
type input "populations"
click at [415, 341] on input "slung" at bounding box center [418, 342] width 163 height 20
type input "slums"
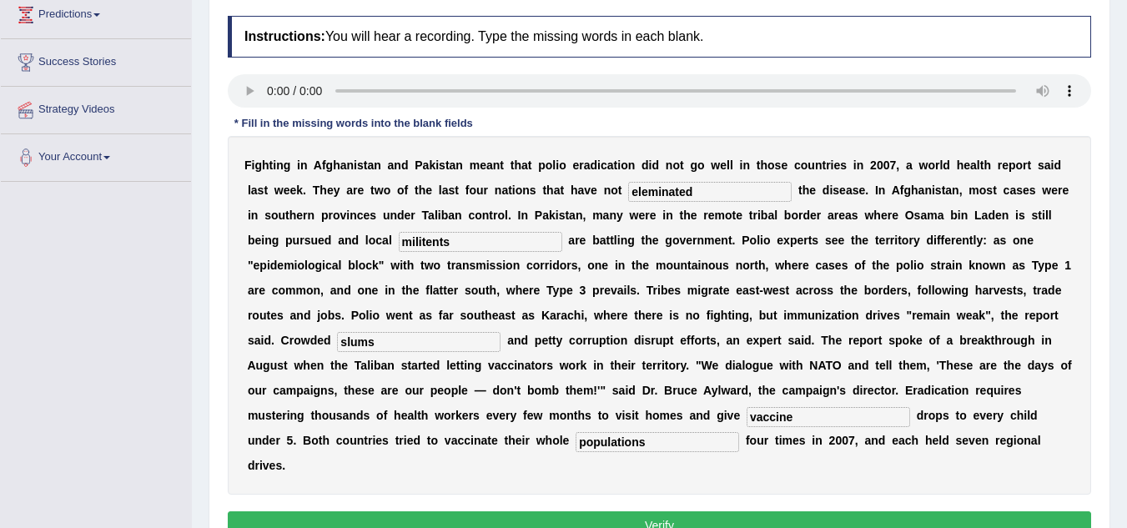
click at [621, 519] on button "Verify" at bounding box center [659, 525] width 863 height 28
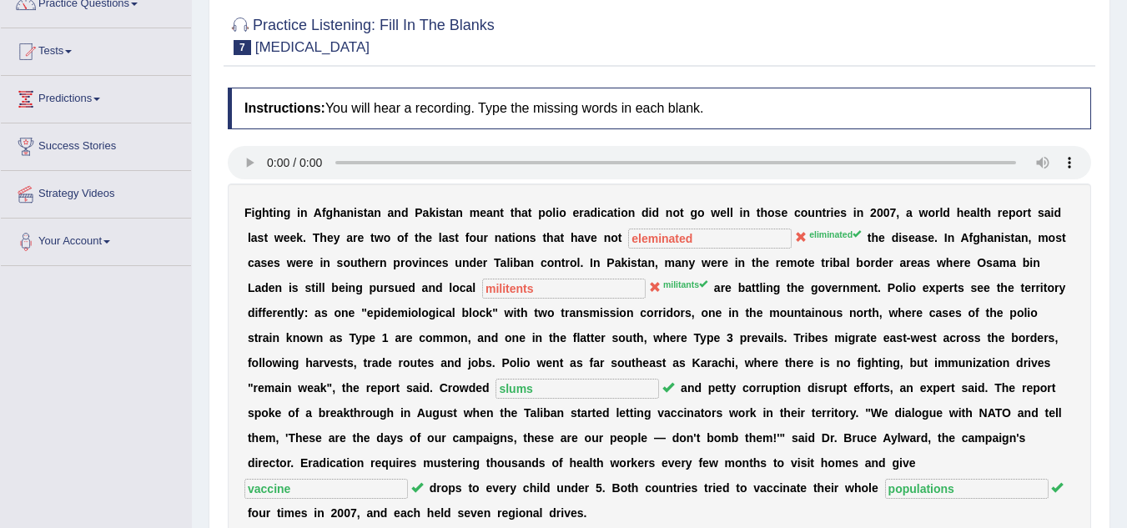
scroll to position [0, 0]
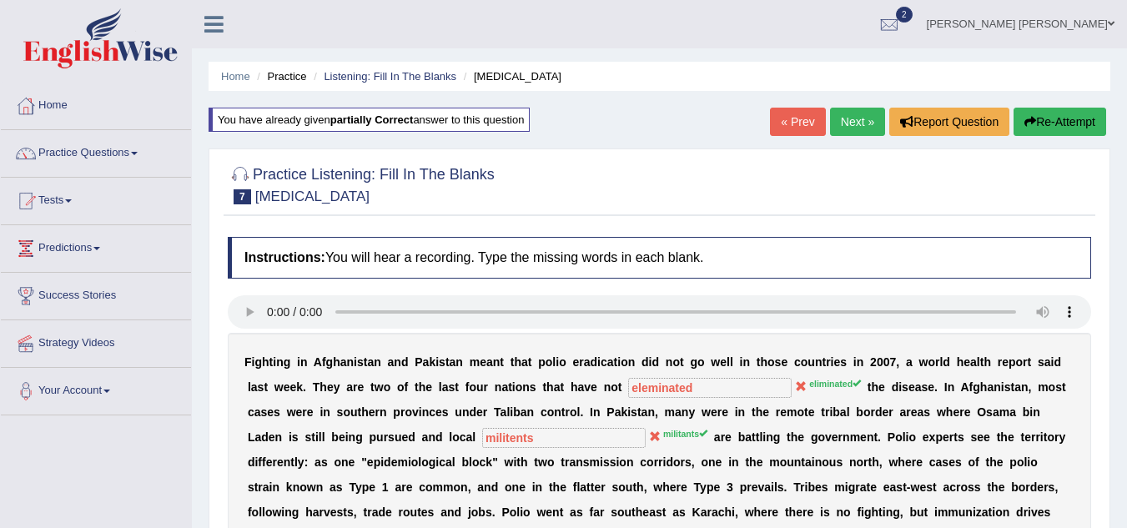
click at [1039, 127] on button "Re-Attempt" at bounding box center [1059, 122] width 93 height 28
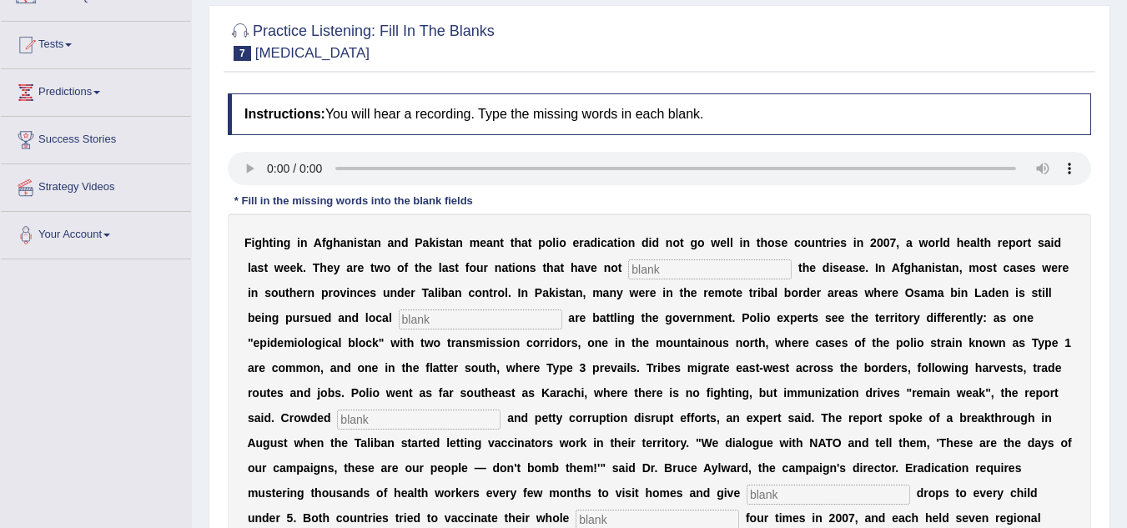
scroll to position [183, 0]
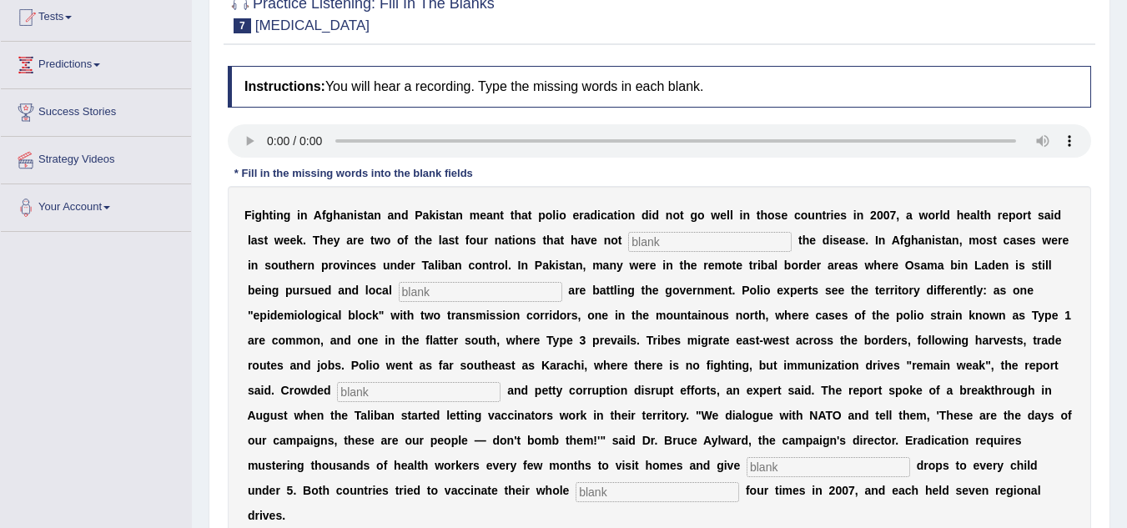
click at [655, 240] on input "text" at bounding box center [709, 242] width 163 height 20
click at [675, 238] on input "text" at bounding box center [709, 242] width 163 height 20
click at [657, 247] on input "text" at bounding box center [709, 242] width 163 height 20
type input "eliminated"
click at [450, 292] on input "text" at bounding box center [480, 292] width 163 height 20
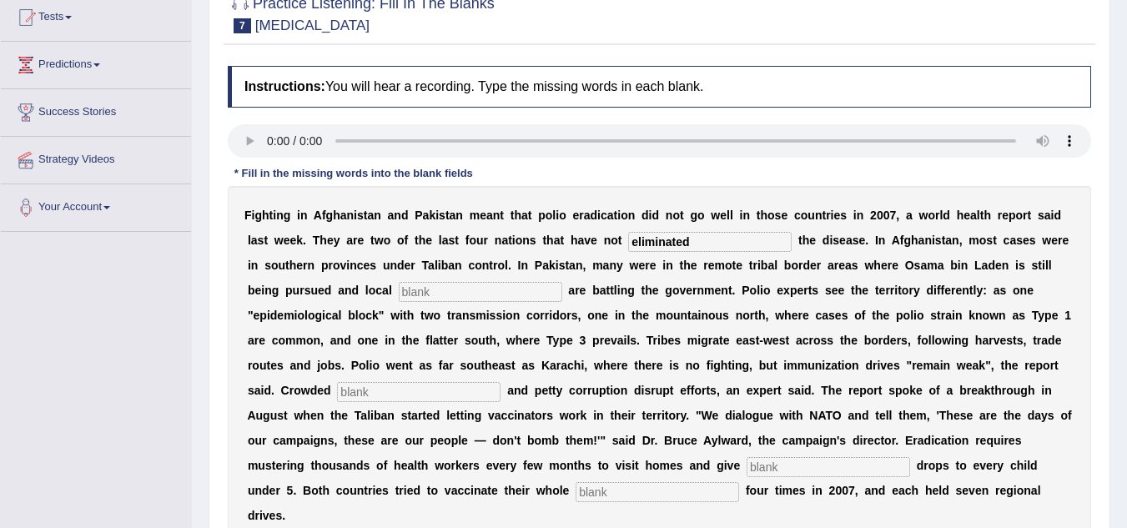
click at [450, 292] on input "text" at bounding box center [480, 292] width 163 height 20
type input "militant"
click at [416, 395] on input "text" at bounding box center [418, 392] width 163 height 20
click at [716, 422] on b "e" at bounding box center [715, 415] width 7 height 13
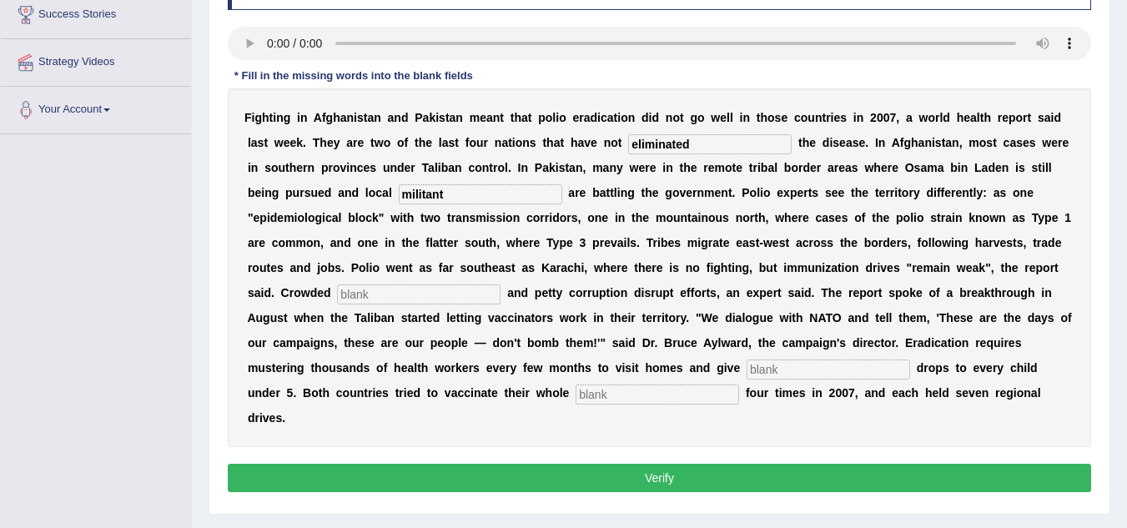
scroll to position [284, 0]
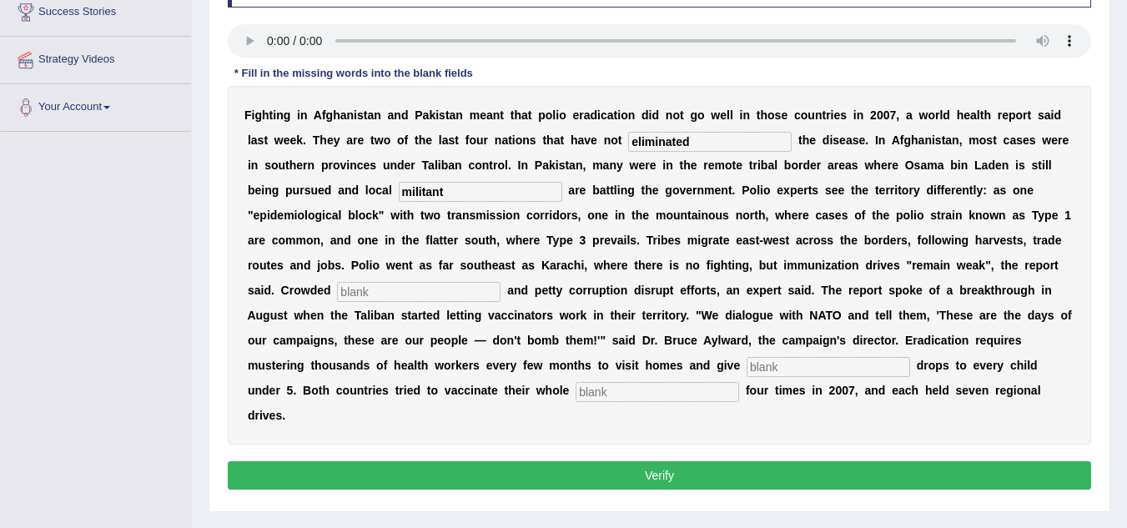
click at [408, 298] on input "text" at bounding box center [418, 292] width 163 height 20
type input "l"
type input "slums"
click at [765, 371] on input "text" at bounding box center [827, 367] width 163 height 20
type input "vaccine"
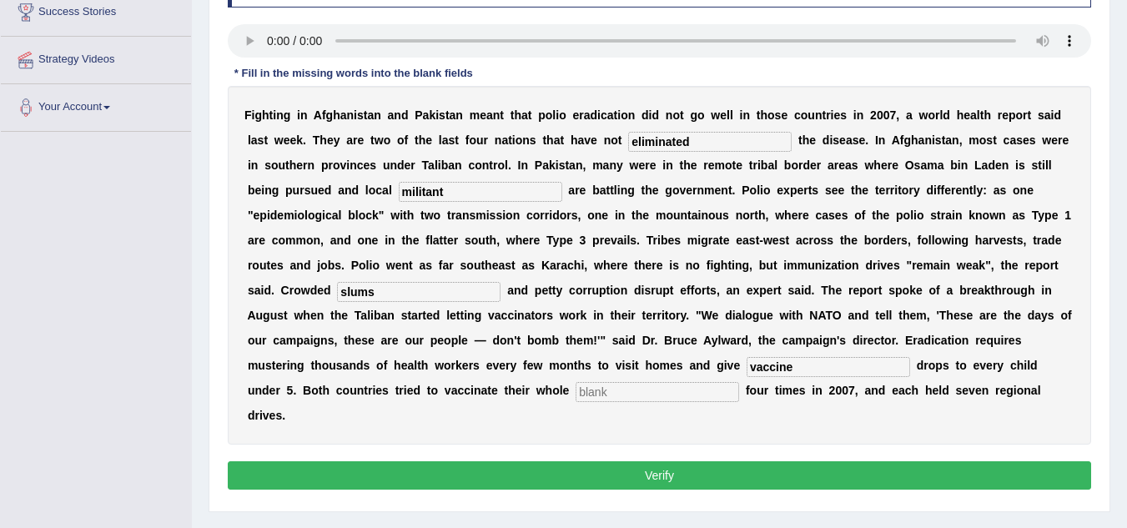
click at [626, 391] on input "text" at bounding box center [656, 392] width 163 height 20
type input "populations"
click at [528, 474] on button "Verify" at bounding box center [659, 475] width 863 height 28
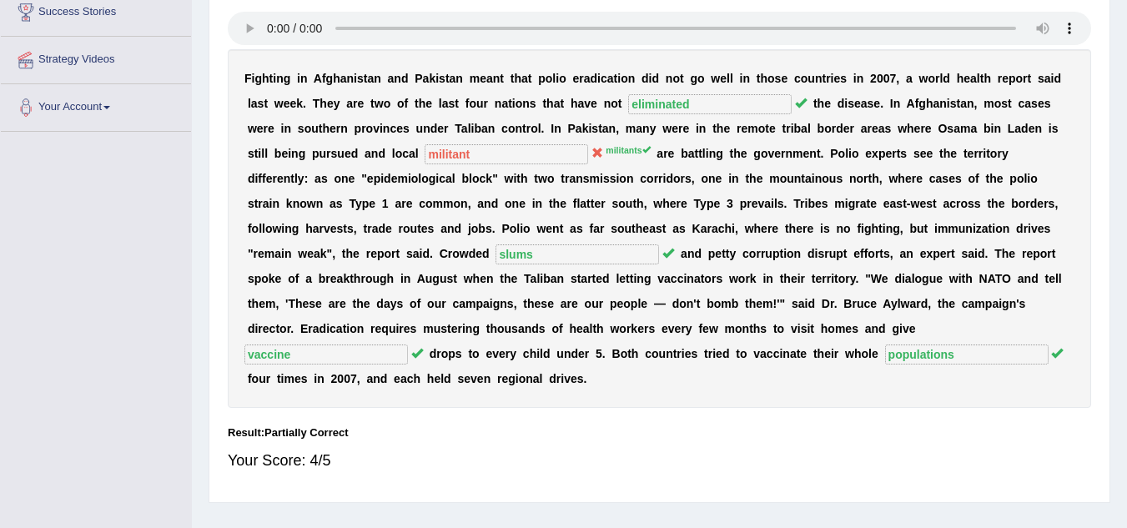
click at [1094, 81] on div "Instructions: You will hear a recording. Type the missing words in each blank. …" at bounding box center [658, 219] width 871 height 549
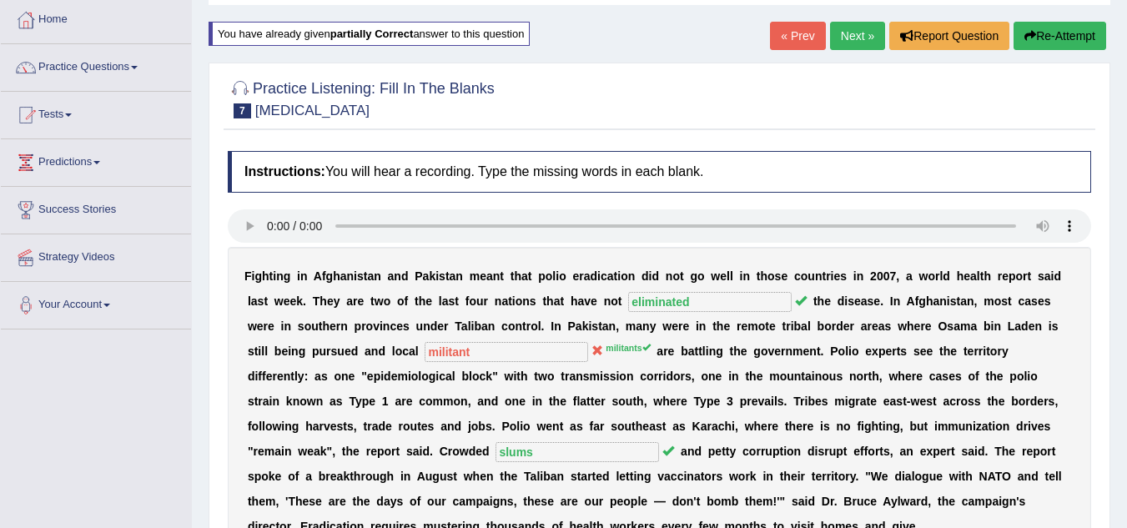
scroll to position [0, 0]
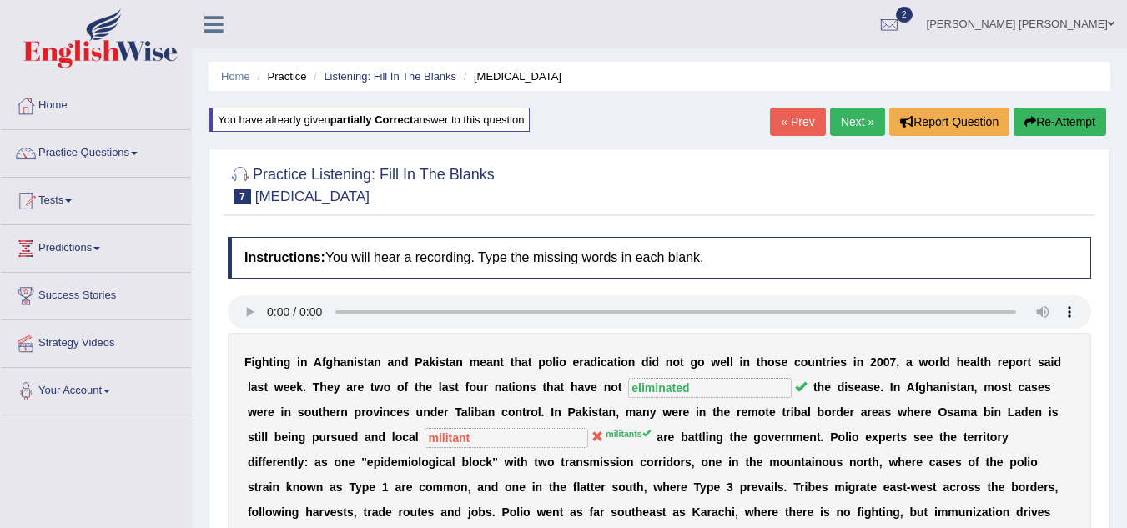
click at [1049, 127] on button "Re-Attempt" at bounding box center [1059, 122] width 93 height 28
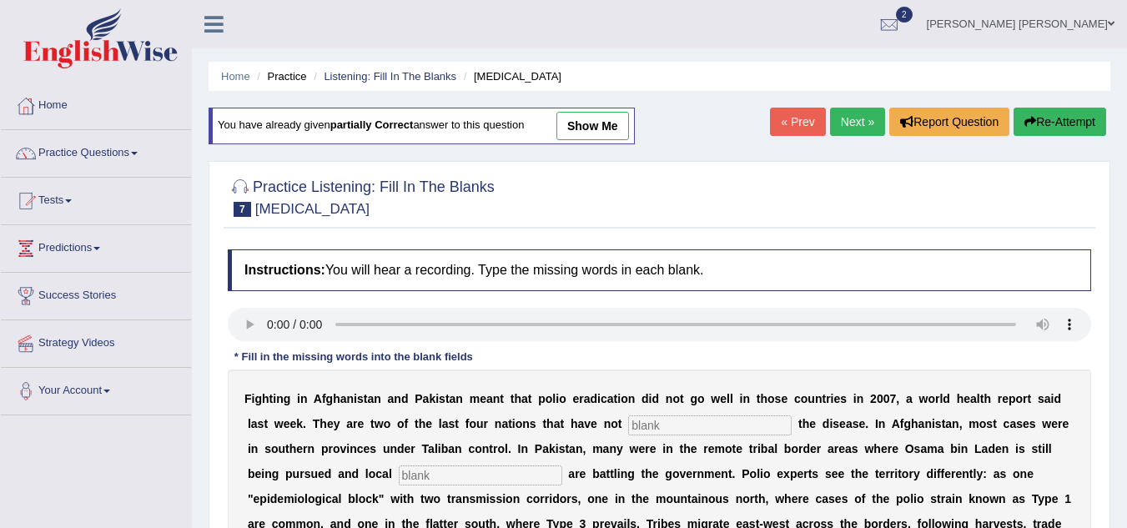
click at [698, 425] on input "text" at bounding box center [709, 425] width 163 height 20
click at [670, 426] on input "text" at bounding box center [709, 425] width 163 height 20
type input "eliminated"
click at [490, 480] on input "text" at bounding box center [480, 475] width 163 height 20
type input "militants"
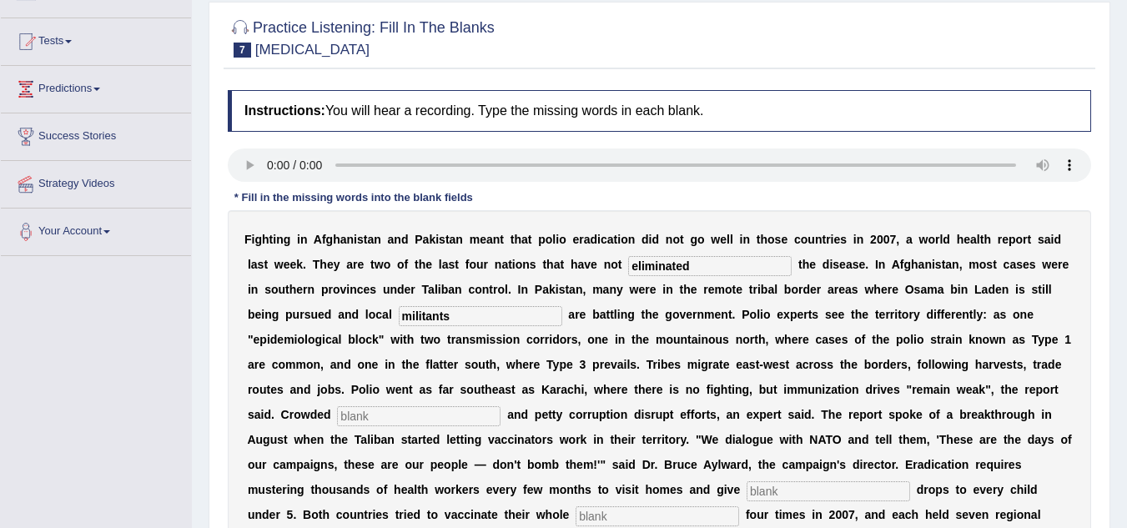
scroll to position [200, 0]
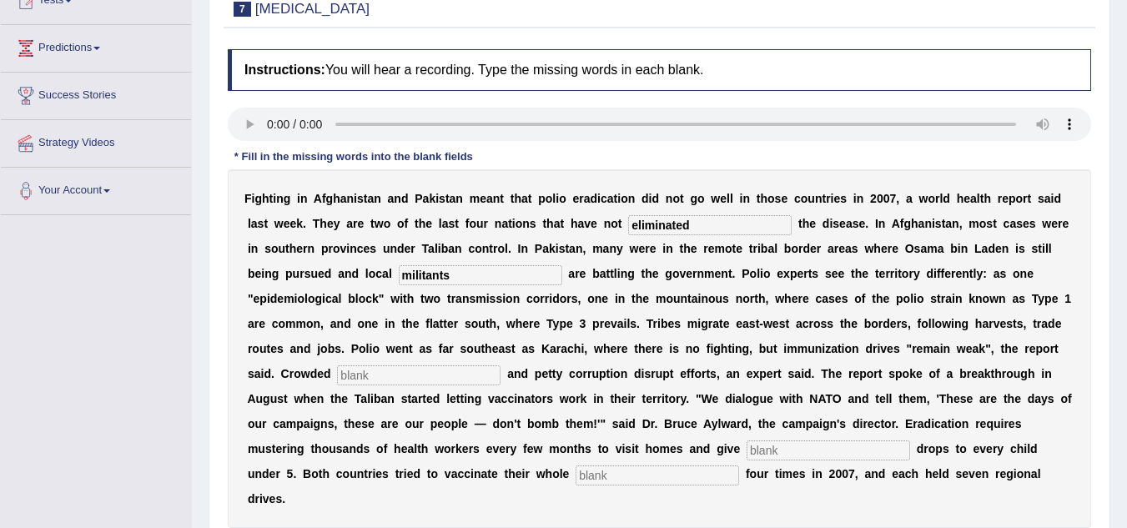
click at [436, 372] on input "text" at bounding box center [418, 375] width 163 height 20
type input "slums"
click at [575, 429] on b "h" at bounding box center [574, 423] width 8 height 13
click at [783, 448] on input "text" at bounding box center [827, 450] width 163 height 20
click at [770, 454] on input "text" at bounding box center [827, 450] width 163 height 20
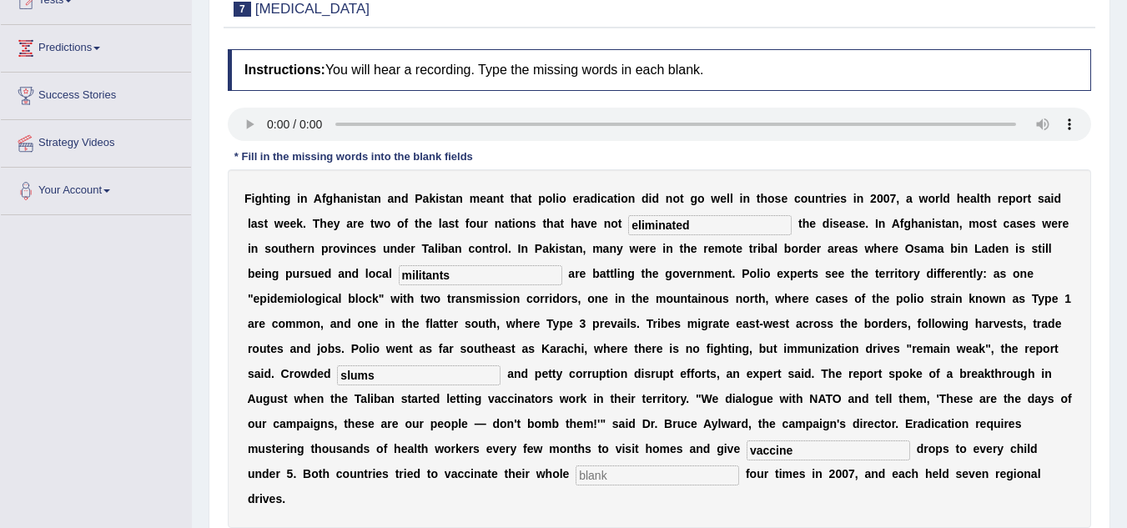
type input "vaccine"
click at [665, 474] on input "text" at bounding box center [656, 475] width 163 height 20
type input "populations"
click at [655, 510] on div "F i g h t i n g i n A f g h a n i s t a n a n d P a k i s t a n m e a n t t h a…" at bounding box center [659, 348] width 863 height 359
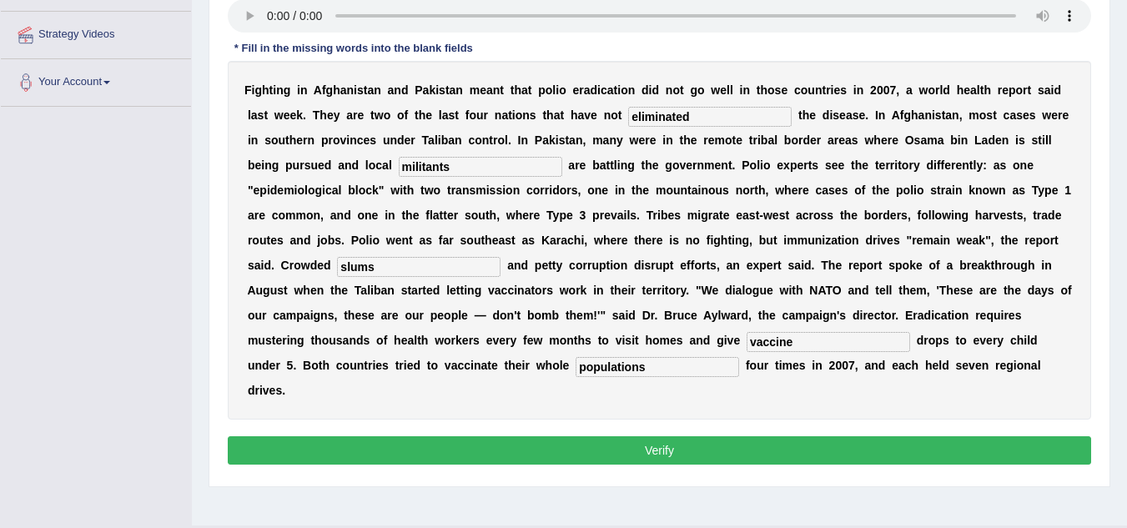
scroll to position [334, 0]
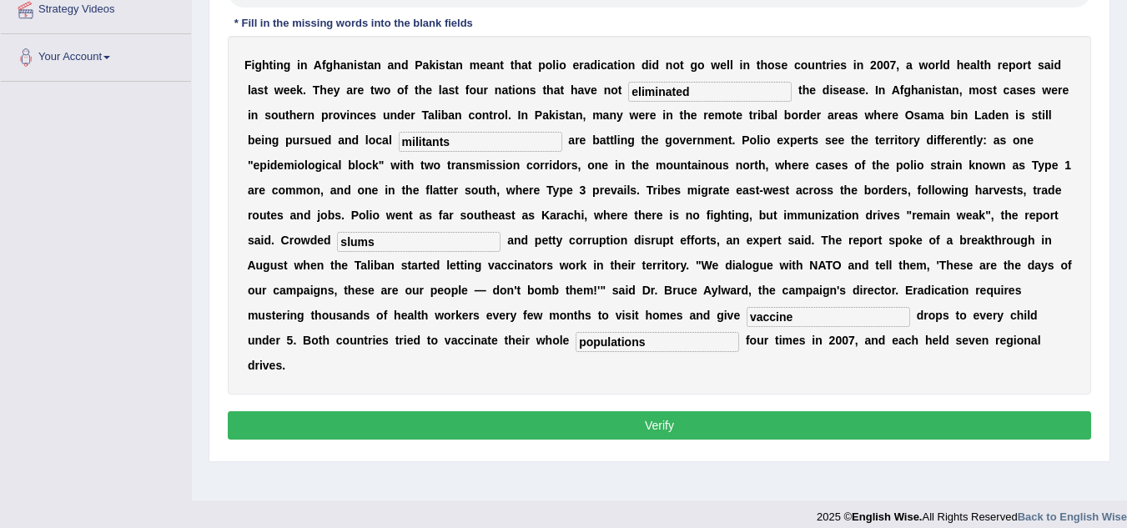
click at [652, 434] on button "Verify" at bounding box center [659, 425] width 863 height 28
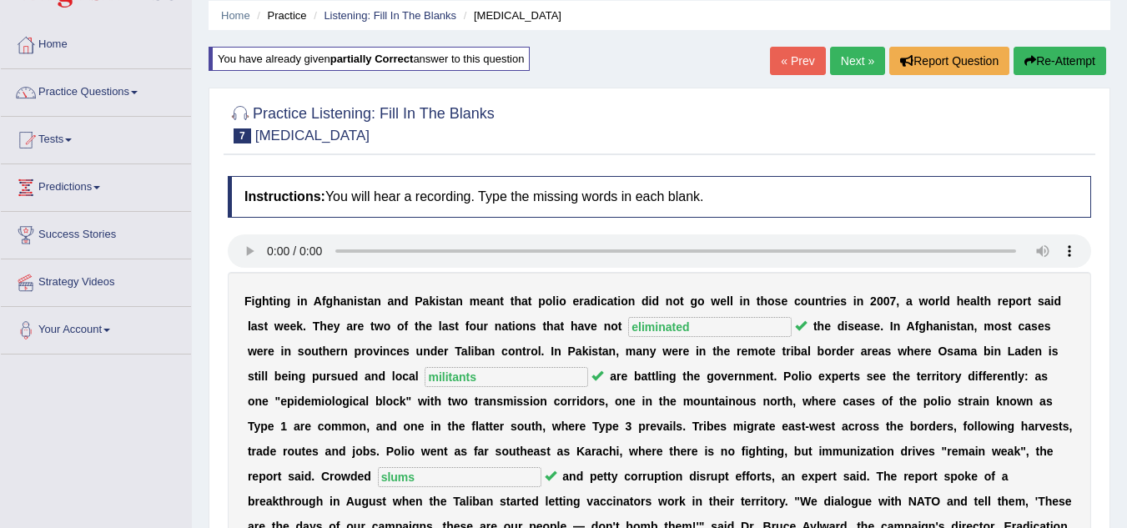
scroll to position [0, 0]
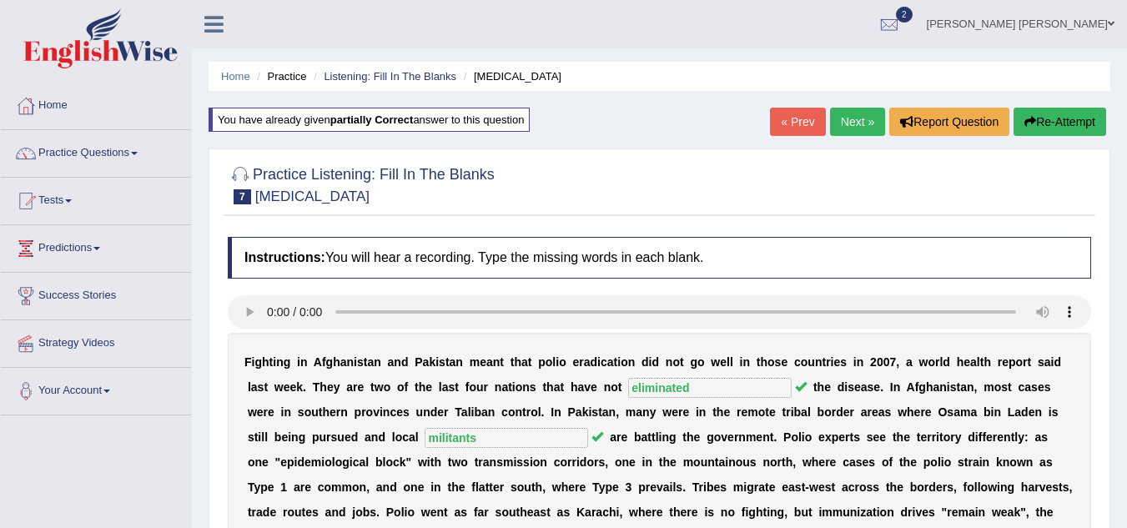
click at [848, 126] on link "Next »" at bounding box center [857, 122] width 55 height 28
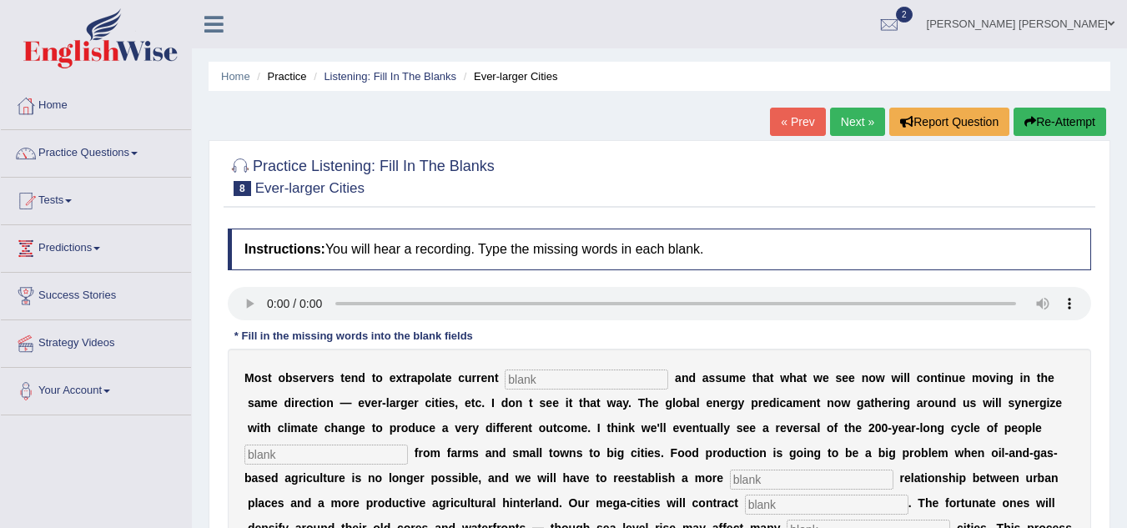
drag, startPoint x: 0, startPoint y: 0, endPoint x: 715, endPoint y: 187, distance: 739.4
click at [715, 187] on div at bounding box center [659, 175] width 863 height 51
click at [565, 361] on div "M o s t o b s e r v e r s t e n d t o e x t r a p o l a t e c u r r e n t a n d…" at bounding box center [659, 465] width 863 height 233
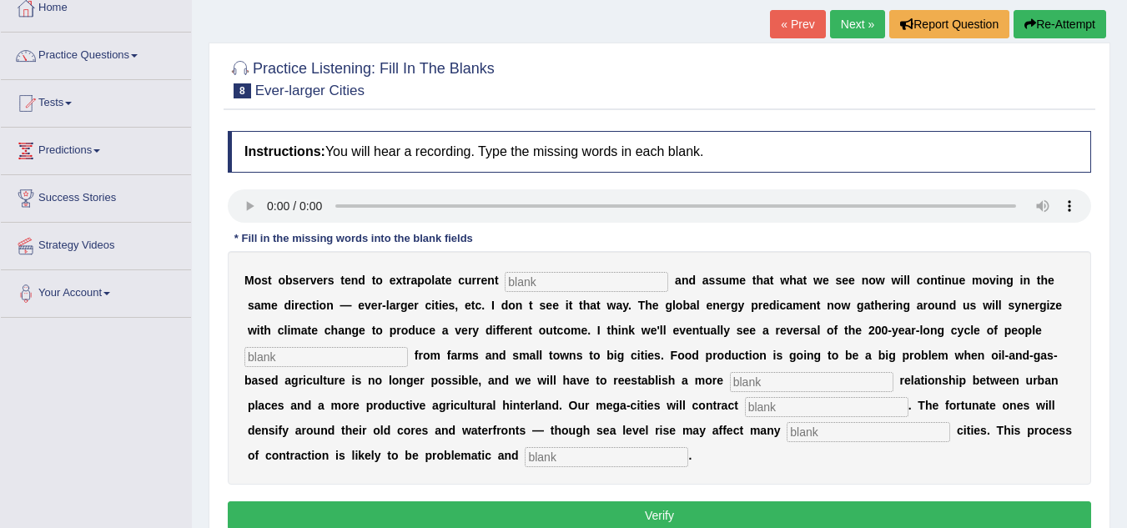
scroll to position [100, 0]
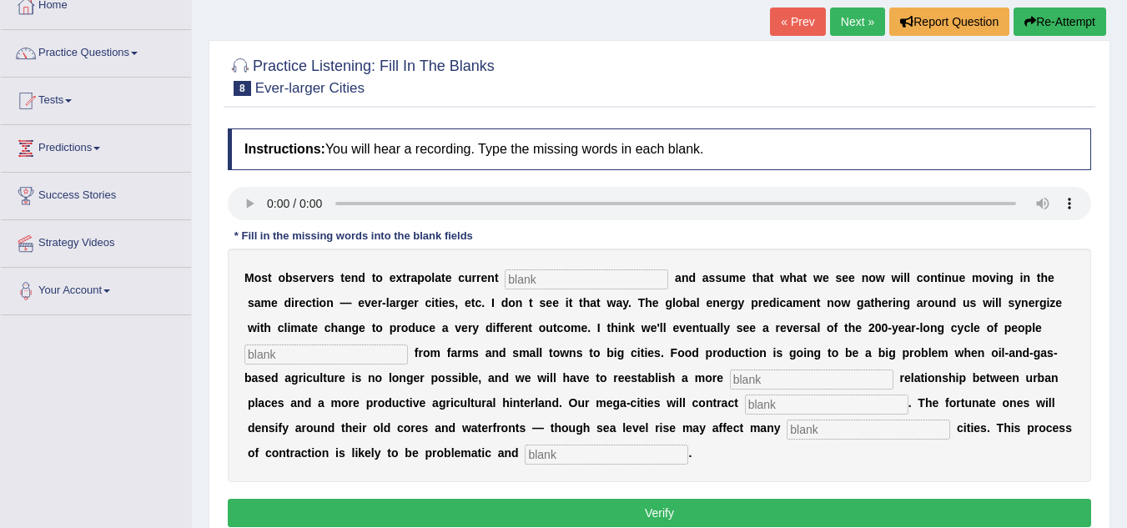
click at [563, 282] on input "text" at bounding box center [585, 279] width 163 height 20
type input "trans"
click at [364, 343] on div "M o s t o b s e r v e r s t e n d t o e x t r a p o l a t e c u r r e n t trans…" at bounding box center [659, 364] width 863 height 233
click at [312, 355] on input "text" at bounding box center [325, 354] width 163 height 20
type input "moving"
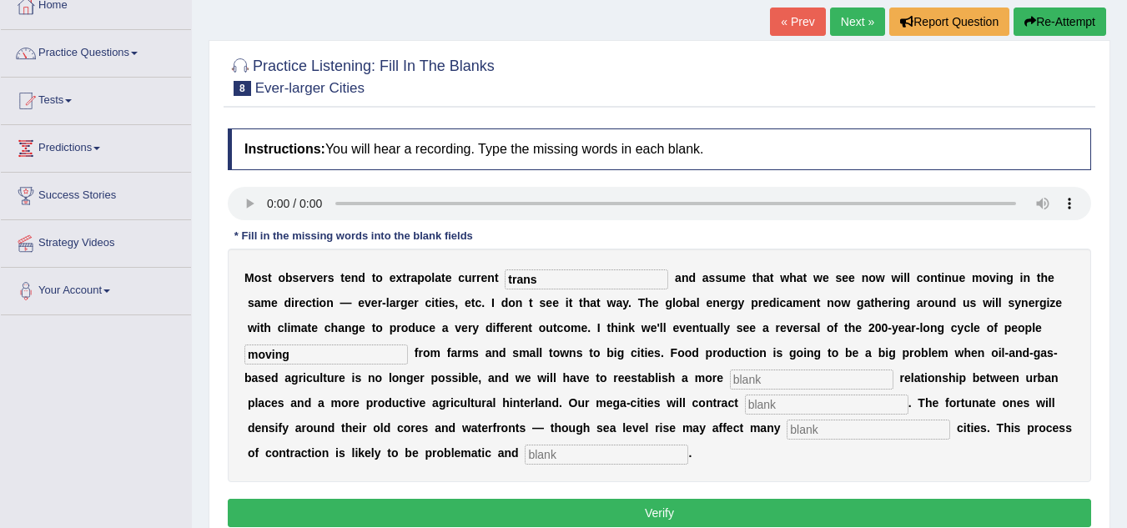
click at [758, 378] on input "text" at bounding box center [811, 379] width 163 height 20
type input "meaning"
click at [774, 412] on input "text" at bounding box center [826, 404] width 163 height 20
click at [805, 428] on input "text" at bounding box center [867, 429] width 163 height 20
type input "[PERSON_NAME]"
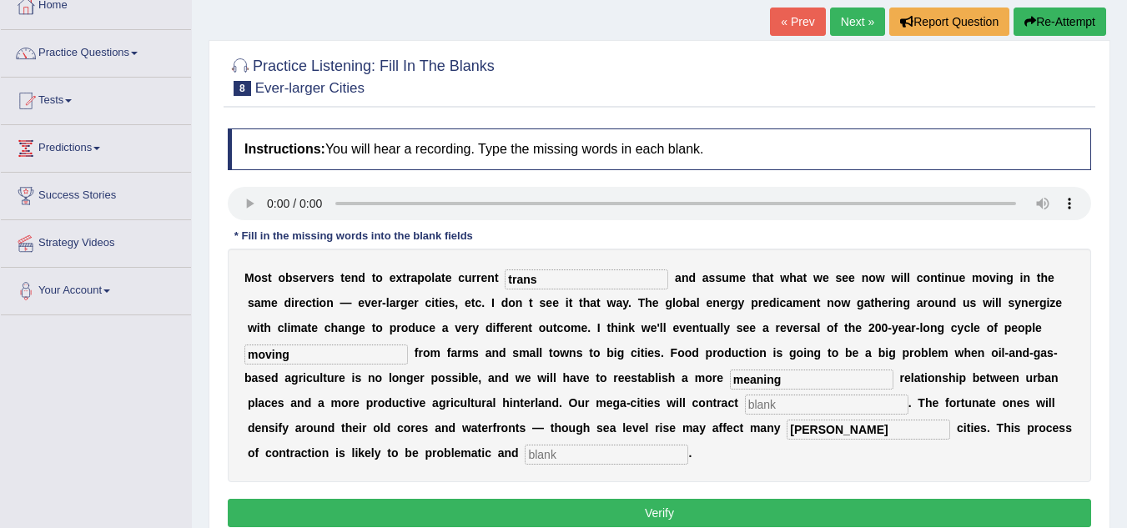
click at [584, 449] on input "text" at bounding box center [605, 454] width 163 height 20
type input "disorderly"
click at [836, 427] on input "[PERSON_NAME]" at bounding box center [867, 429] width 163 height 20
click at [864, 429] on input "harvercitier" at bounding box center [867, 429] width 163 height 20
type input "hardwordscities"
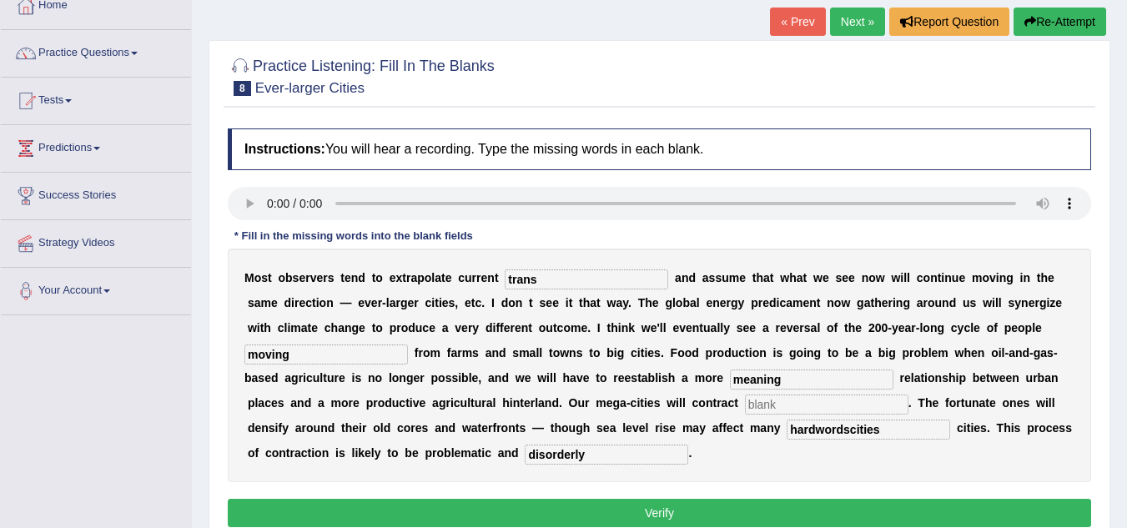
click at [570, 455] on input "disorderly" at bounding box center [605, 454] width 163 height 20
type input "disordinarly"
click at [790, 408] on input "text" at bounding box center [826, 404] width 163 height 20
type input "a"
click at [687, 507] on button "Verify" at bounding box center [659, 513] width 863 height 28
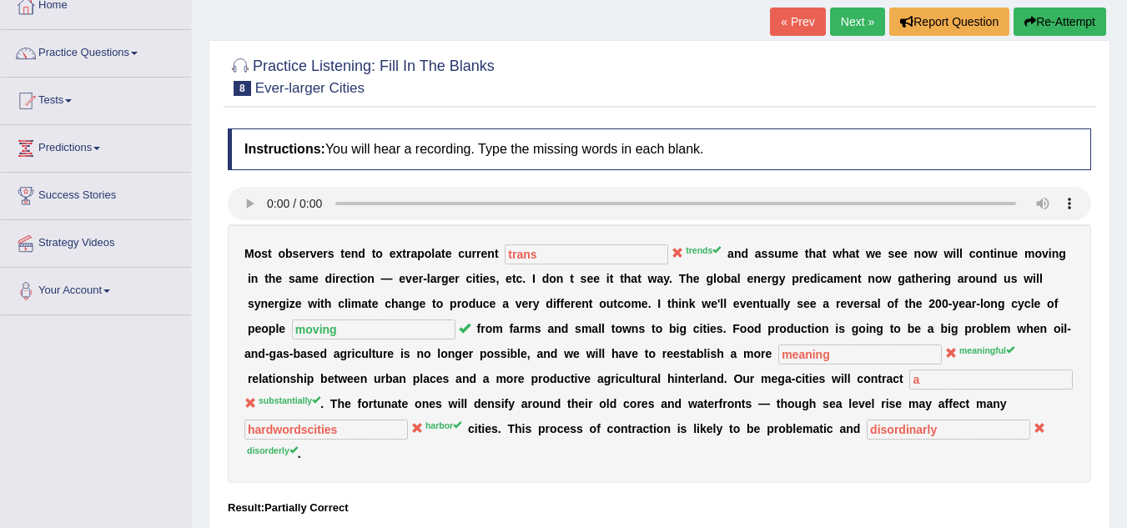
click at [1051, 33] on button "Re-Attempt" at bounding box center [1059, 22] width 93 height 28
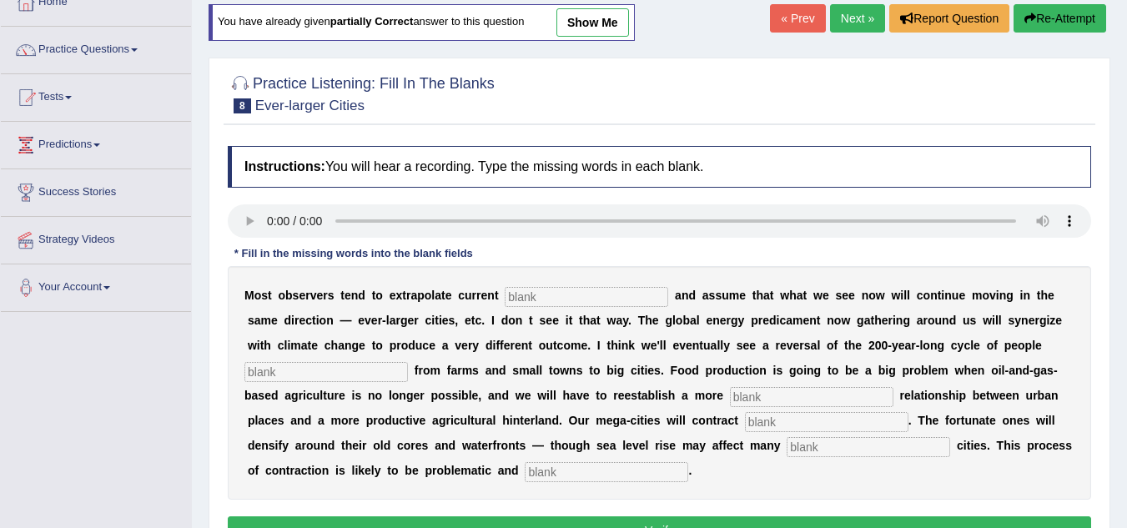
scroll to position [100, 0]
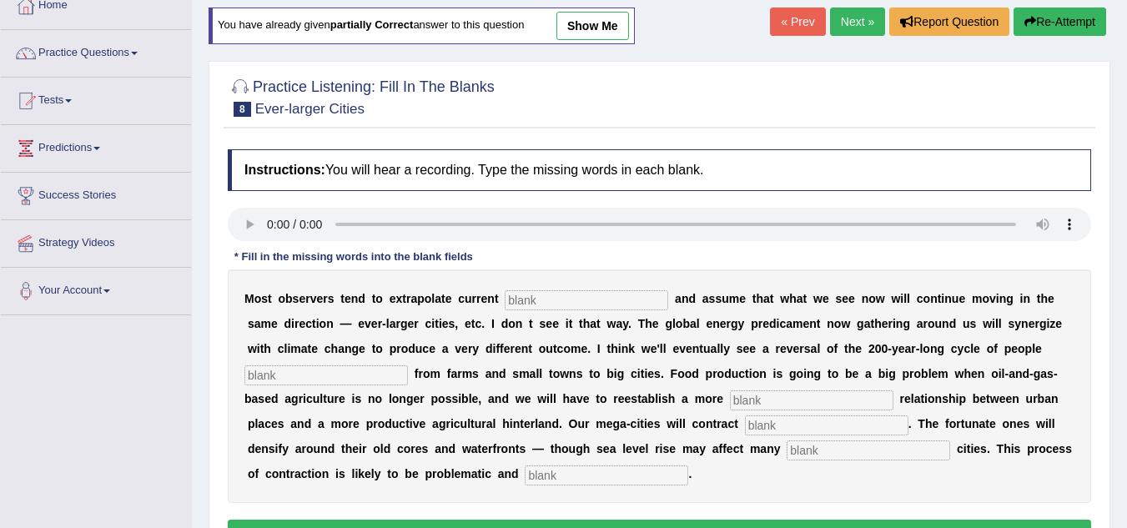
click at [534, 302] on input "text" at bounding box center [585, 300] width 163 height 20
drag, startPoint x: 534, startPoint y: 302, endPoint x: 339, endPoint y: 372, distance: 206.5
click at [339, 372] on div "M o s t o b s e r v e r s t e n d t o e x t r a p o l a t e c u r r e n t trend…" at bounding box center [659, 385] width 863 height 233
type input "trends"
click at [339, 372] on input "text" at bounding box center [325, 375] width 163 height 20
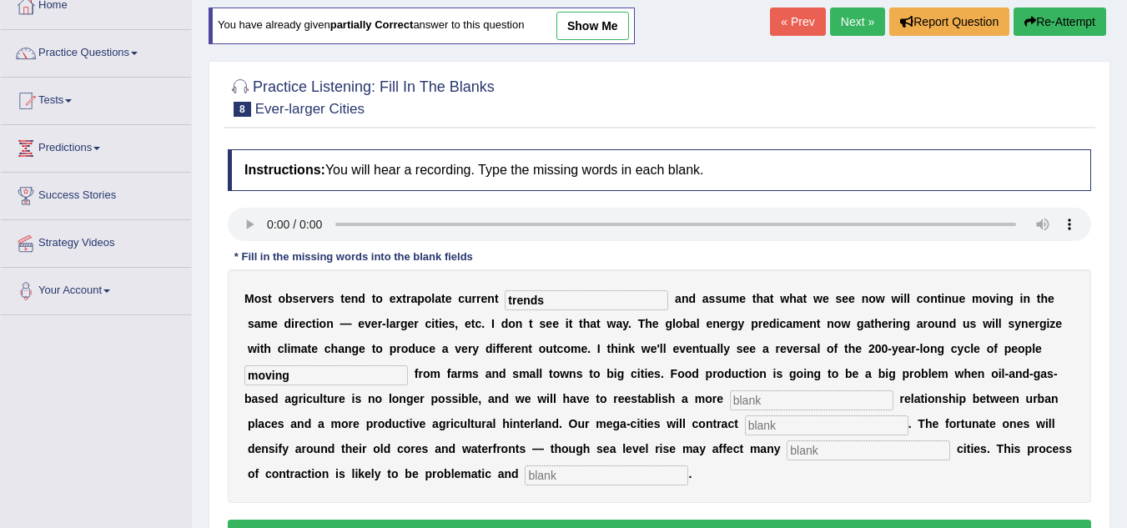
type input "moving"
click at [796, 394] on input "text" at bounding box center [811, 400] width 163 height 20
type input "meaningful"
click at [780, 422] on input "text" at bounding box center [826, 425] width 163 height 20
type input "[PERSON_NAME]"
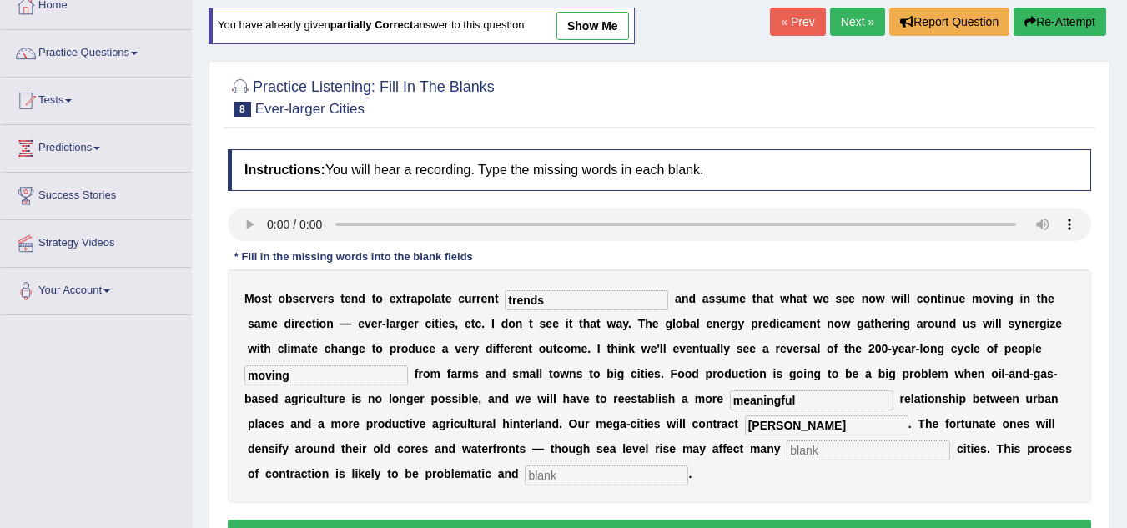
click at [604, 474] on input "text" at bounding box center [605, 475] width 163 height 20
type input "disorderly"
click at [806, 429] on input "[PERSON_NAME]" at bounding box center [826, 425] width 163 height 20
type input "s"
type input "h"
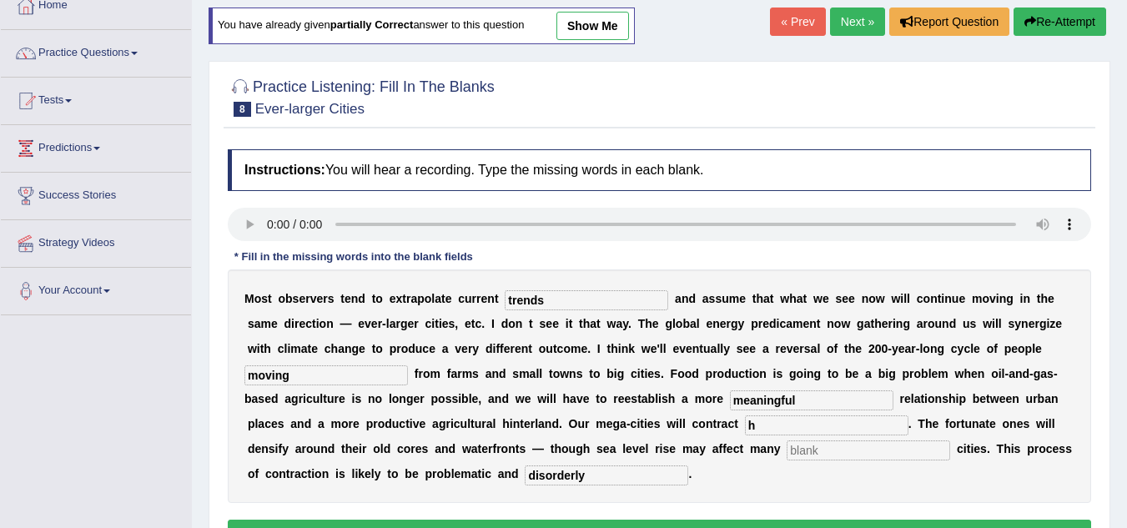
click at [846, 442] on input "text" at bounding box center [867, 450] width 163 height 20
click at [844, 452] on input "text" at bounding box center [867, 450] width 163 height 20
type input "habo"
click at [519, 519] on div "Instructions: You will hear a recording. Type the missing words in each blank. …" at bounding box center [658, 351] width 871 height 420
click at [508, 520] on button "Verify" at bounding box center [659, 533] width 863 height 28
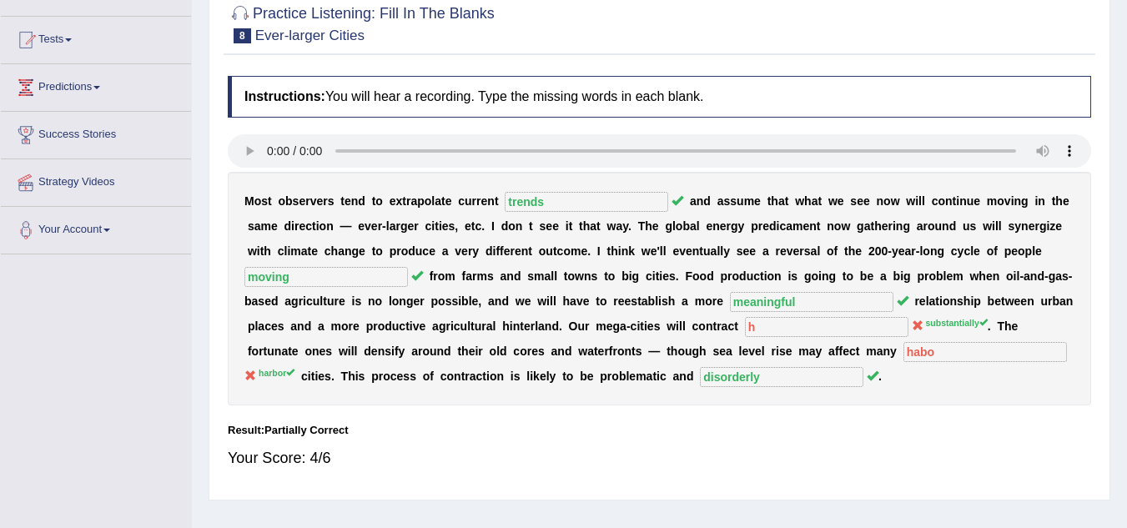
scroll to position [148, 0]
